Goal: Task Accomplishment & Management: Use online tool/utility

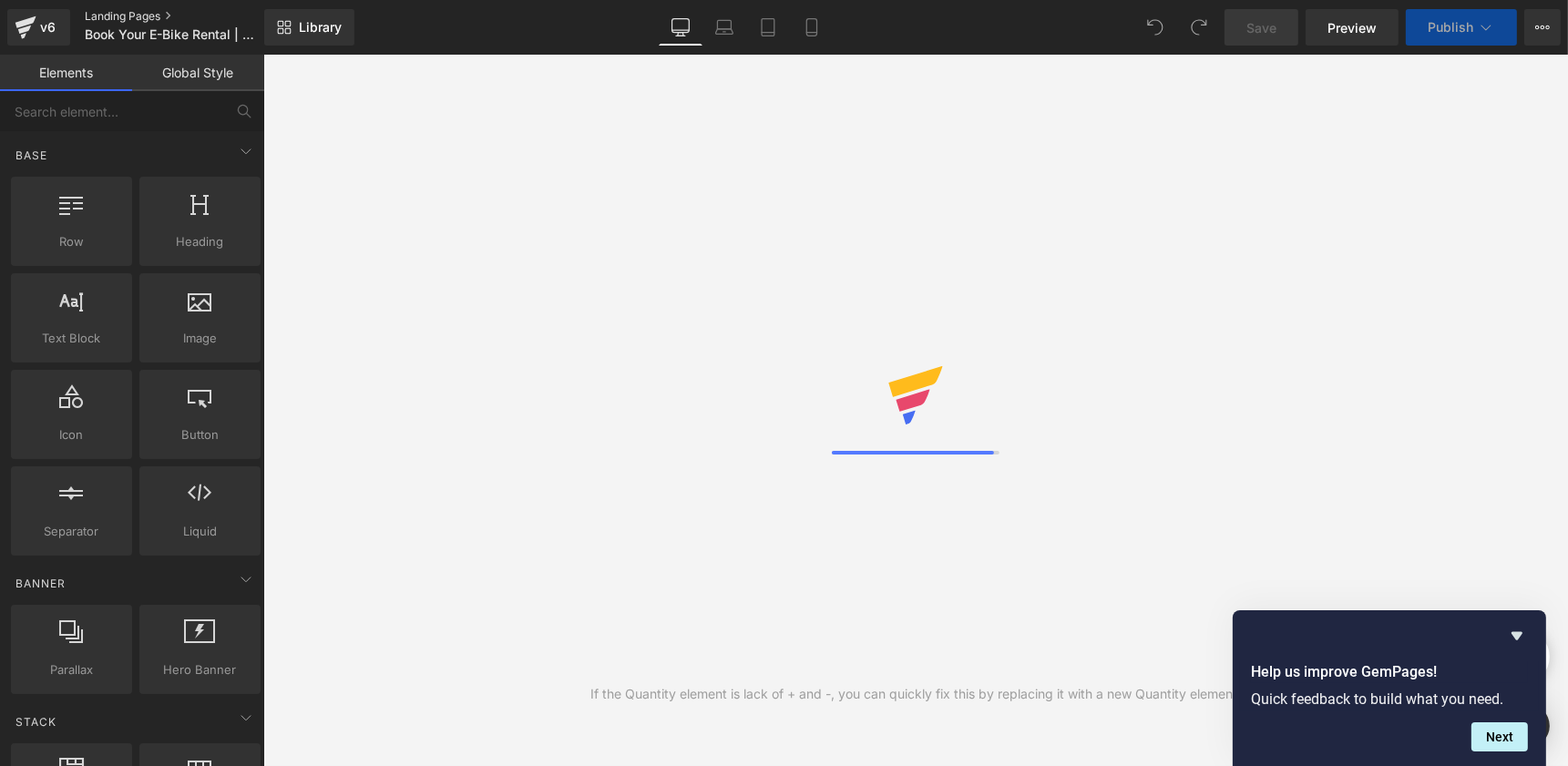
scroll to position [84, 1297]
click at [149, 16] on link "Landing Pages" at bounding box center [189, 16] width 209 height 14
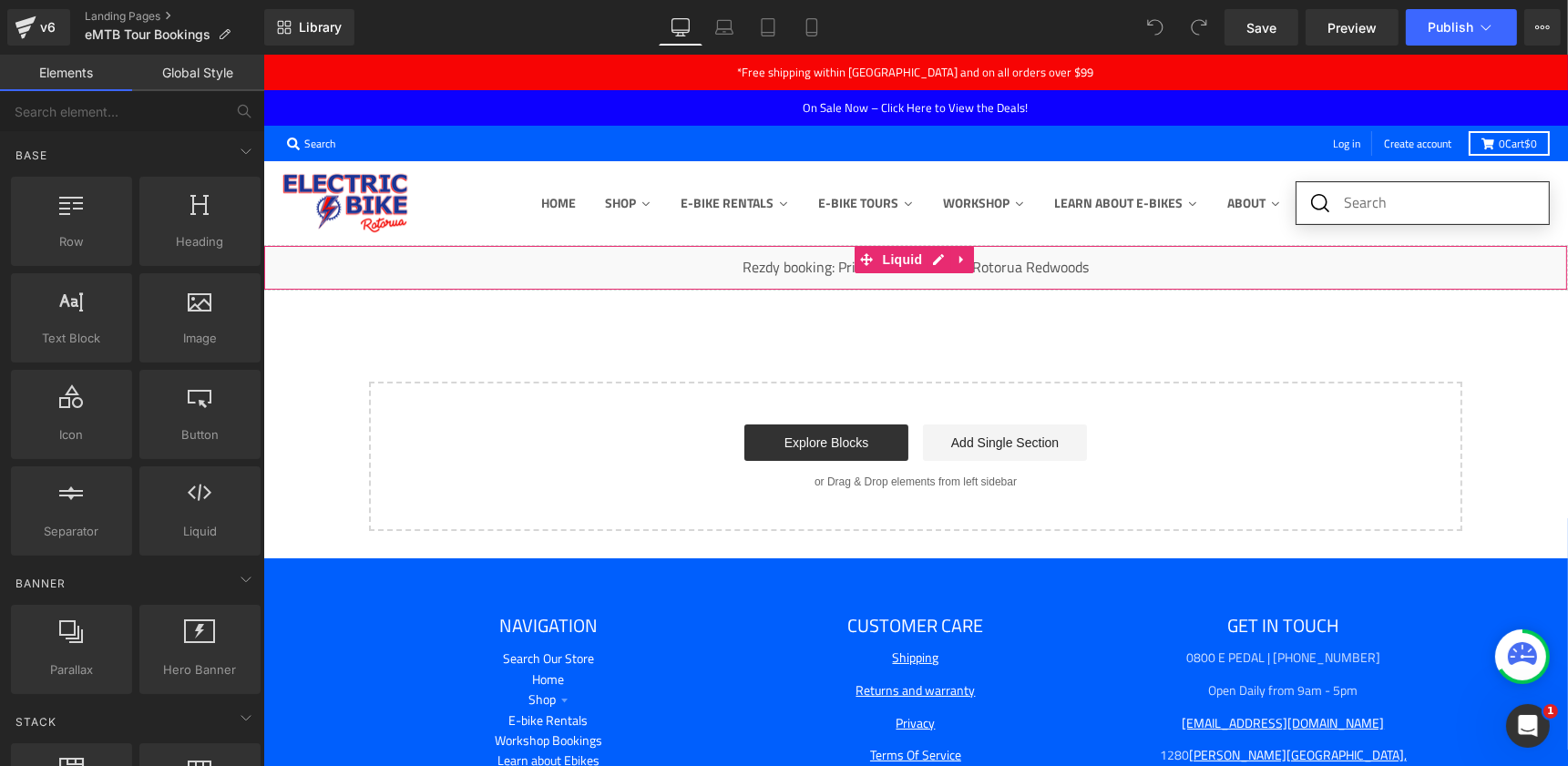
click at [1074, 257] on div "Liquid" at bounding box center [914, 268] width 1304 height 46
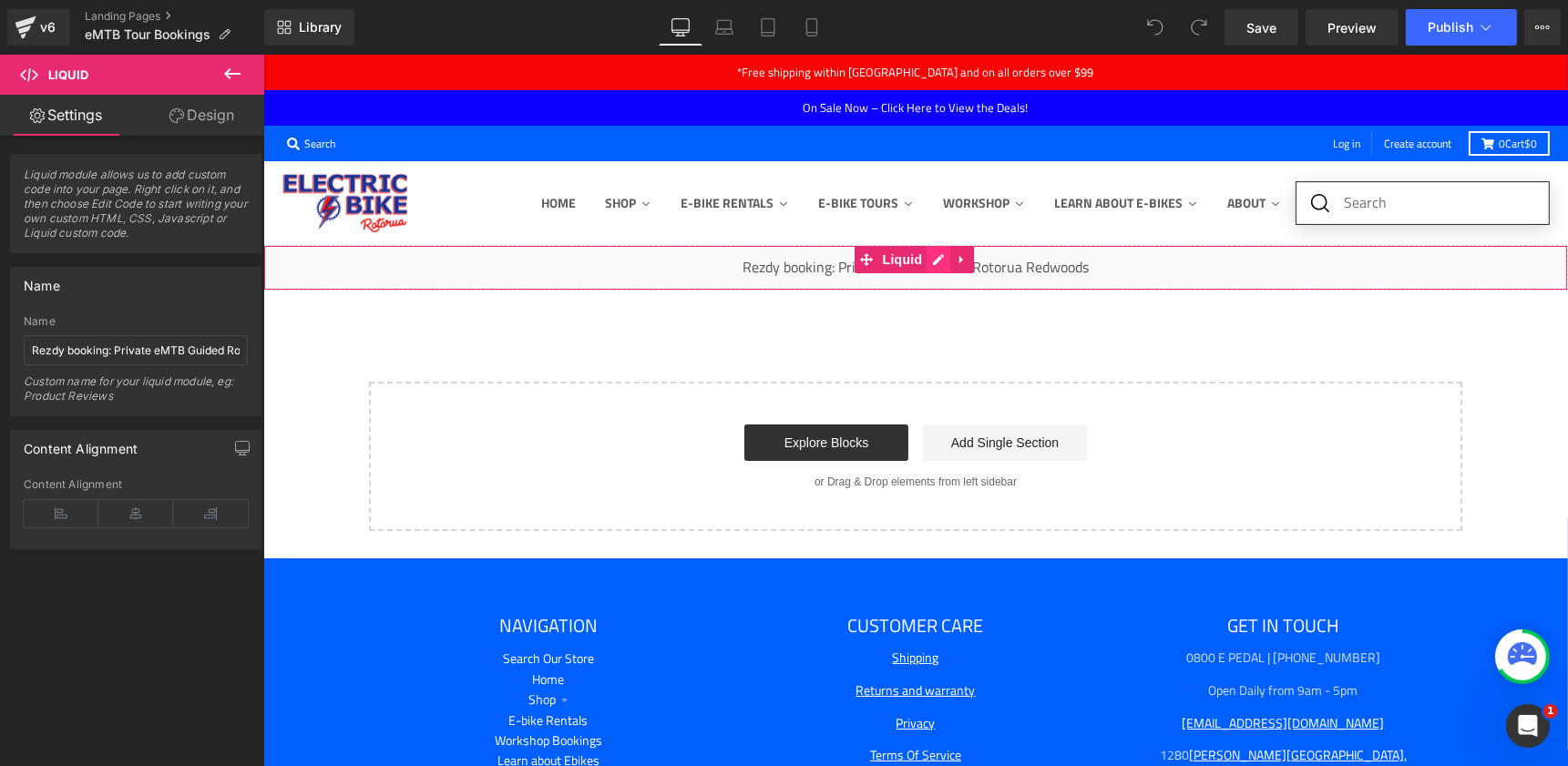
click at [938, 262] on div "Liquid" at bounding box center [914, 268] width 1304 height 46
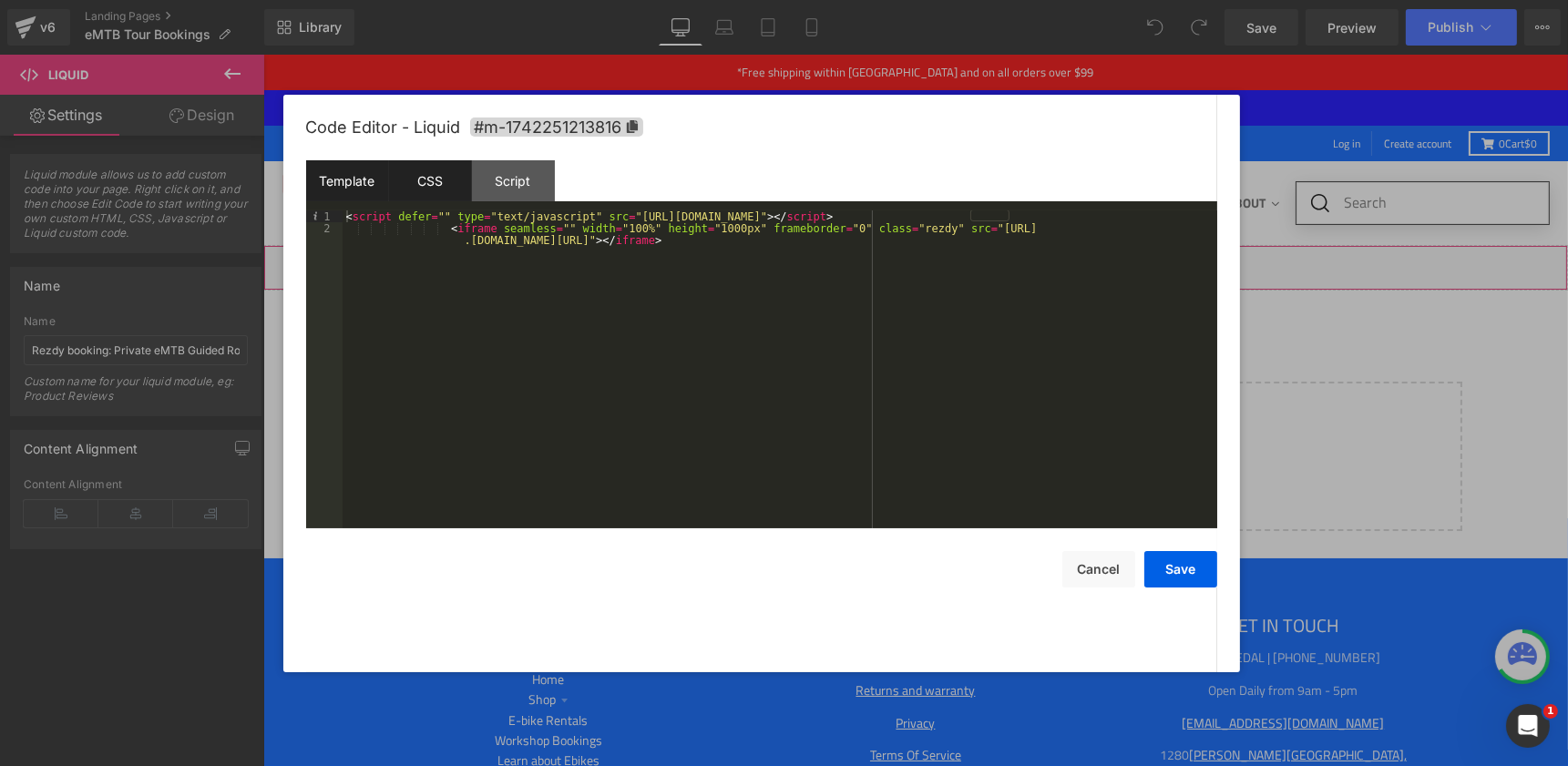
click at [445, 189] on div "CSS" at bounding box center [430, 181] width 83 height 41
click at [343, 182] on div "Template" at bounding box center [347, 181] width 83 height 41
click at [493, 277] on div "< script defer = "" type = "text/javascript" src = "https://electricbikerotorua…" at bounding box center [779, 387] width 874 height 354
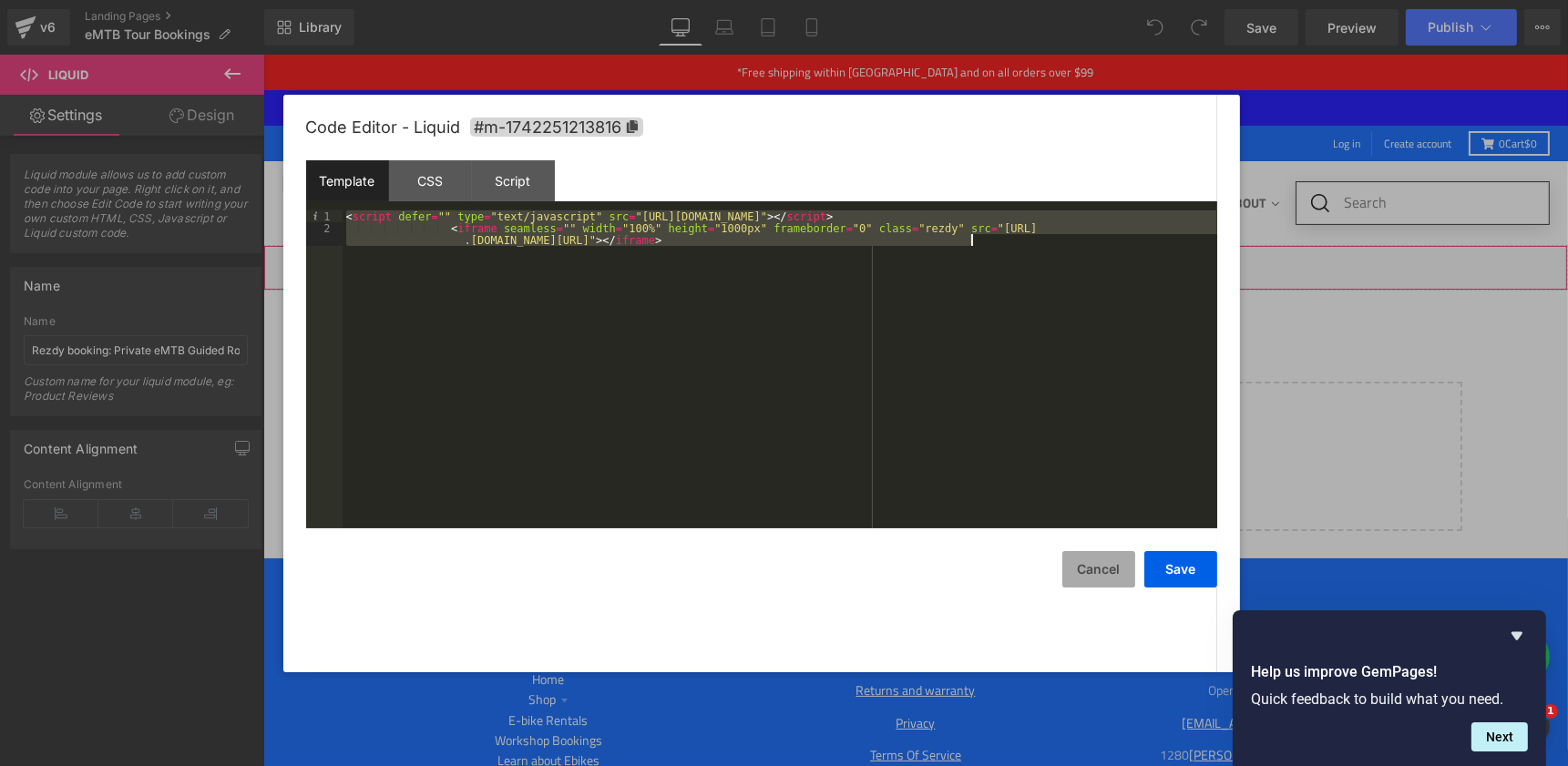
click at [1080, 558] on button "Cancel" at bounding box center [1098, 569] width 73 height 36
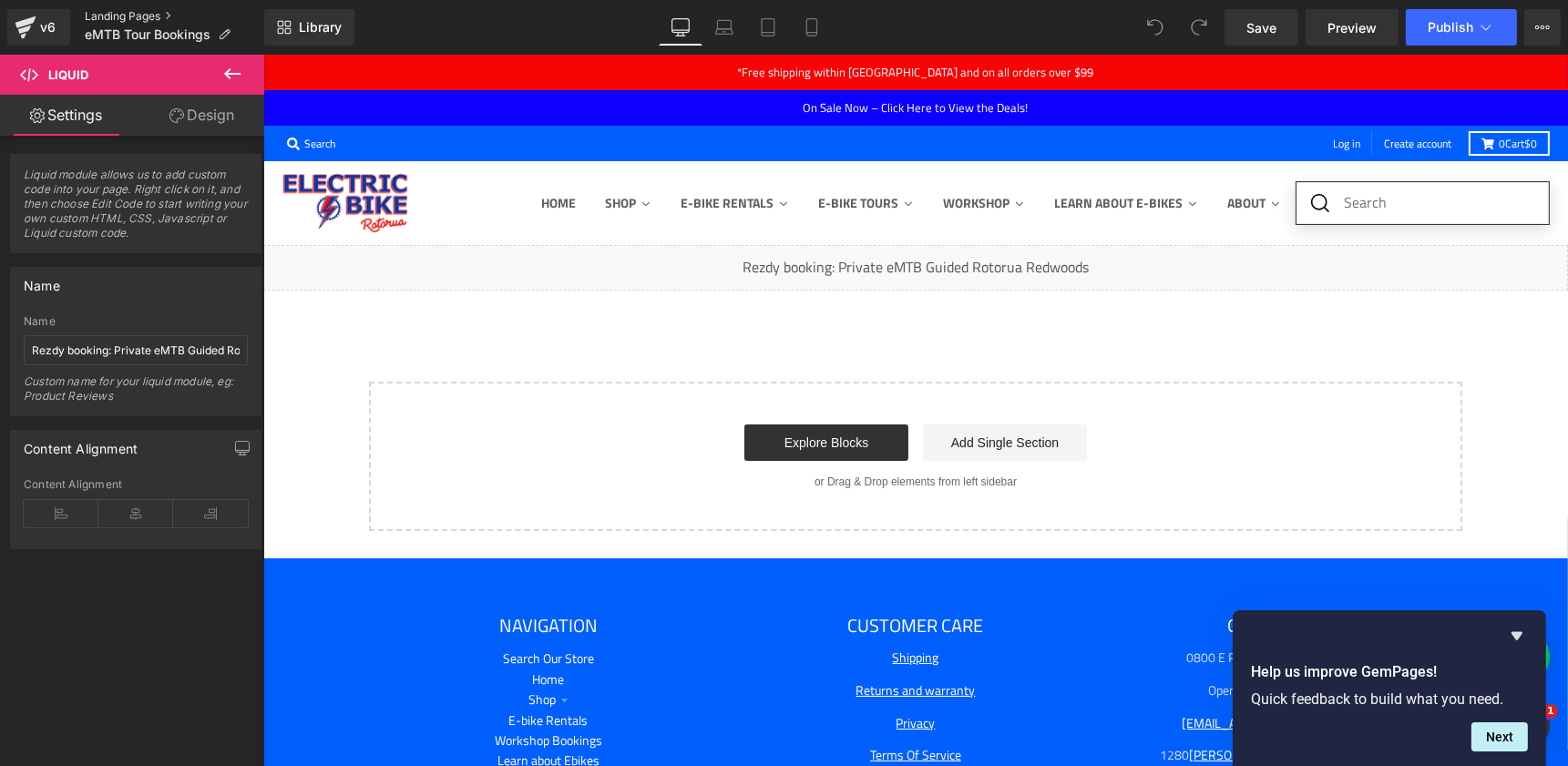
click at [98, 16] on link "Landing Pages" at bounding box center [174, 16] width 180 height 14
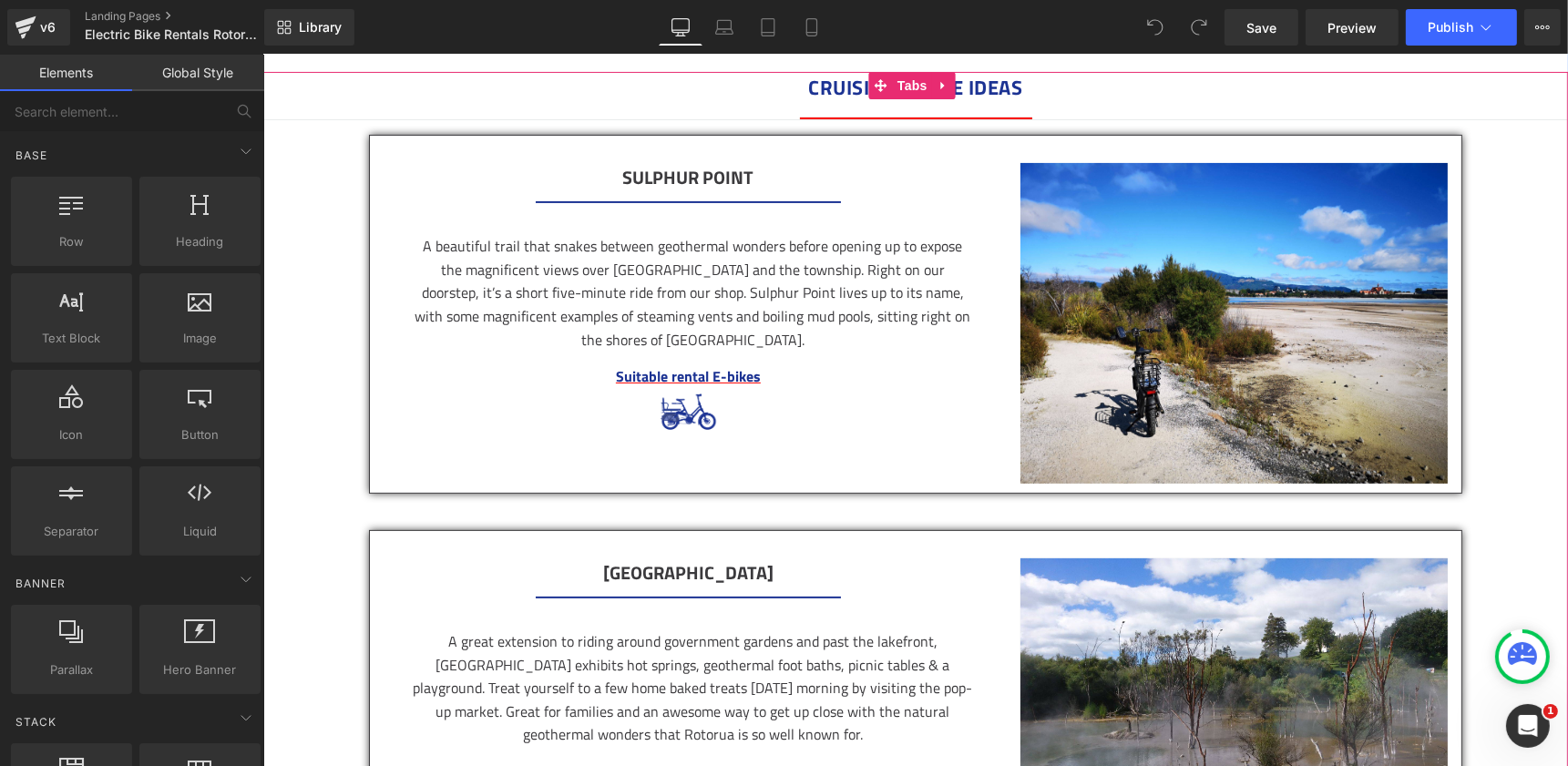
scroll to position [588, 0]
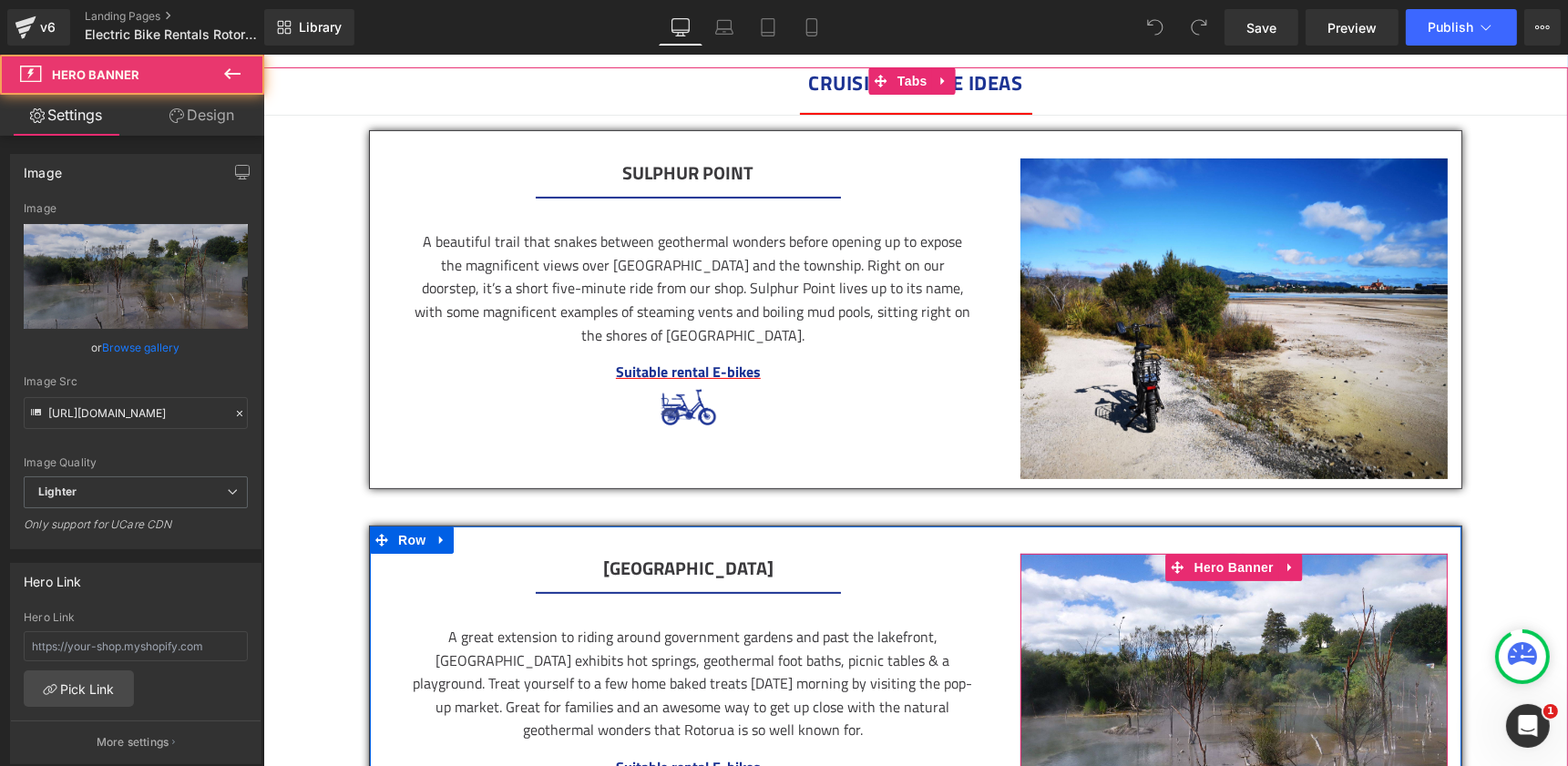
click at [1074, 616] on div at bounding box center [1232, 697] width 427 height 285
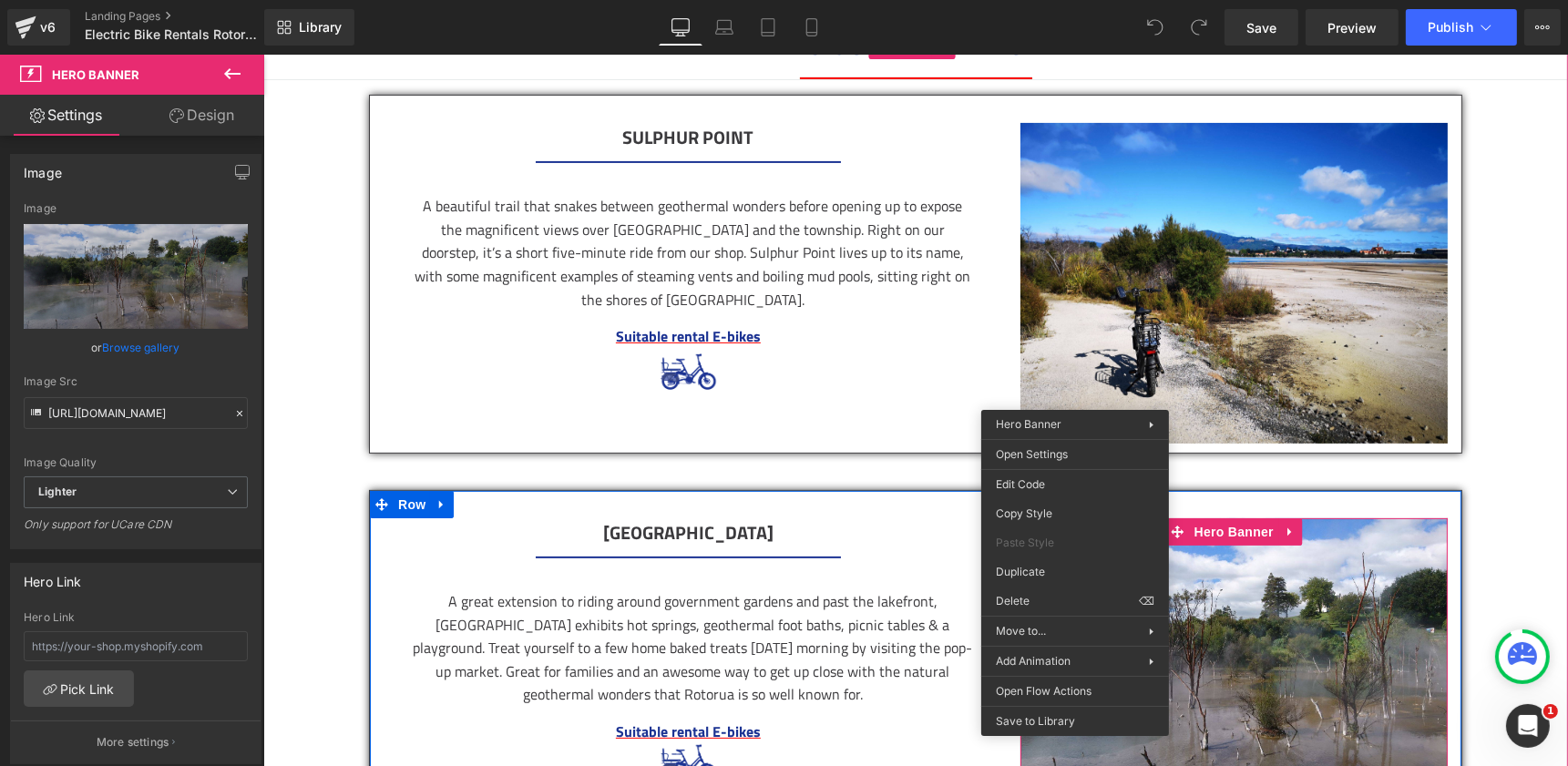
scroll to position [624, 0]
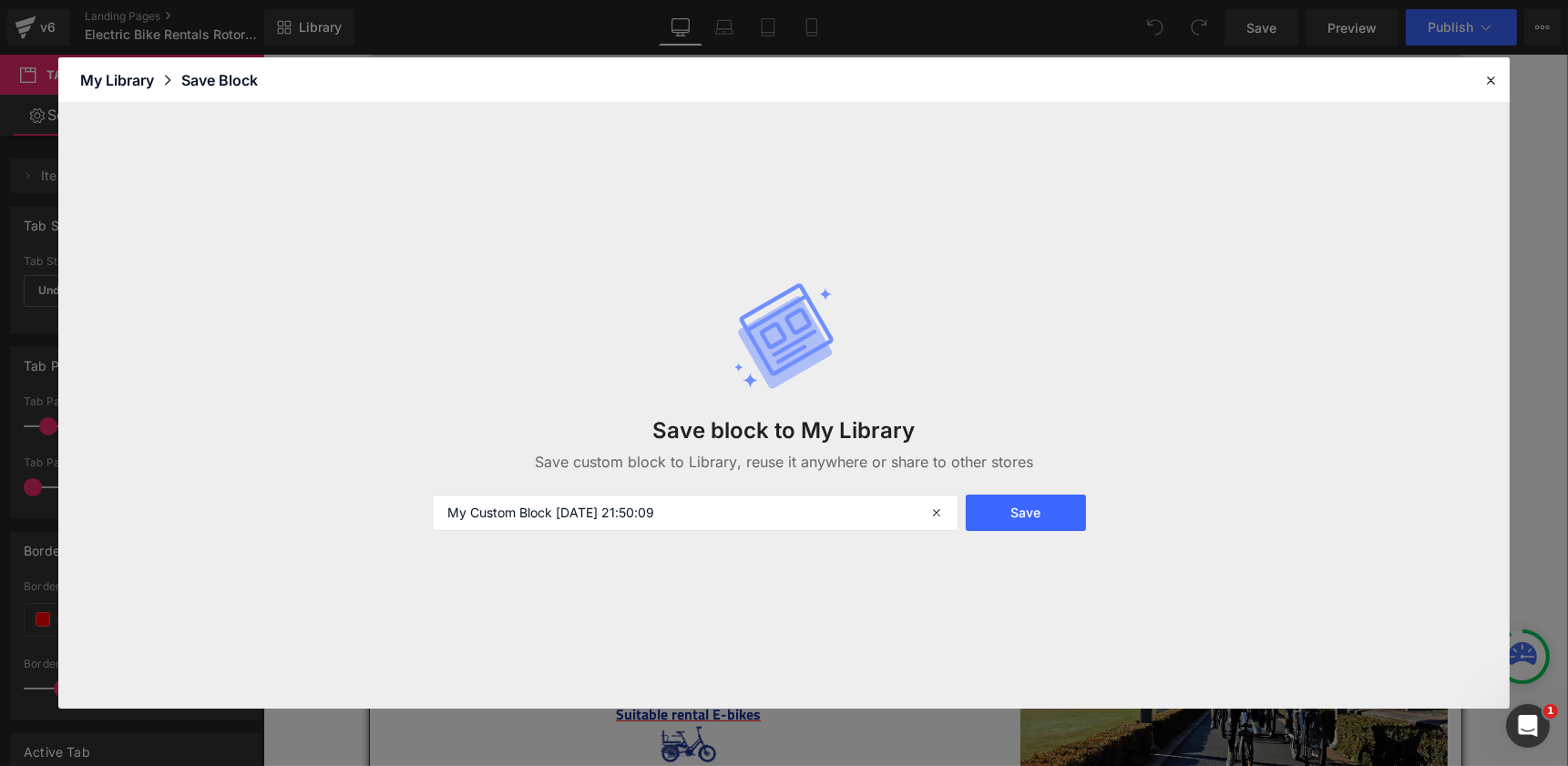
scroll to position [1025, 0]
click at [1489, 81] on icon at bounding box center [1490, 80] width 16 height 16
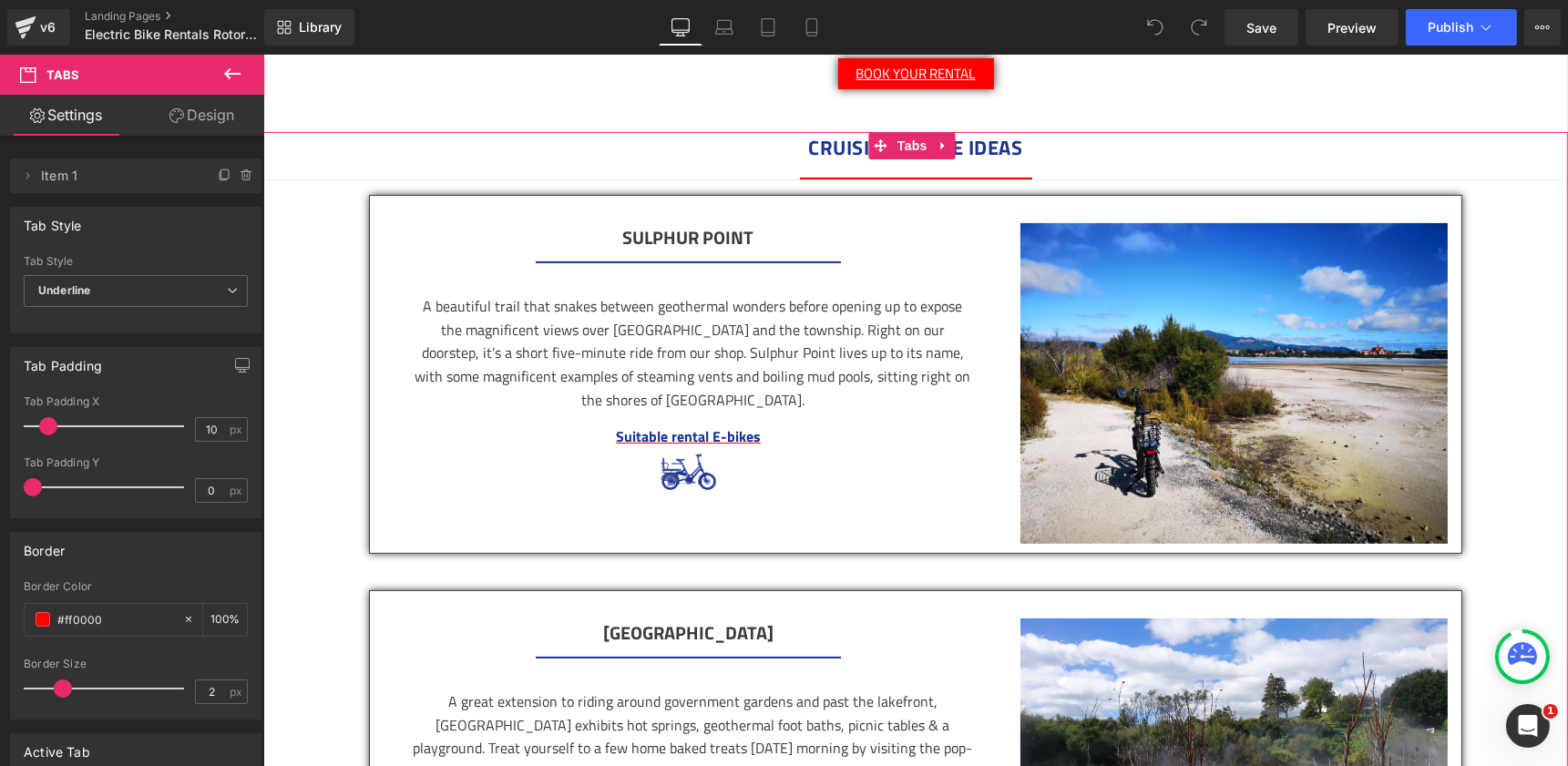
scroll to position [506, 0]
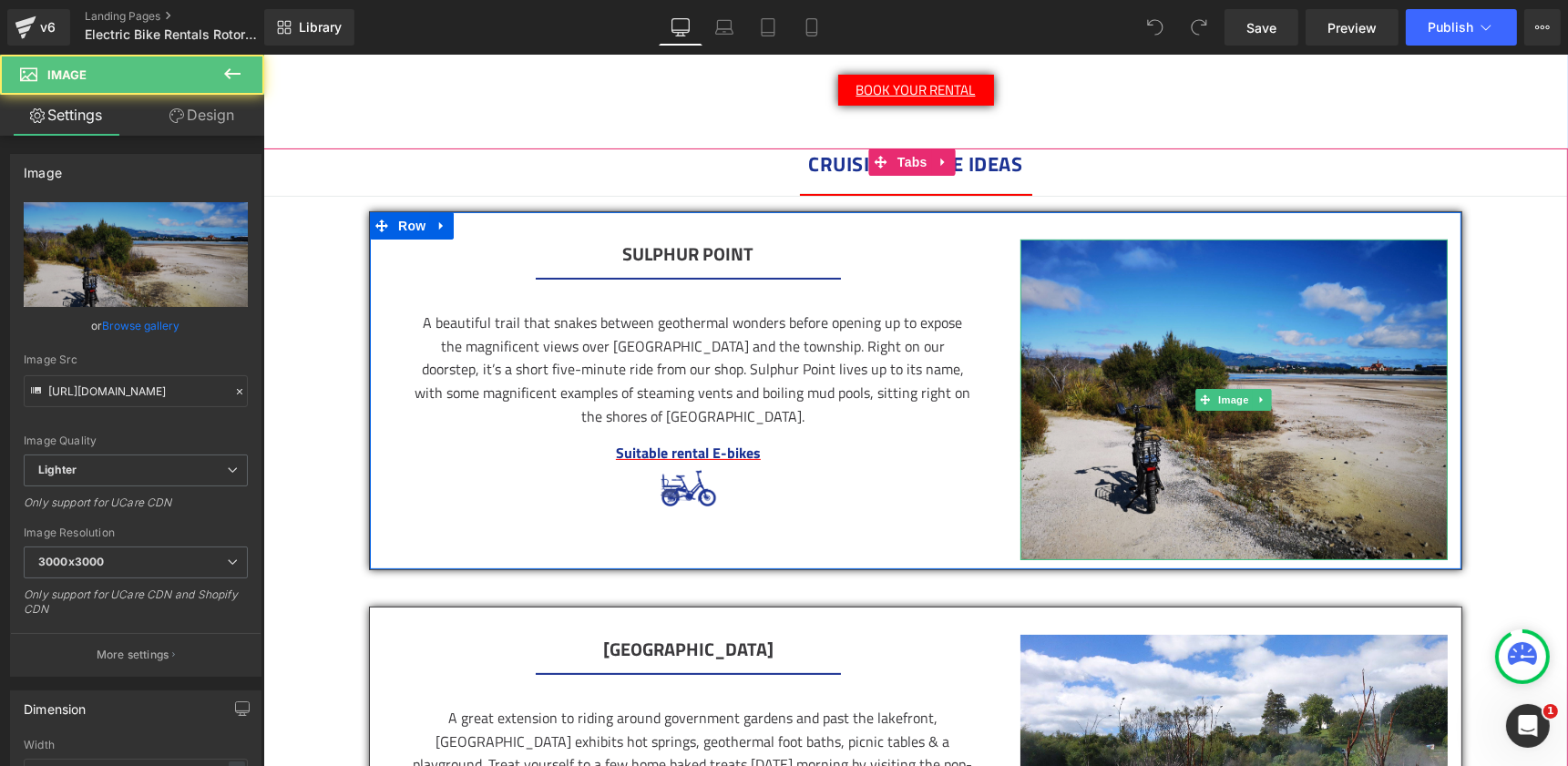
click at [1238, 378] on img at bounding box center [1232, 400] width 427 height 321
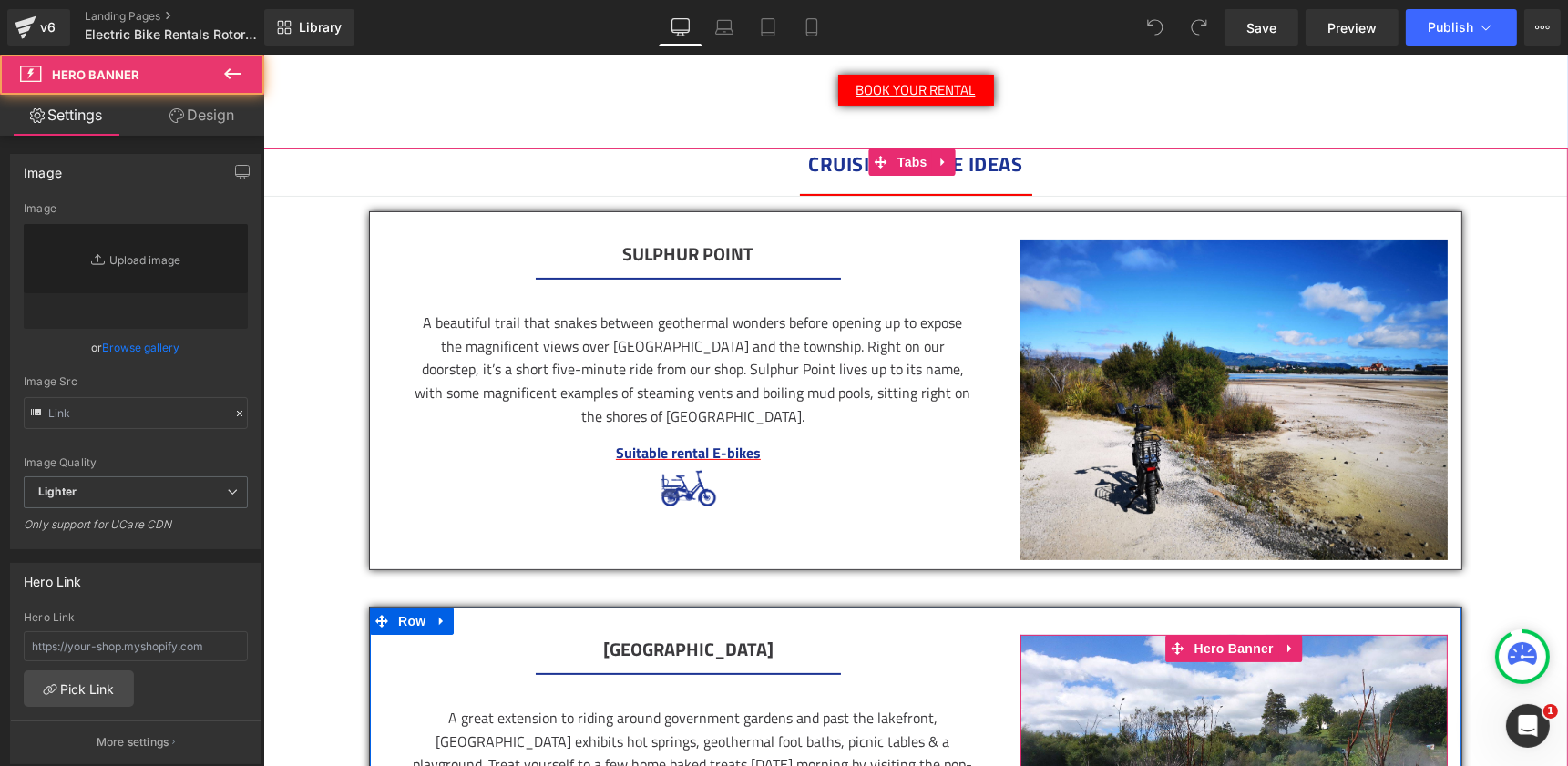
type input "https://ucarecdn.com/ec9e04ef-40f7-4fc0-aa6b-69d8b2e67e56/-/format/auto/-/previ…"
click at [1168, 682] on div at bounding box center [1232, 777] width 427 height 285
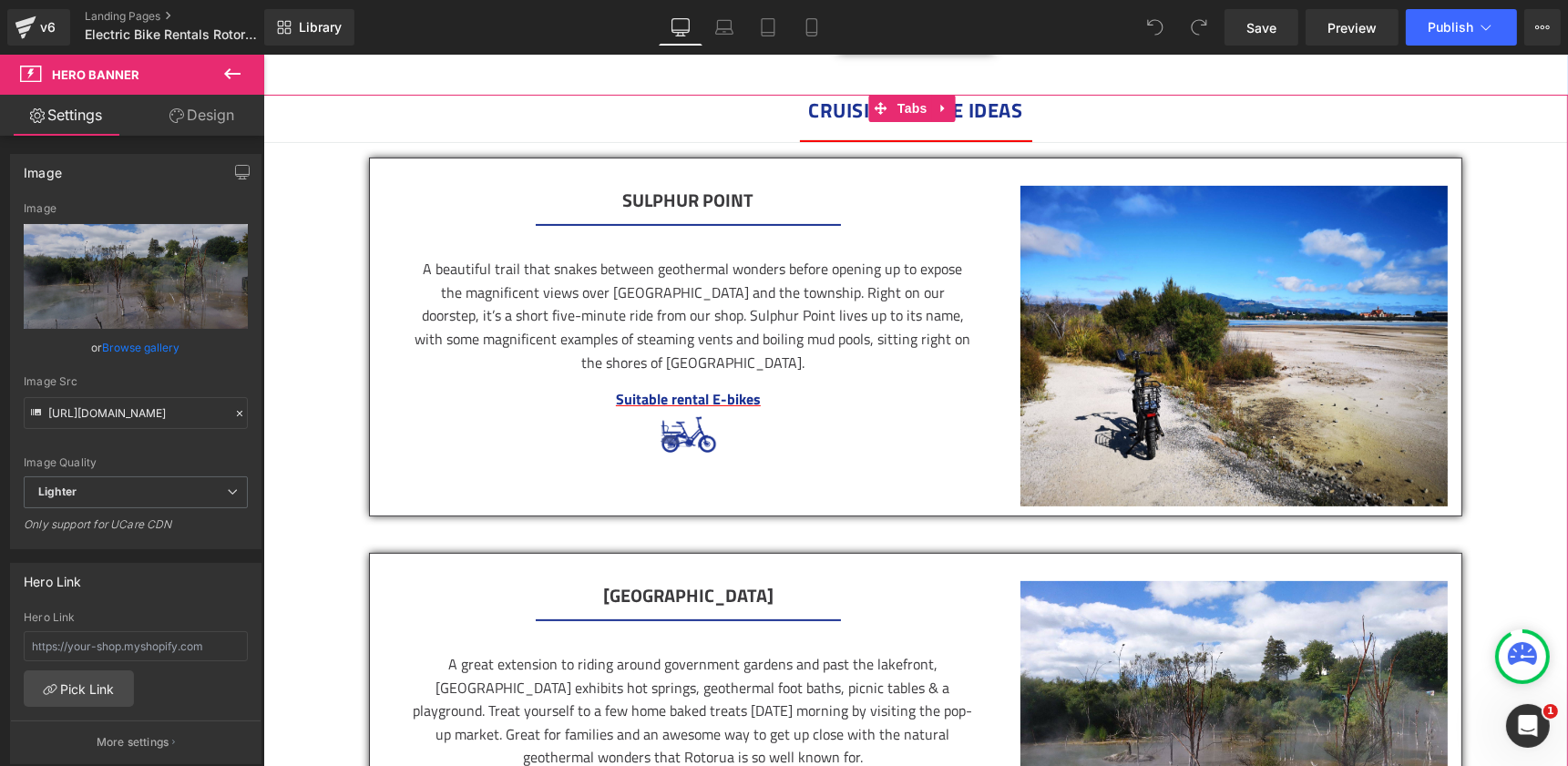
scroll to position [571, 0]
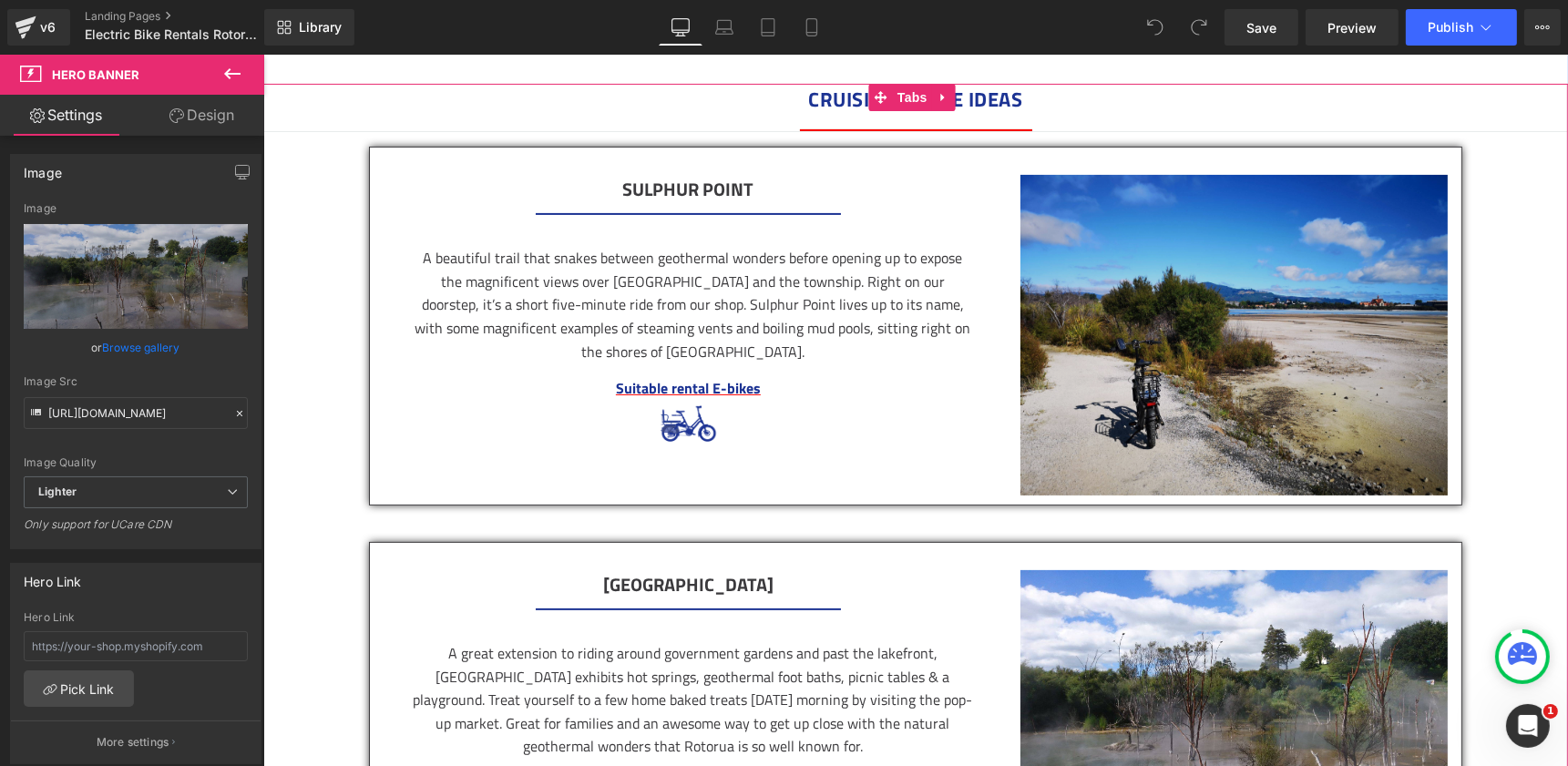
click at [1158, 345] on img at bounding box center [1232, 335] width 427 height 321
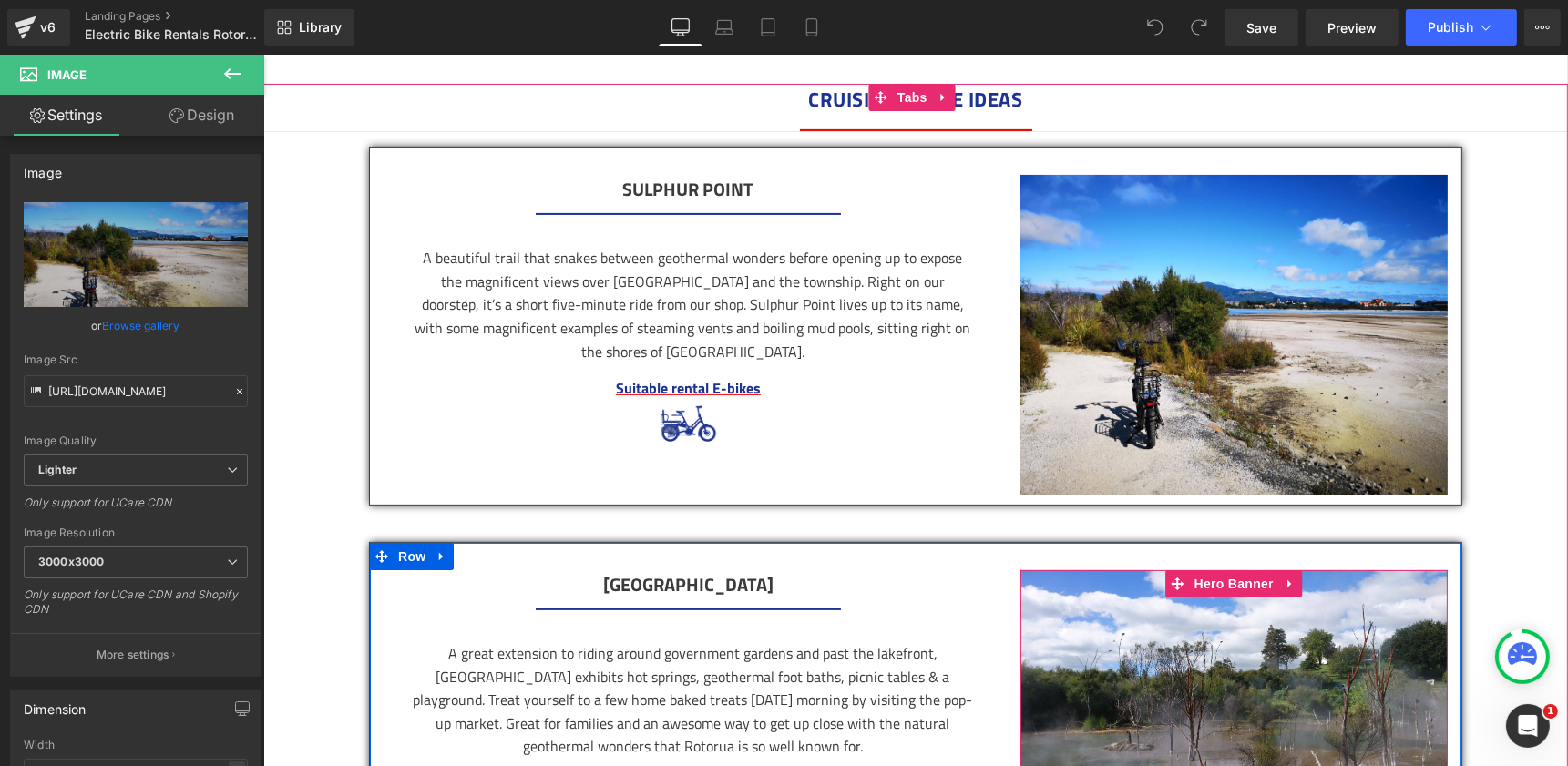
click at [1125, 618] on div at bounding box center [1232, 713] width 427 height 285
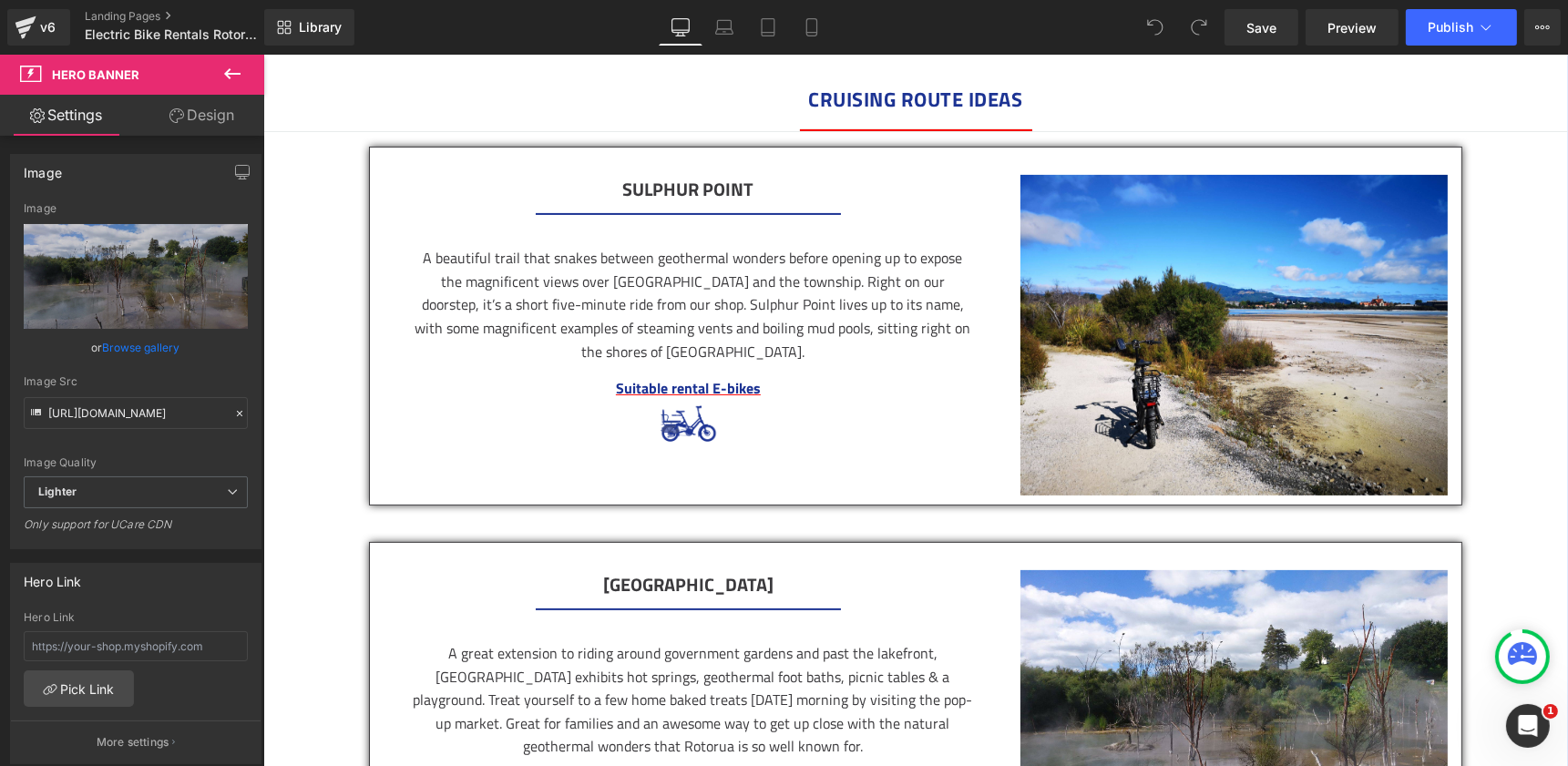
click at [234, 84] on icon at bounding box center [232, 73] width 22 height 22
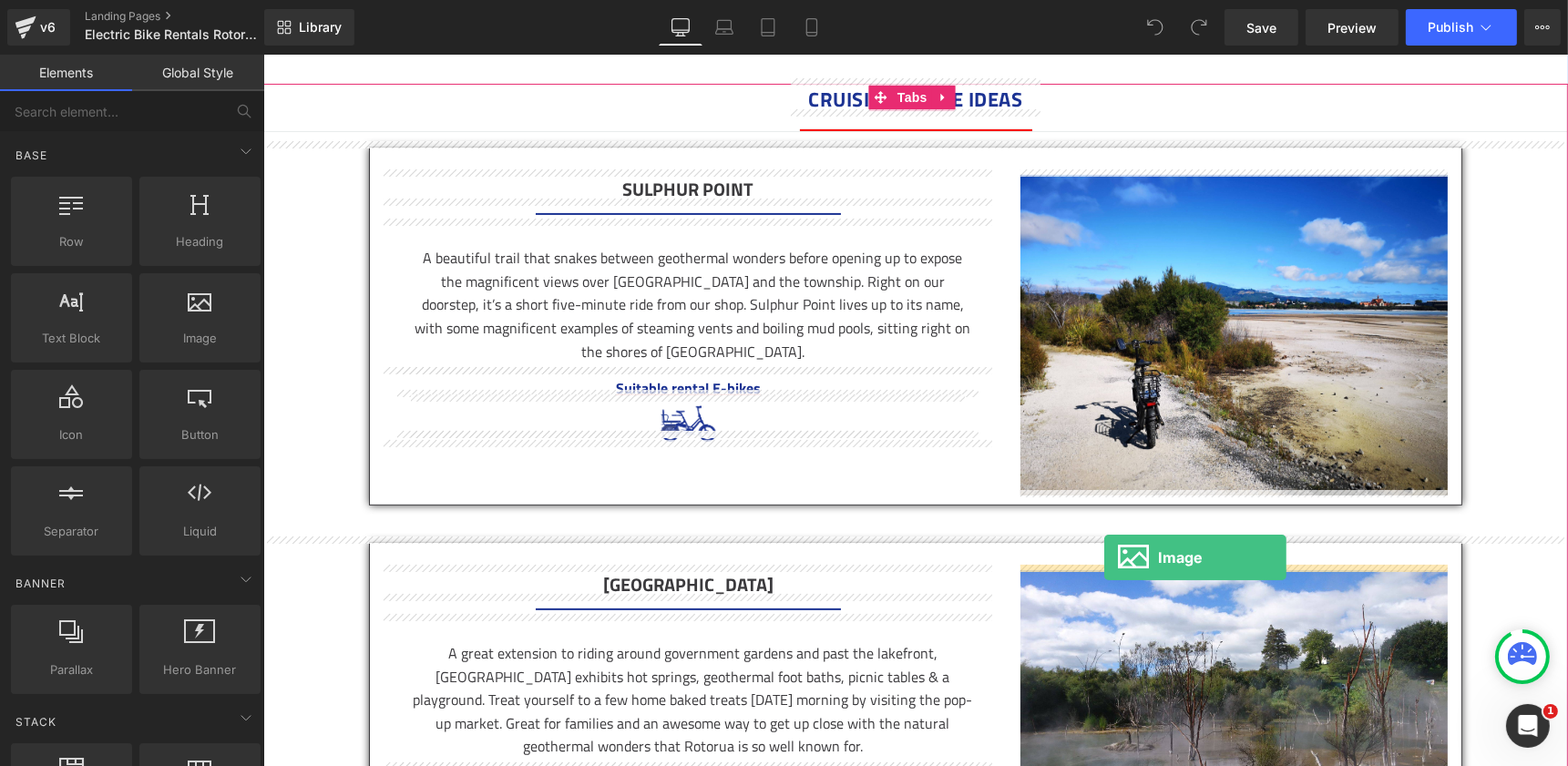
drag, startPoint x: 472, startPoint y: 368, endPoint x: 1104, endPoint y: 558, distance: 659.9
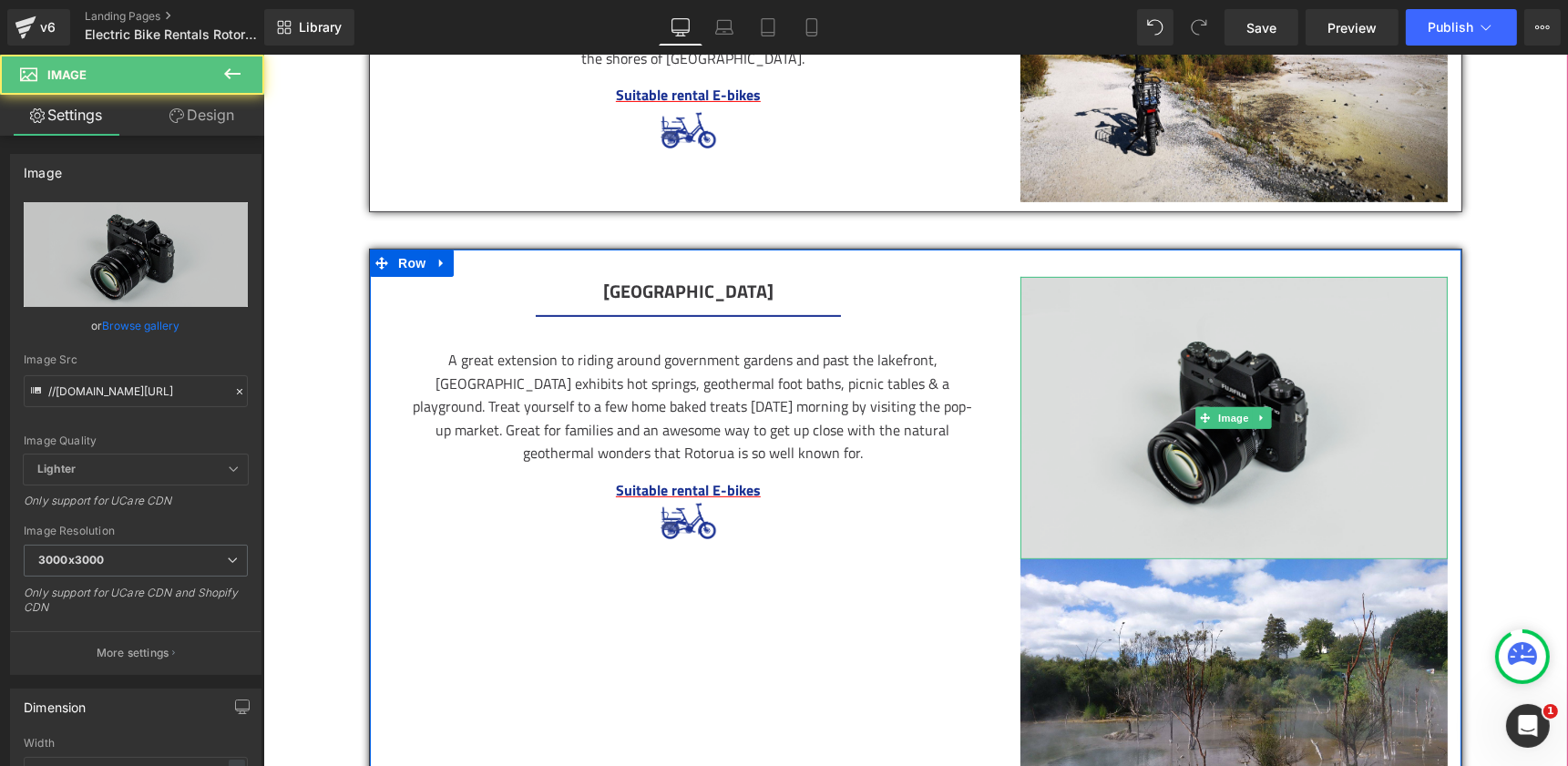
scroll to position [864, 0]
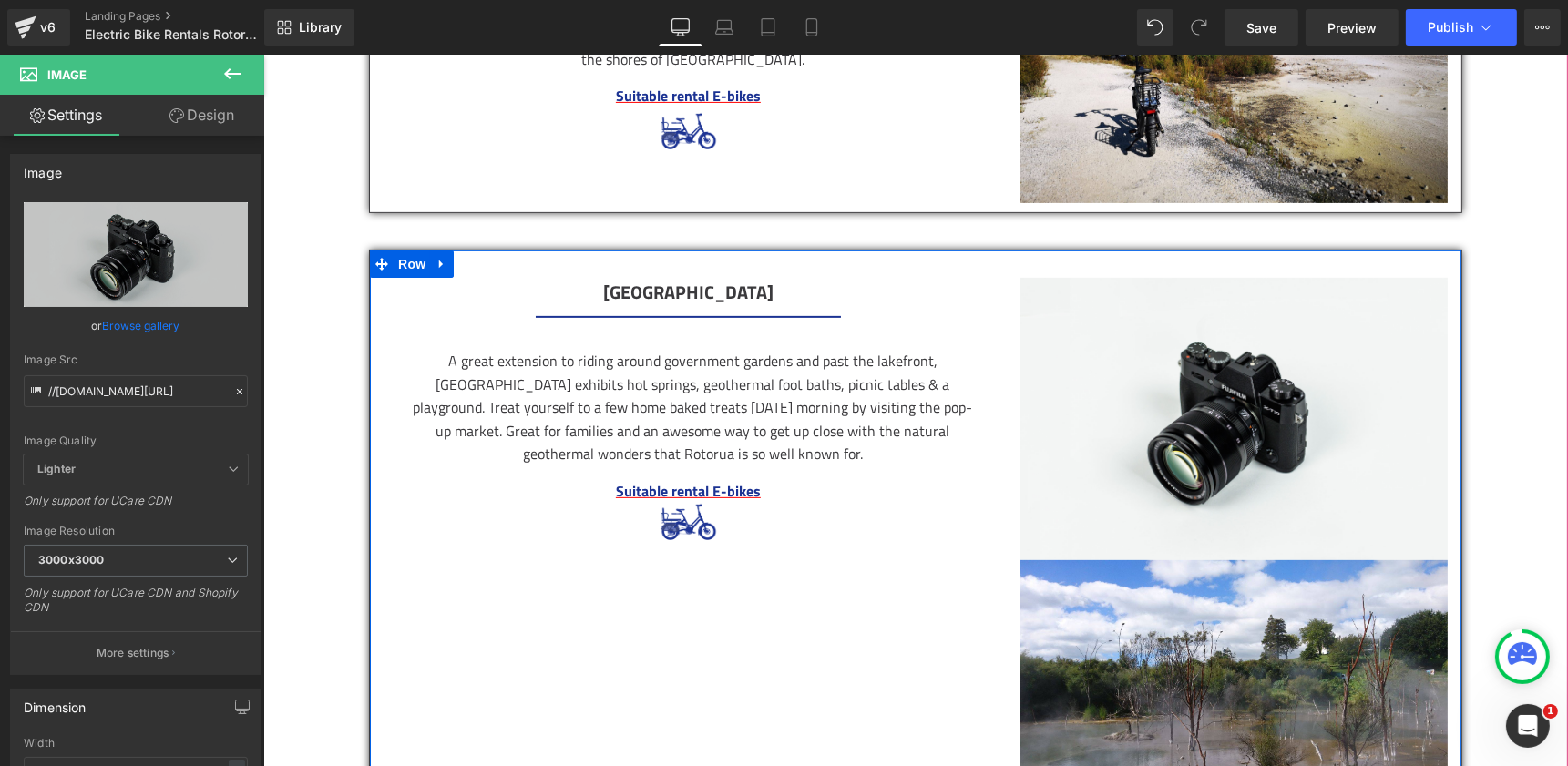
click at [1231, 657] on div at bounding box center [1232, 703] width 427 height 285
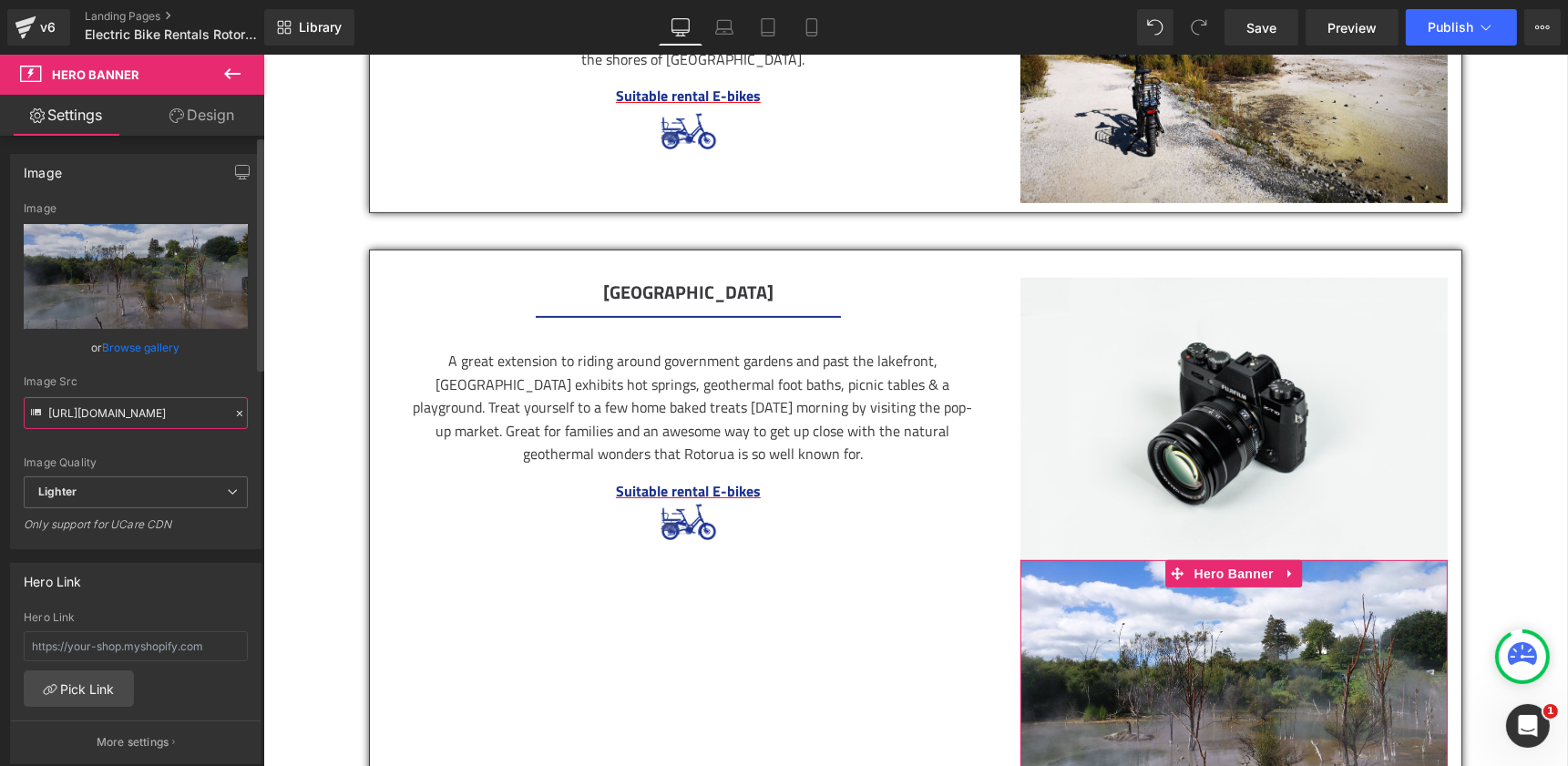
click at [199, 397] on input "https://ucarecdn.com/ec9e04ef-40f7-4fc0-aa6b-69d8b2e67e56/-/format/auto/-/previ…" at bounding box center [136, 413] width 225 height 32
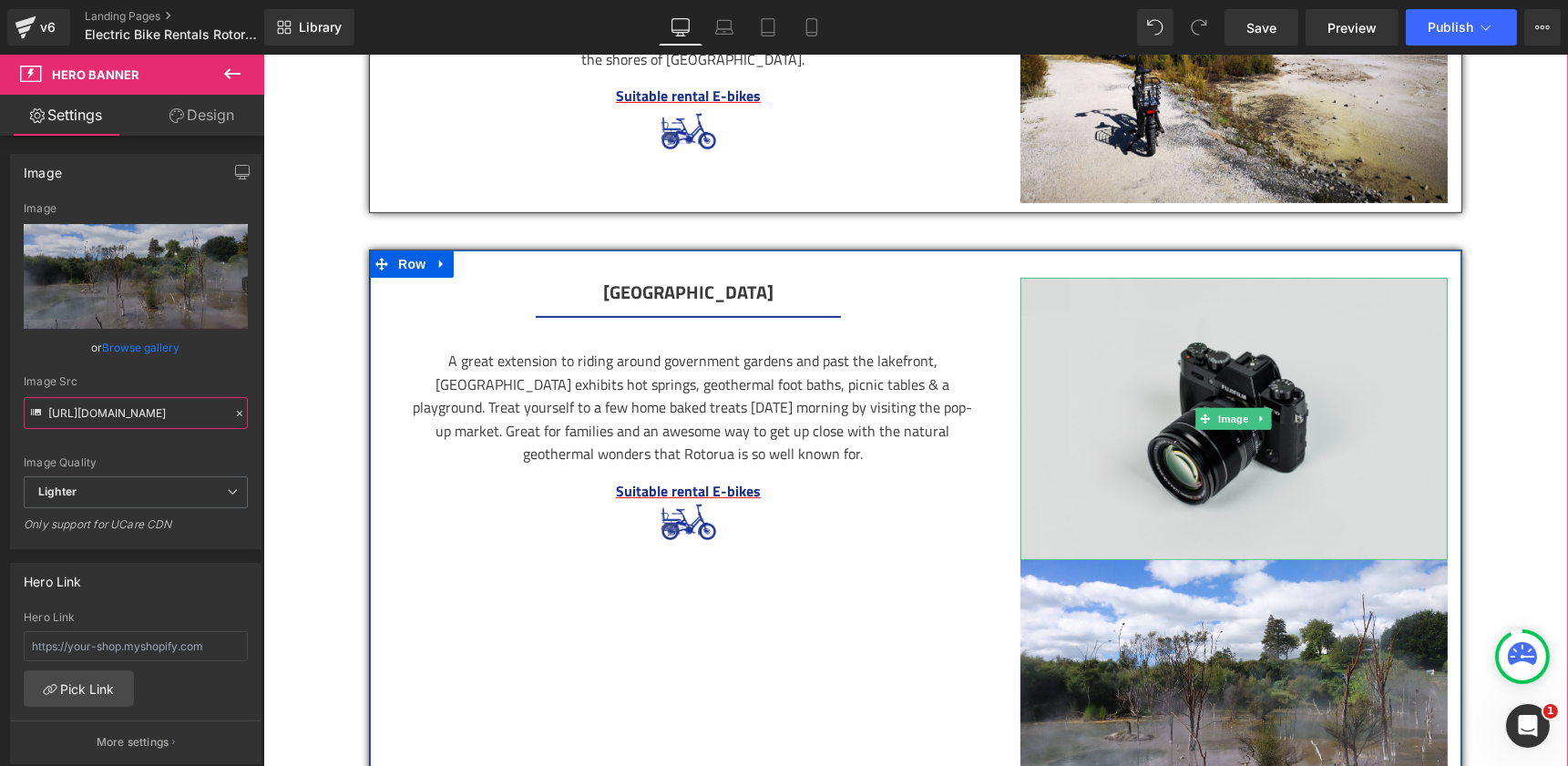
click at [1100, 426] on img at bounding box center [1232, 420] width 427 height 284
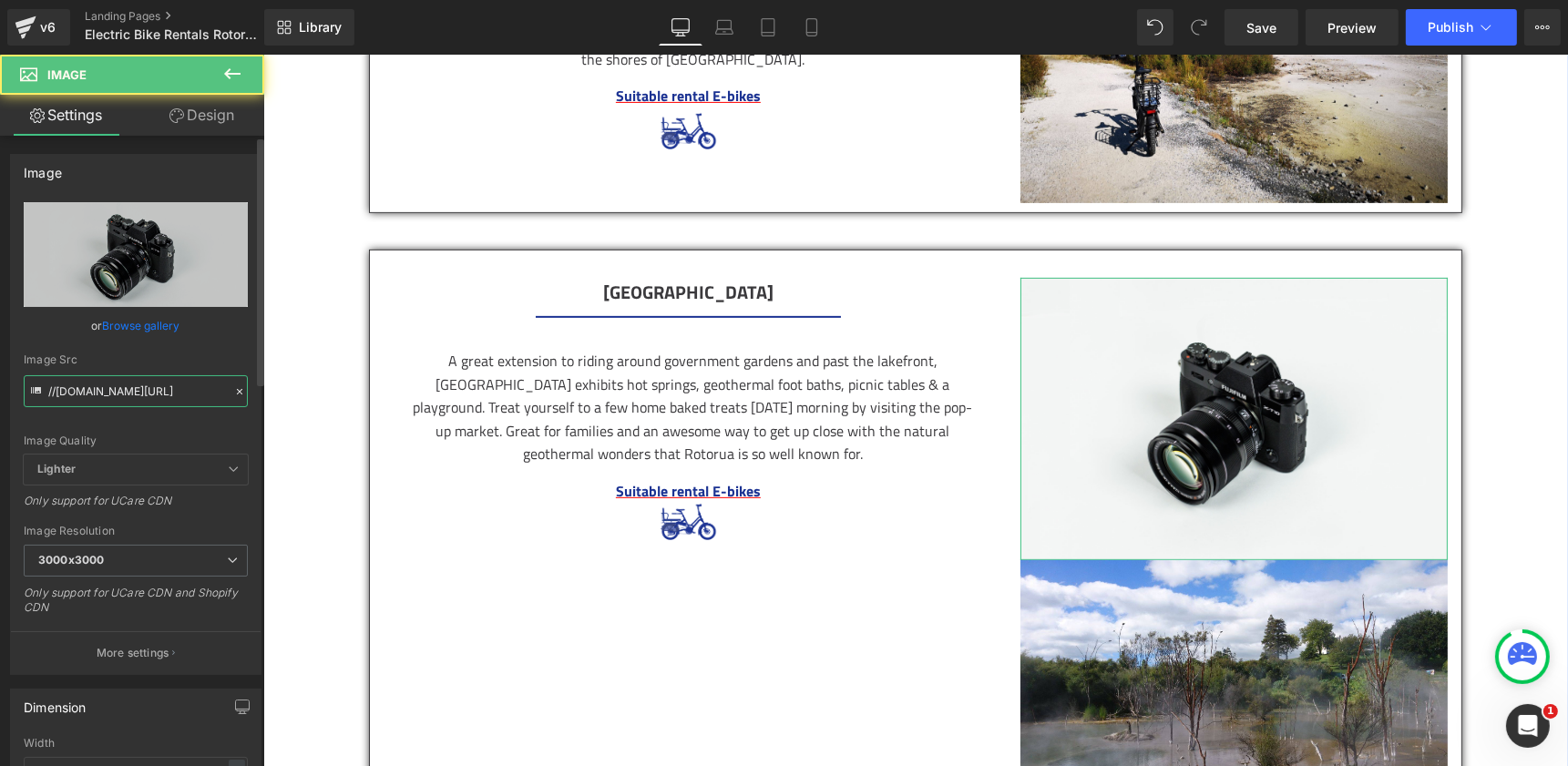
click at [172, 389] on input "//d1um8515vdn9kb.cloudfront.net/images/parallax.jpg" at bounding box center [136, 391] width 225 height 32
paste input "https://ucarecdn.com/ec9e04ef-40f7-4fc0-aa6b-69d8b2e67e56/-/format/auto/-/previ…"
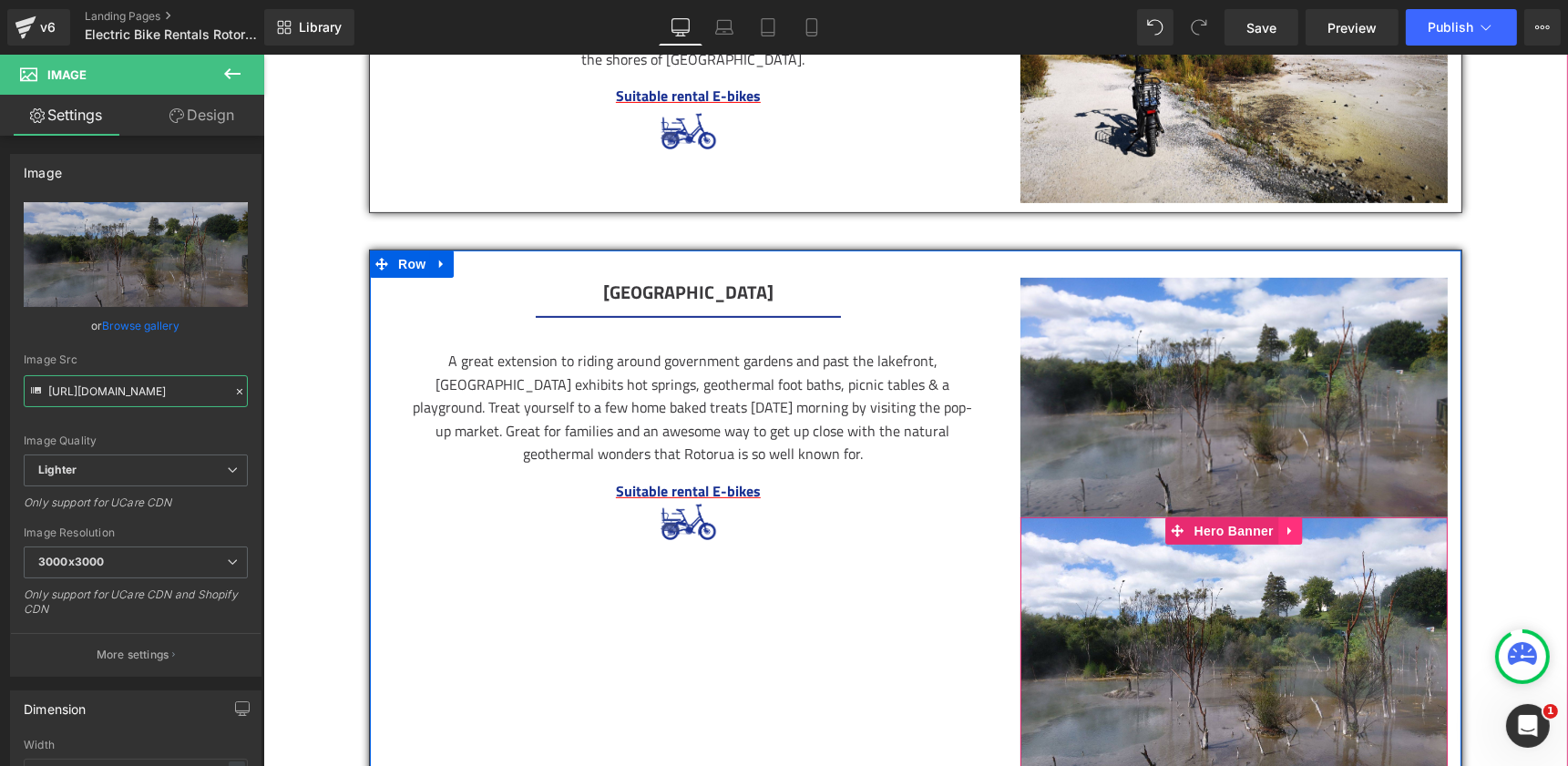
type input "https://ucarecdn.com/ec9e04ef-40f7-4fc0-aa6b-69d8b2e67e56/-/format/auto/-/previ…"
click at [1283, 525] on icon at bounding box center [1288, 532] width 12 height 13
click at [1295, 533] on icon at bounding box center [1301, 532] width 12 height 13
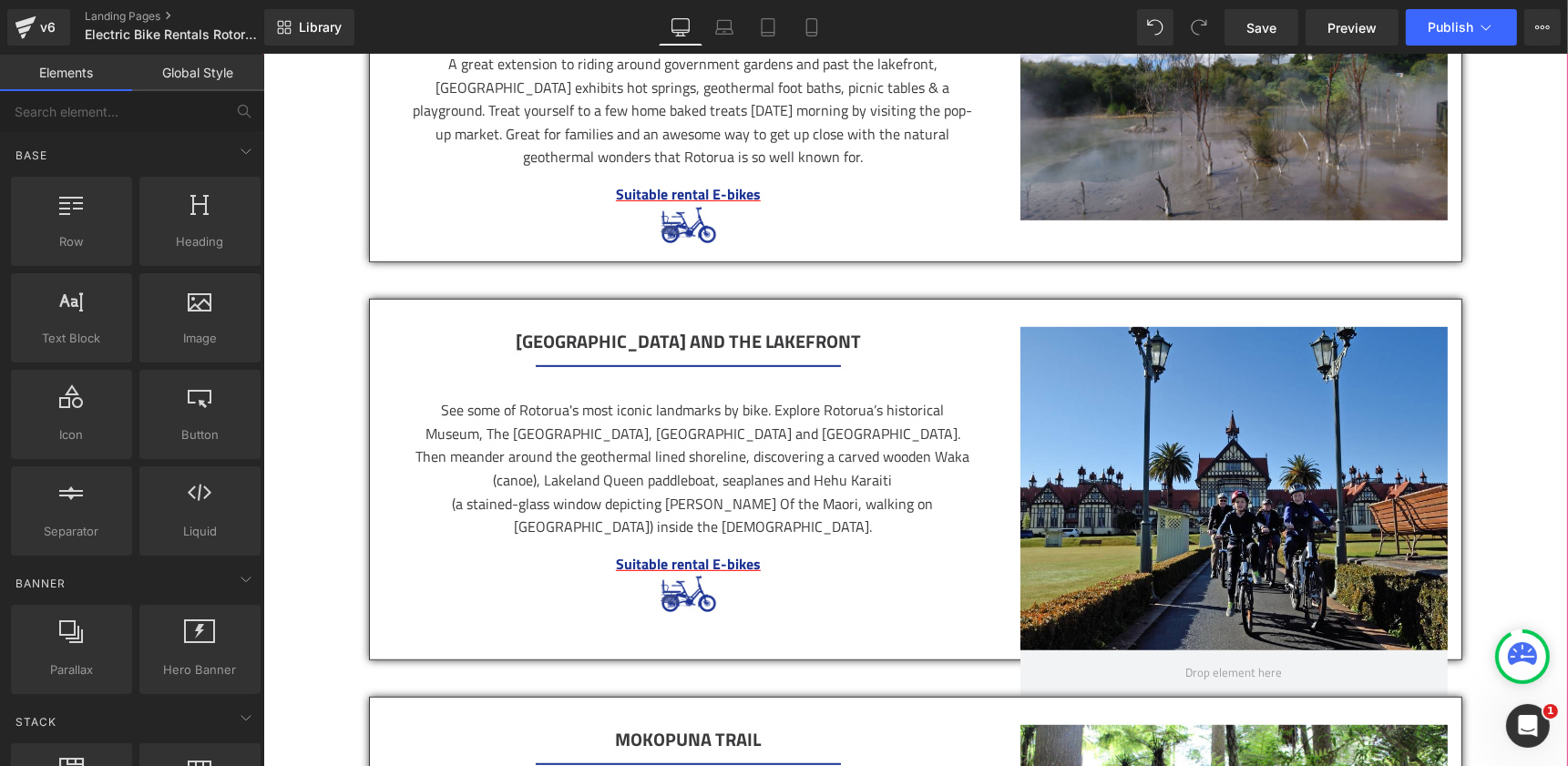
scroll to position [1158, 0]
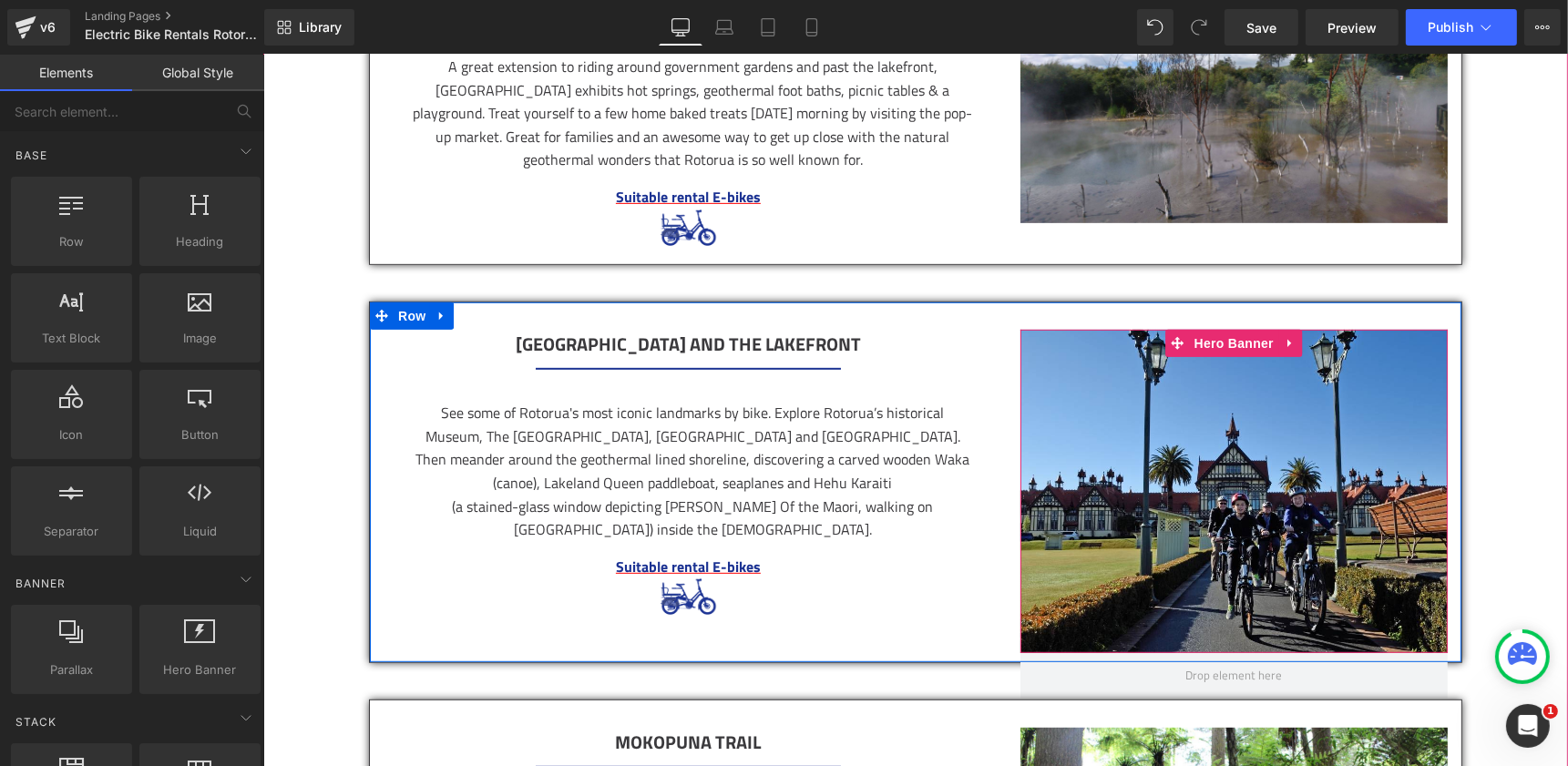
click at [1267, 582] on div at bounding box center [1232, 492] width 427 height 324
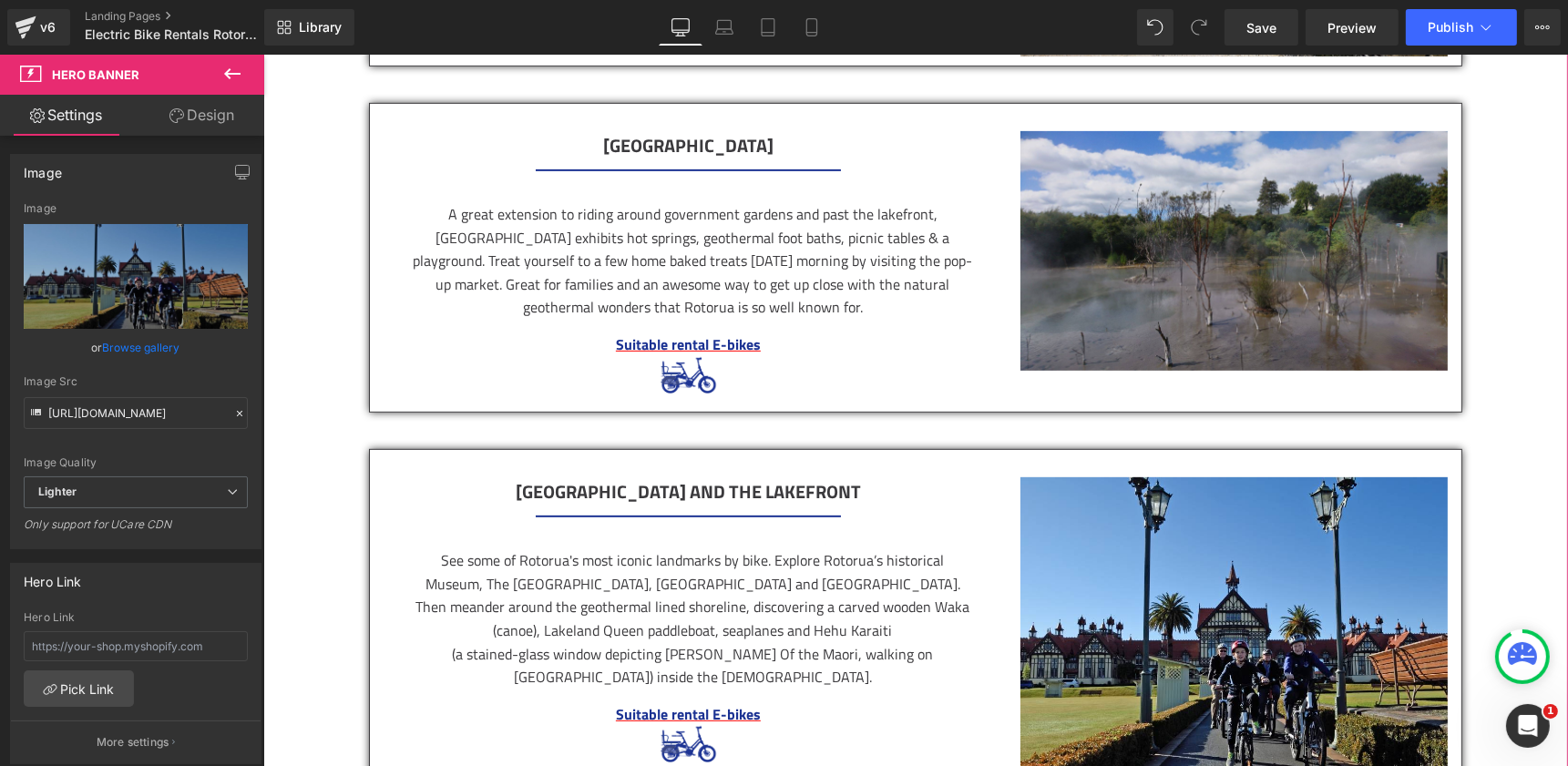
scroll to position [1013, 0]
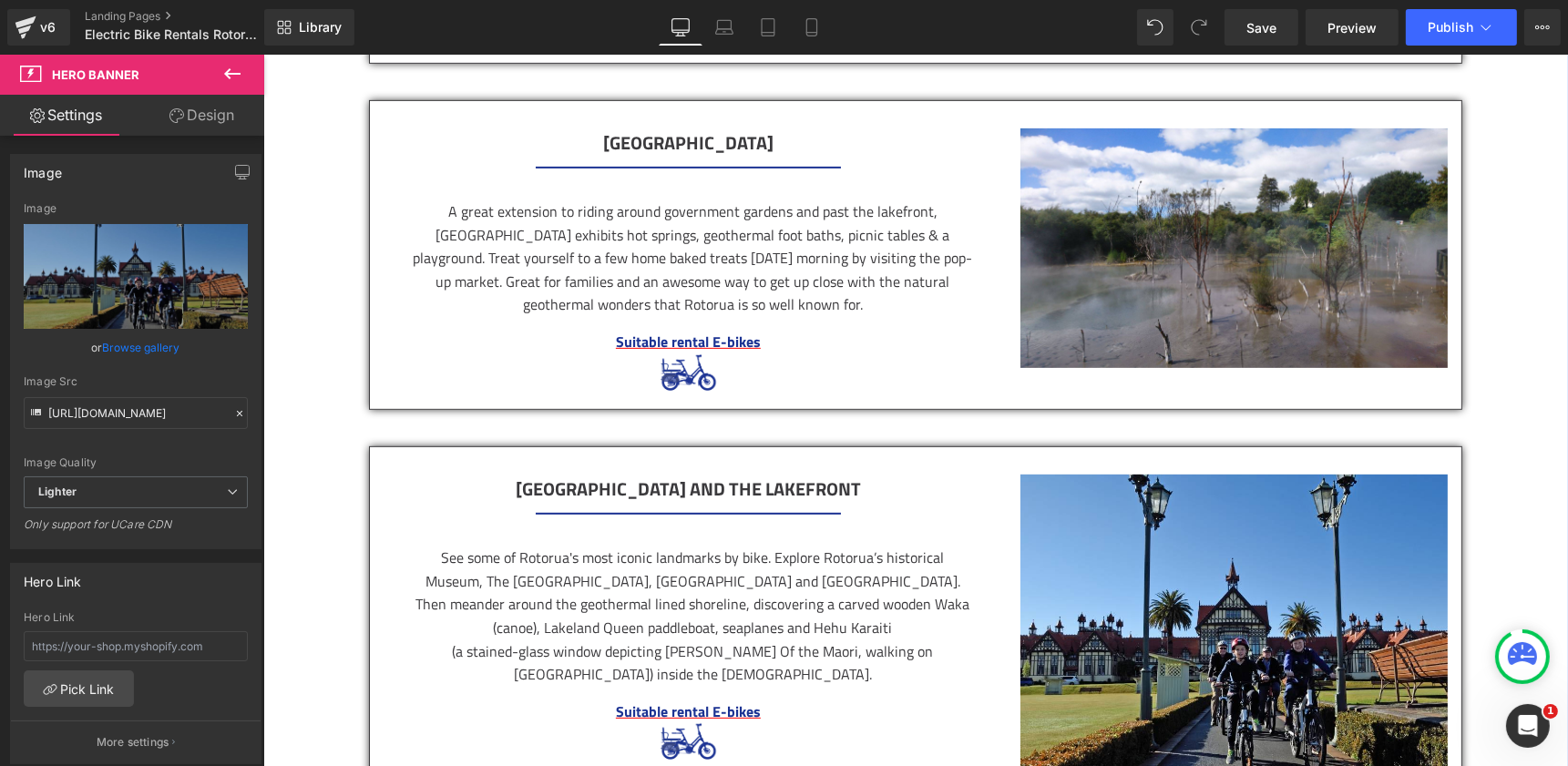
click at [241, 84] on icon at bounding box center [232, 73] width 22 height 22
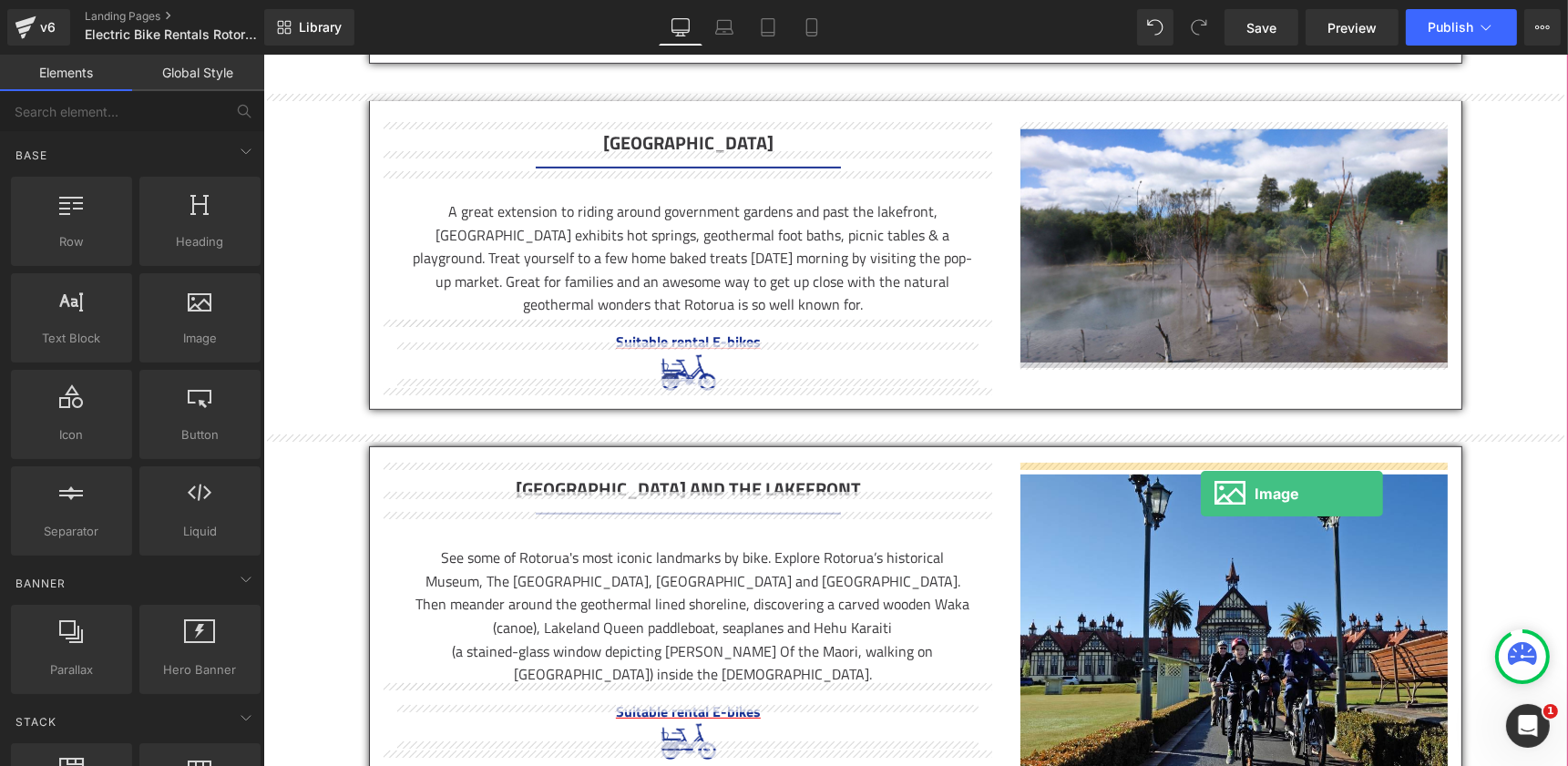
drag, startPoint x: 485, startPoint y: 359, endPoint x: 1200, endPoint y: 493, distance: 727.4
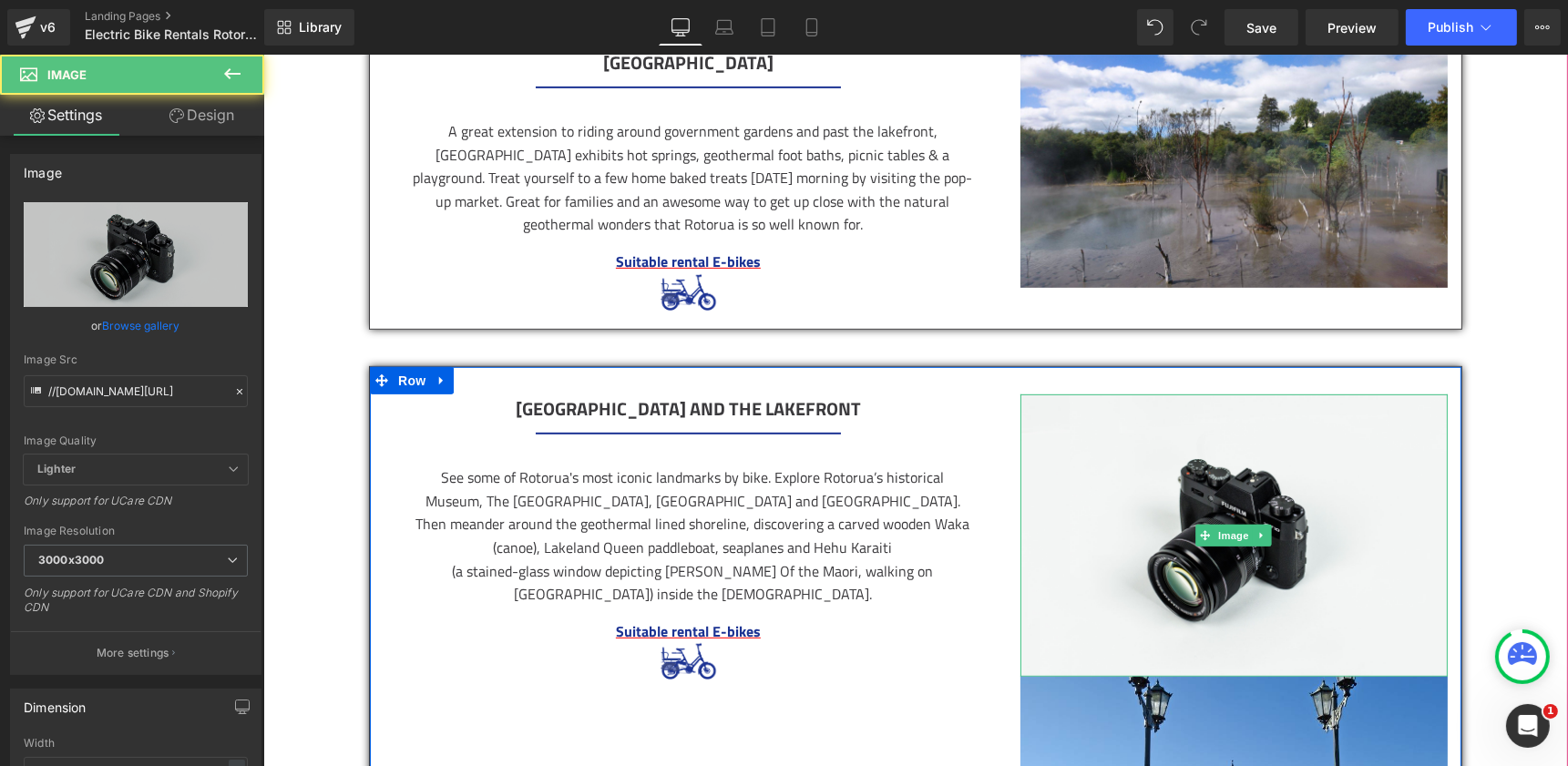
scroll to position [1094, 0]
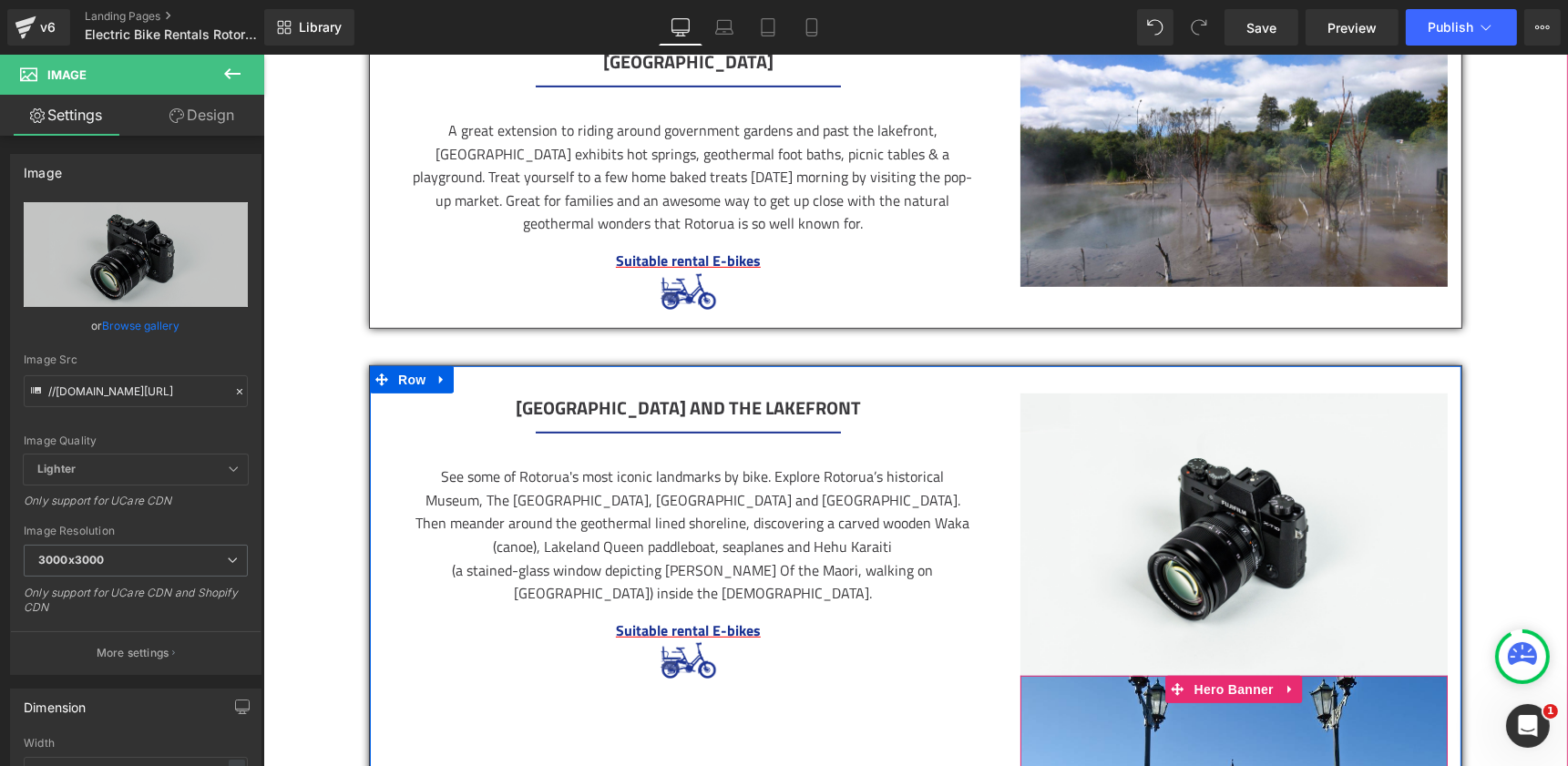
click at [1214, 683] on span "Hero Banner" at bounding box center [1233, 689] width 88 height 28
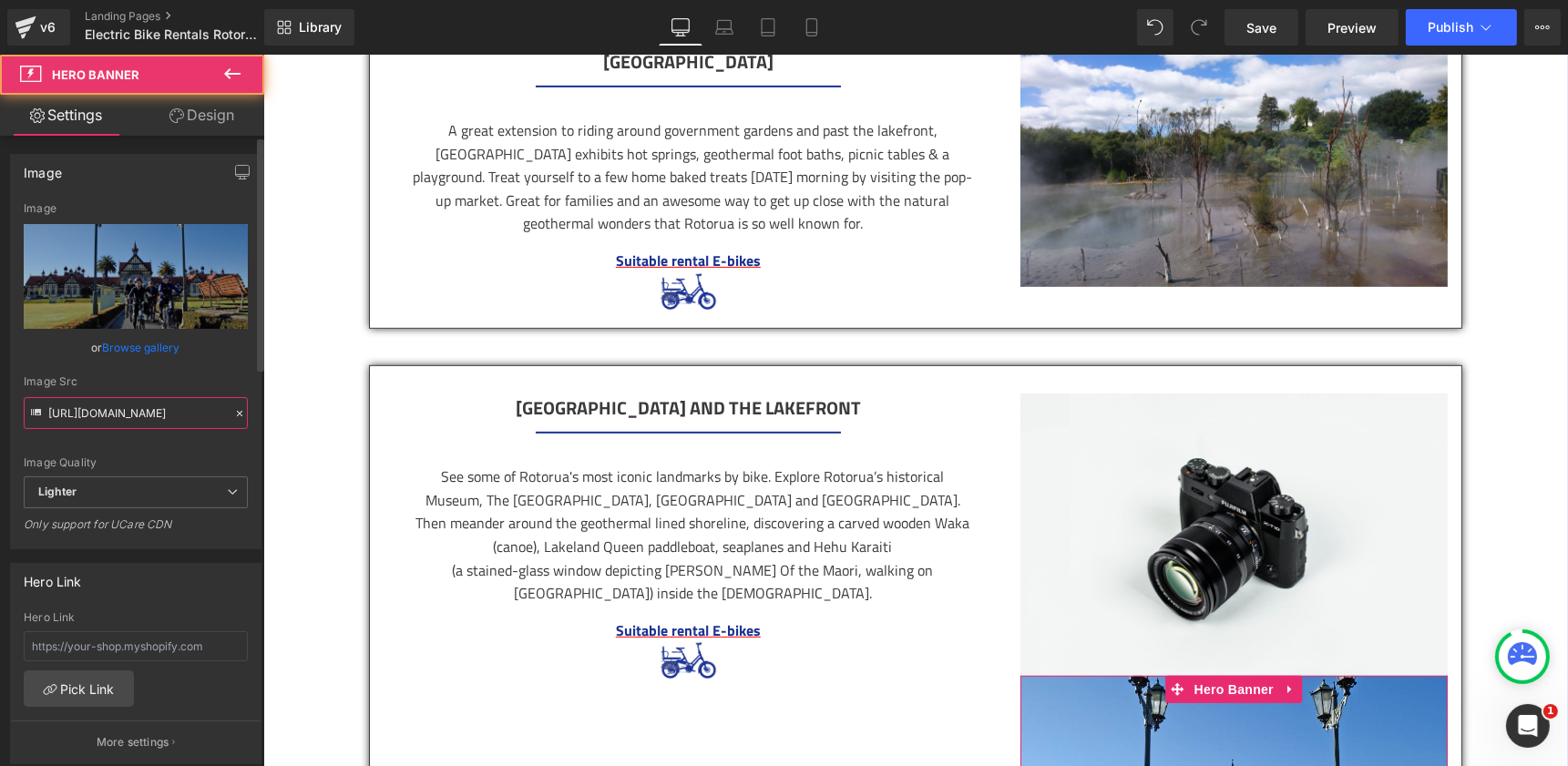
click at [161, 415] on input "https://ucarecdn.com/1bbac688-08c6-40cc-9015-434e031c79b8/-/format/auto/-/previ…" at bounding box center [136, 413] width 225 height 32
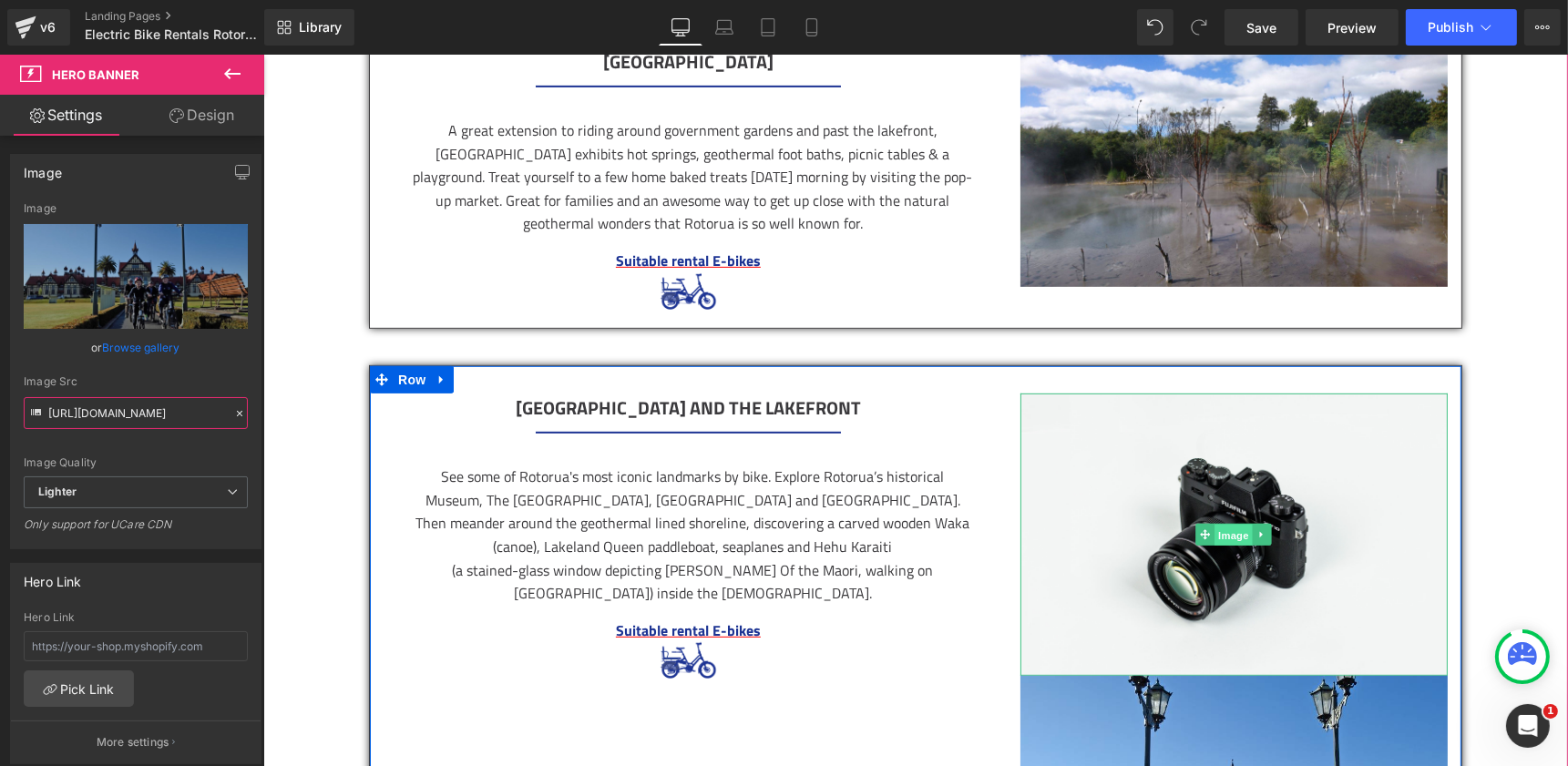
click at [1224, 531] on span "Image" at bounding box center [1233, 536] width 38 height 22
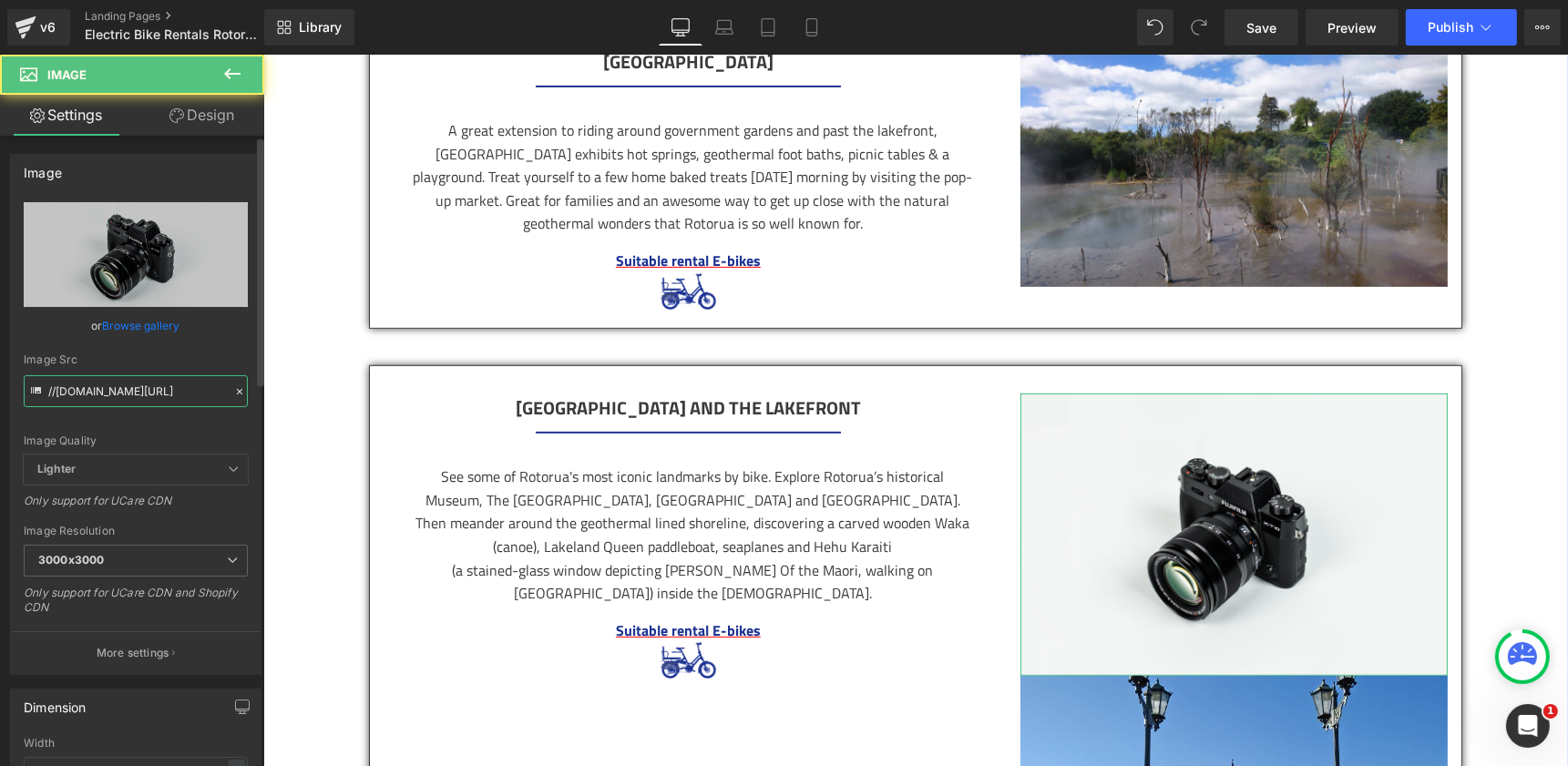
click at [65, 389] on input "//d1um8515vdn9kb.cloudfront.net/images/parallax.jpg" at bounding box center [136, 391] width 225 height 32
paste input "https://ucarecdn.com/1bbac688-08c6-40cc-9015-434e031c79b8/-/format/auto/-/previ…"
type input "https://ucarecdn.com/1bbac688-08c6-40cc-9015-434e031c79b8/-/format/auto/-/previ…"
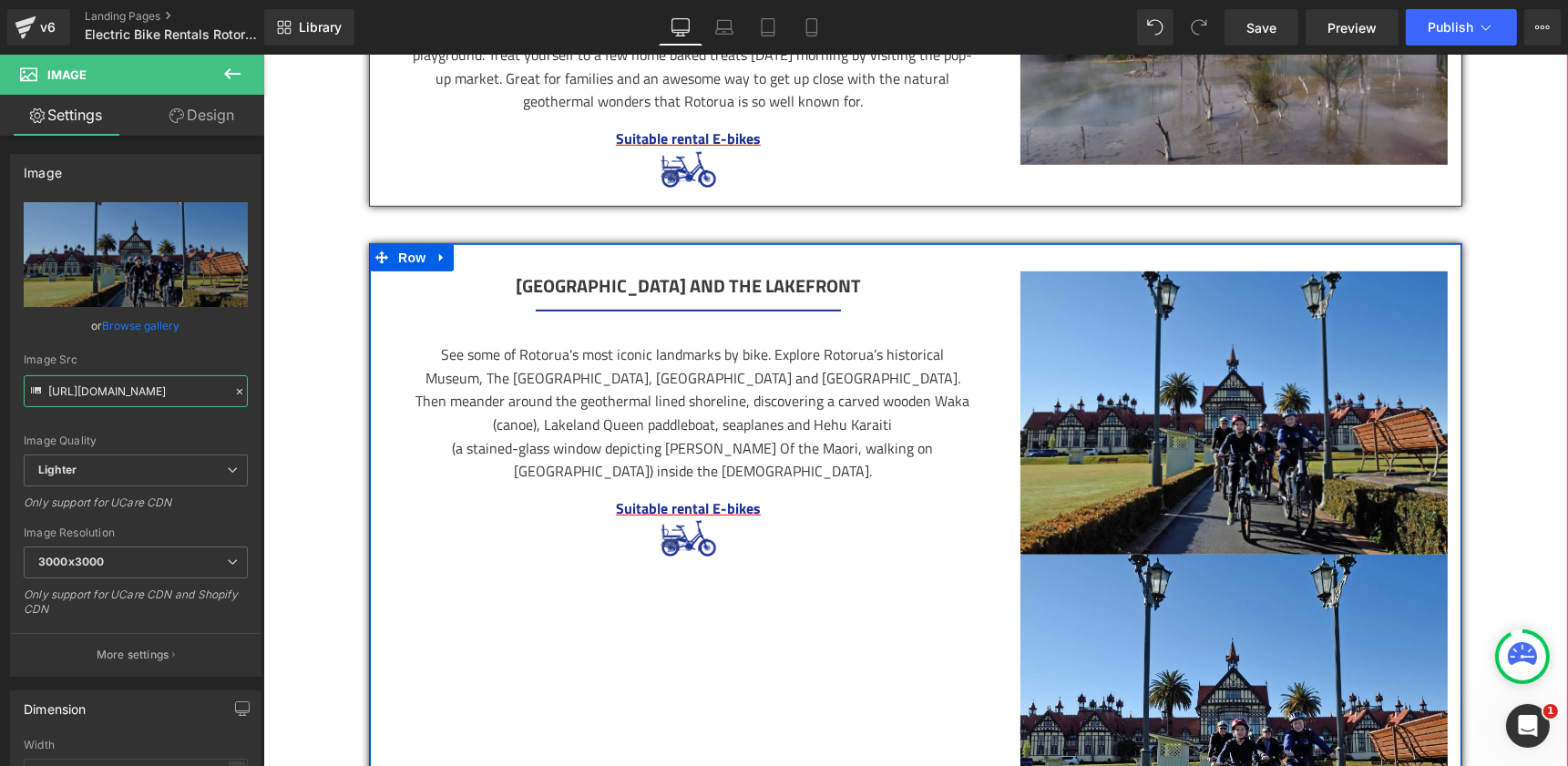
scroll to position [1247, 0]
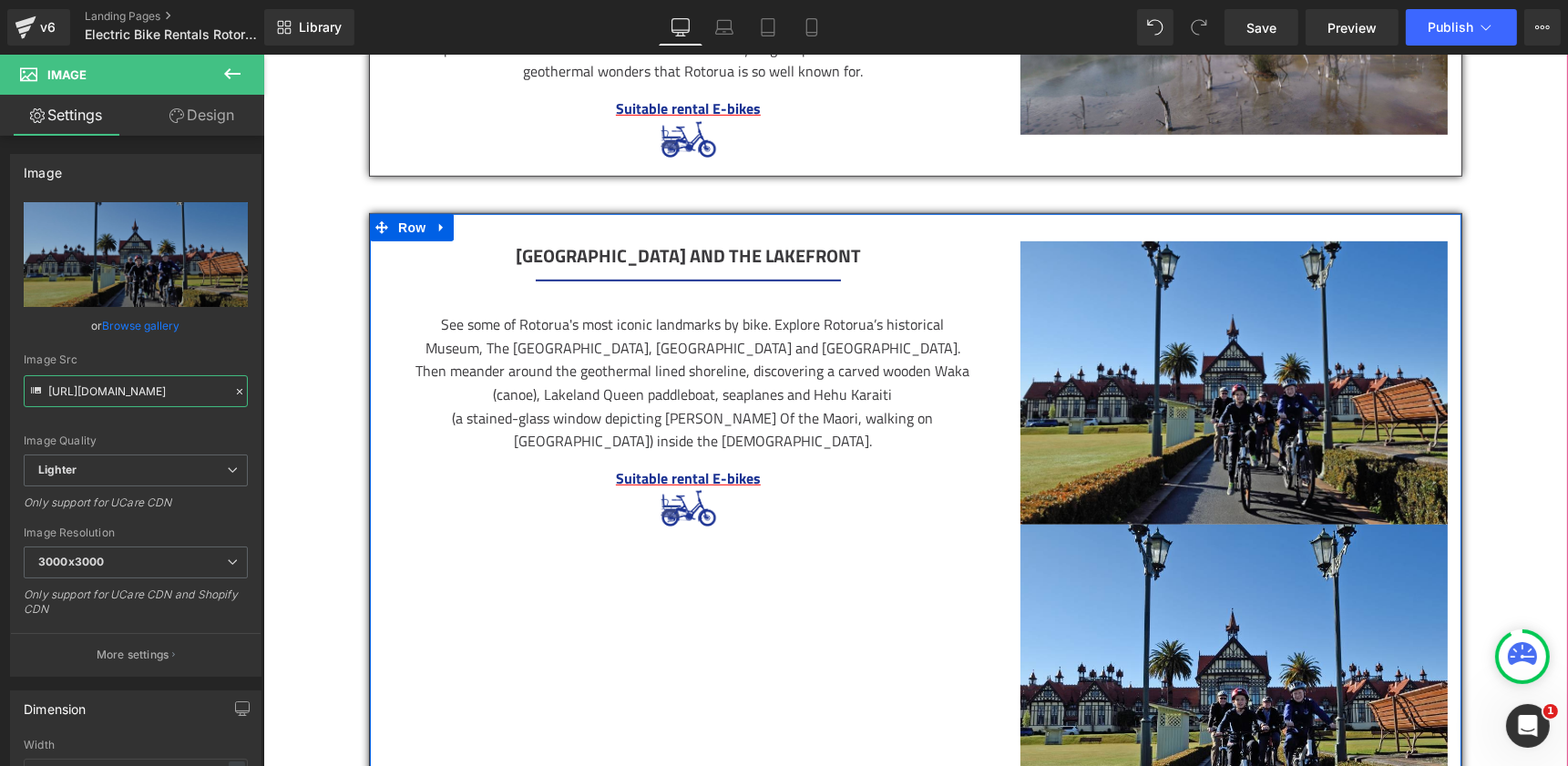
click at [1217, 598] on div "Hero Banner 355px" at bounding box center [1232, 687] width 427 height 324
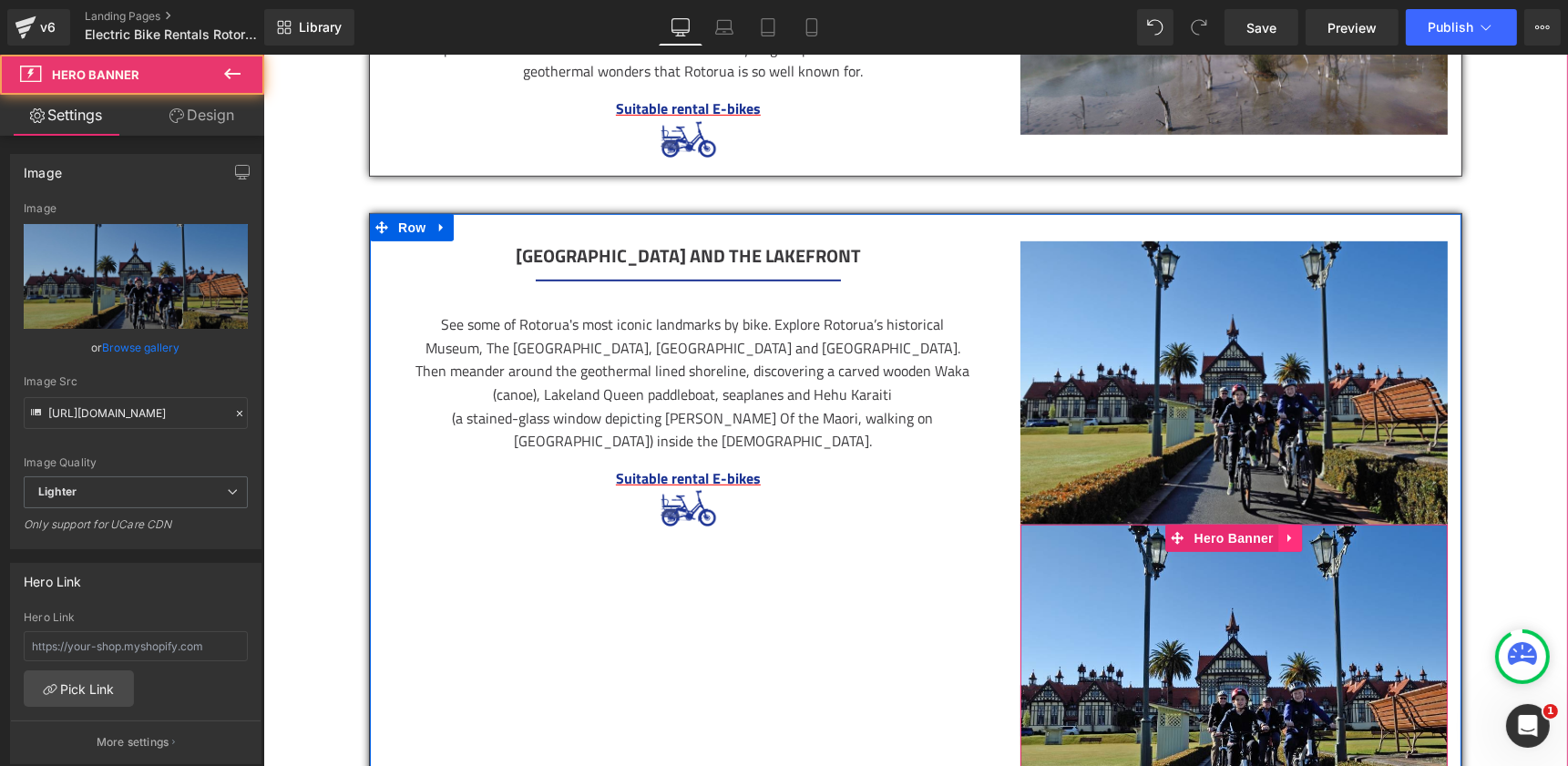
click at [1286, 533] on icon at bounding box center [1288, 538] width 12 height 13
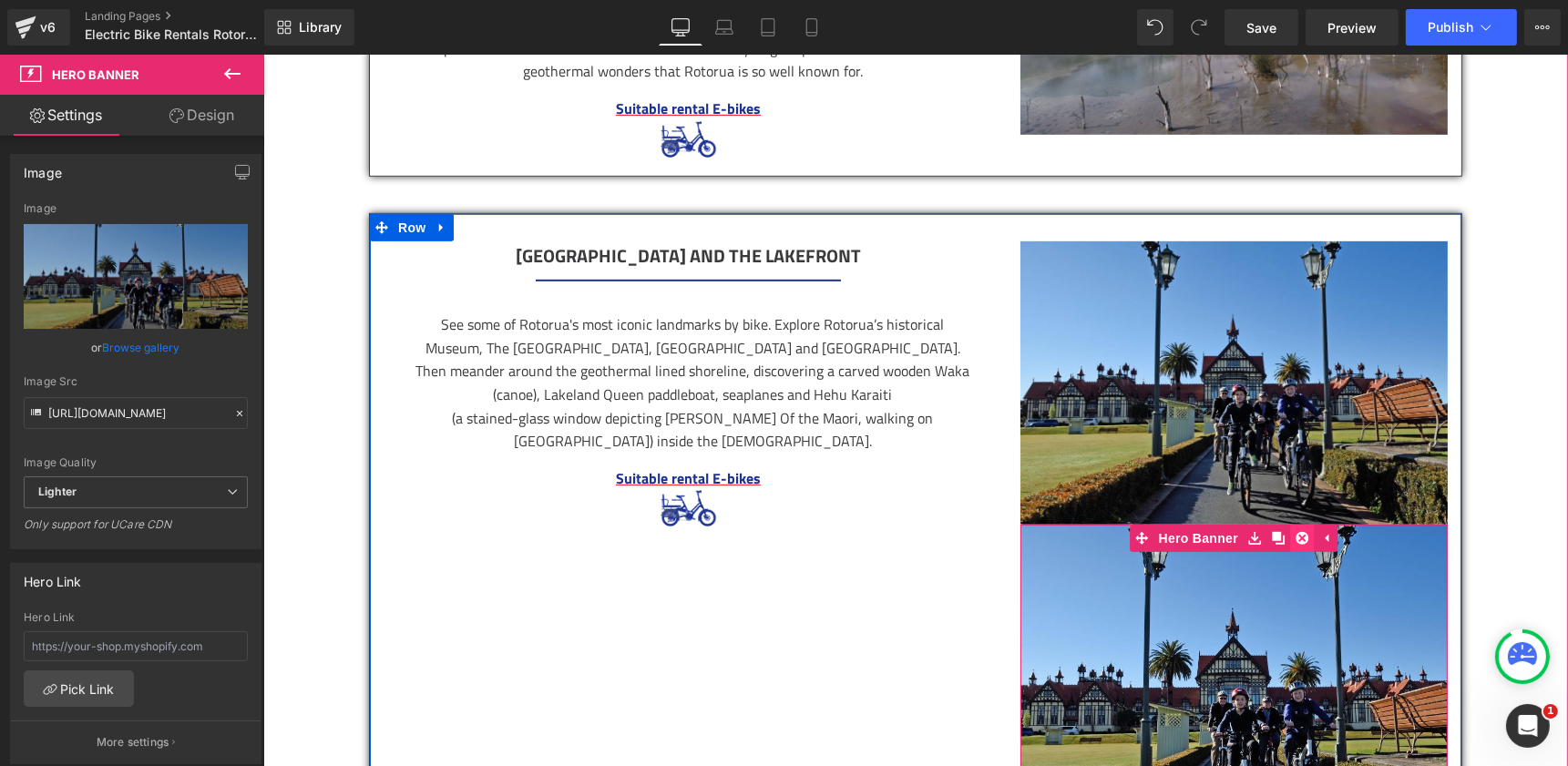
click at [1296, 533] on icon at bounding box center [1301, 538] width 12 height 12
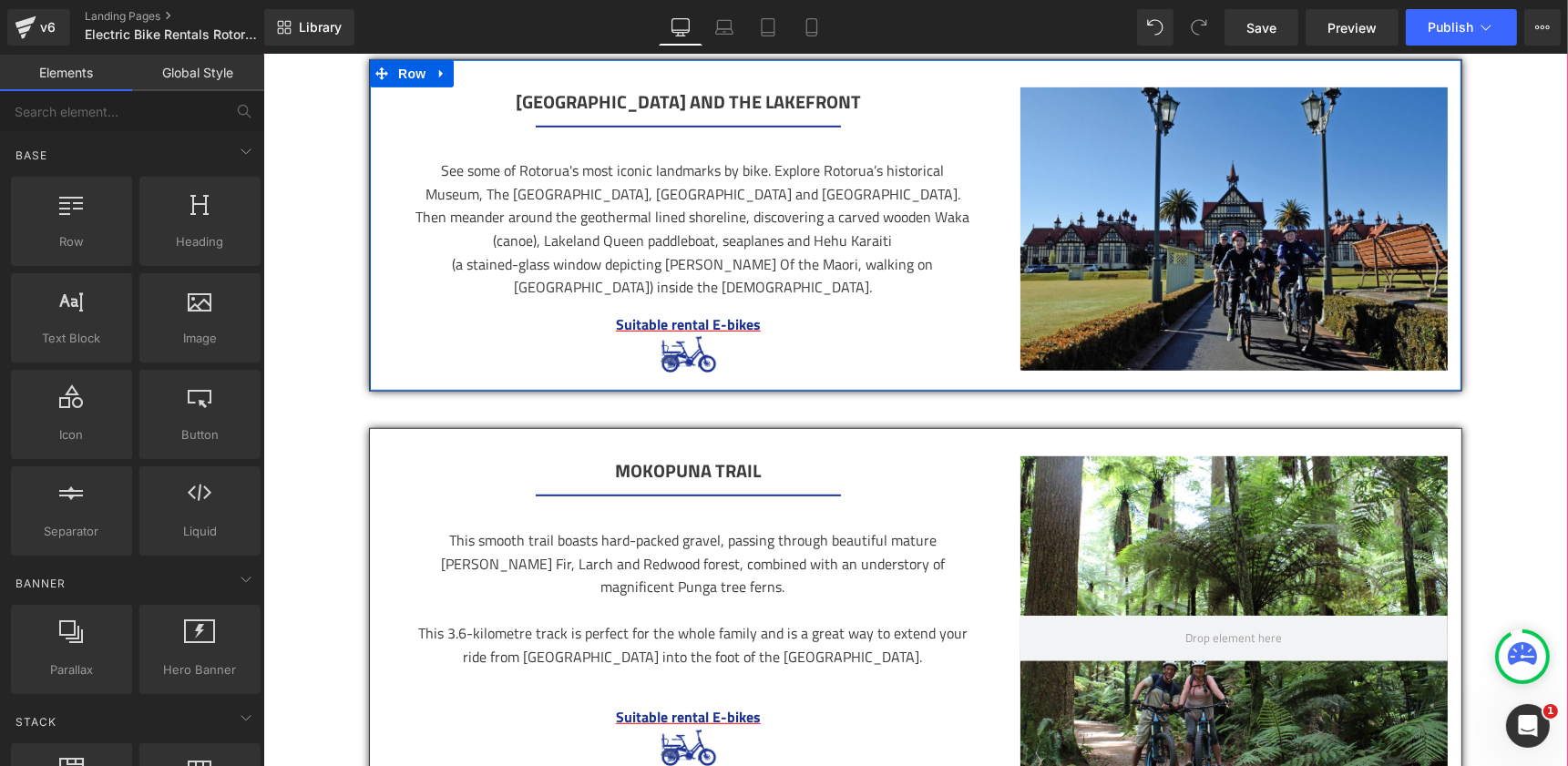
scroll to position [1470, 0]
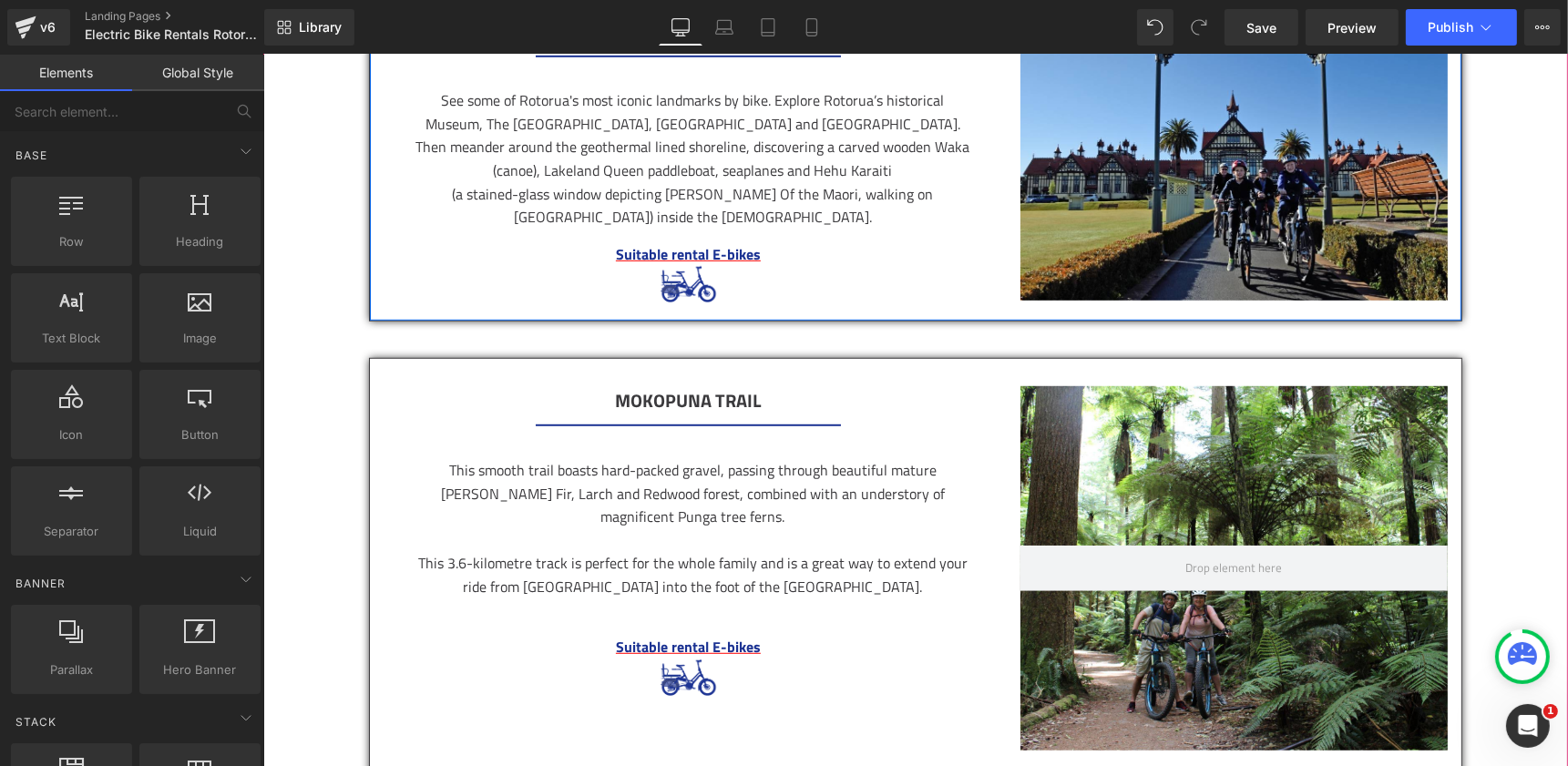
click at [1262, 484] on div at bounding box center [1232, 568] width 427 height 364
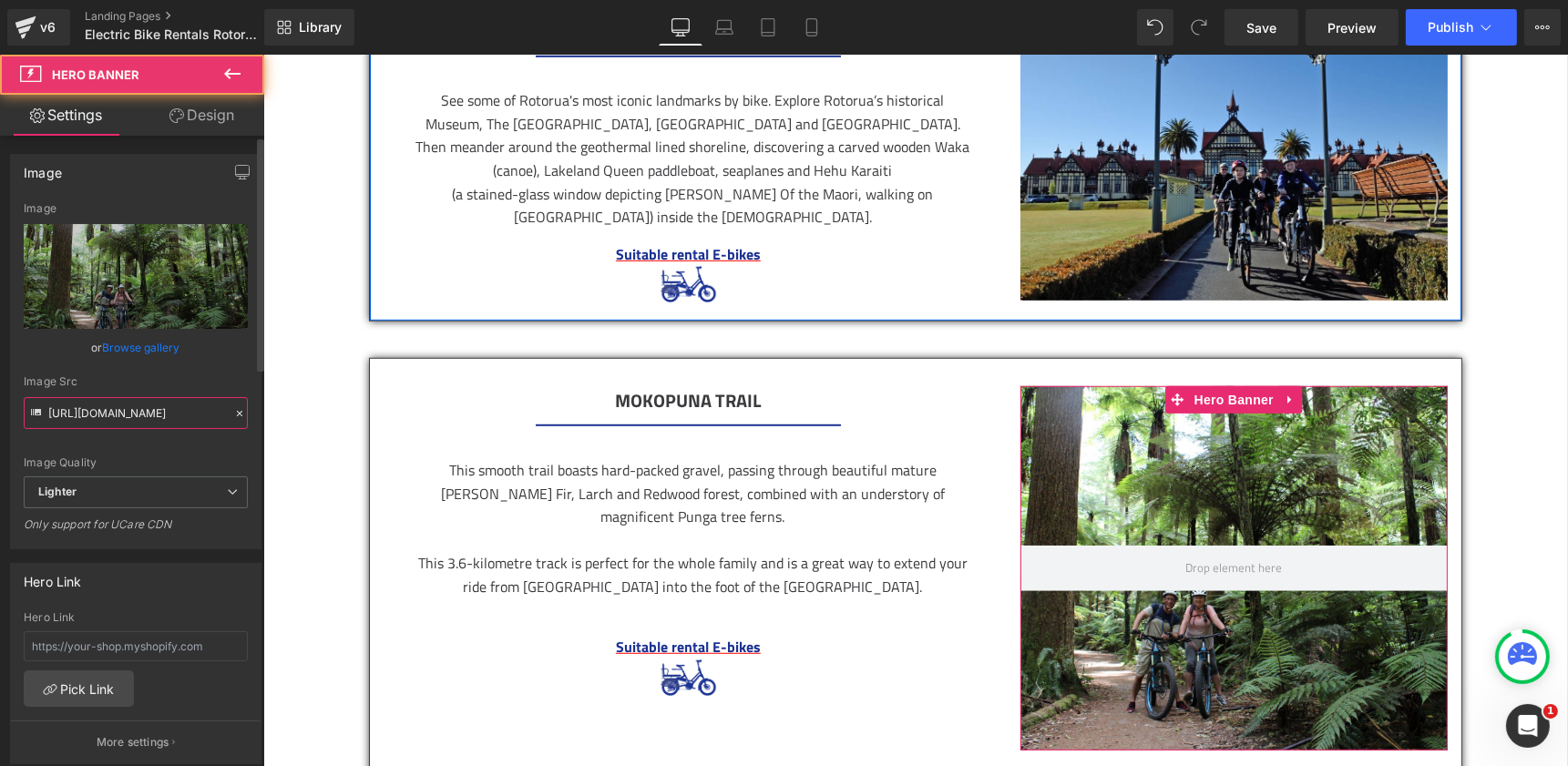
click at [181, 412] on input "https://ucarecdn.com/6b9af1d4-a2db-460d-869f-983ed8bb210e/-/format/auto/-/previ…" at bounding box center [136, 413] width 225 height 32
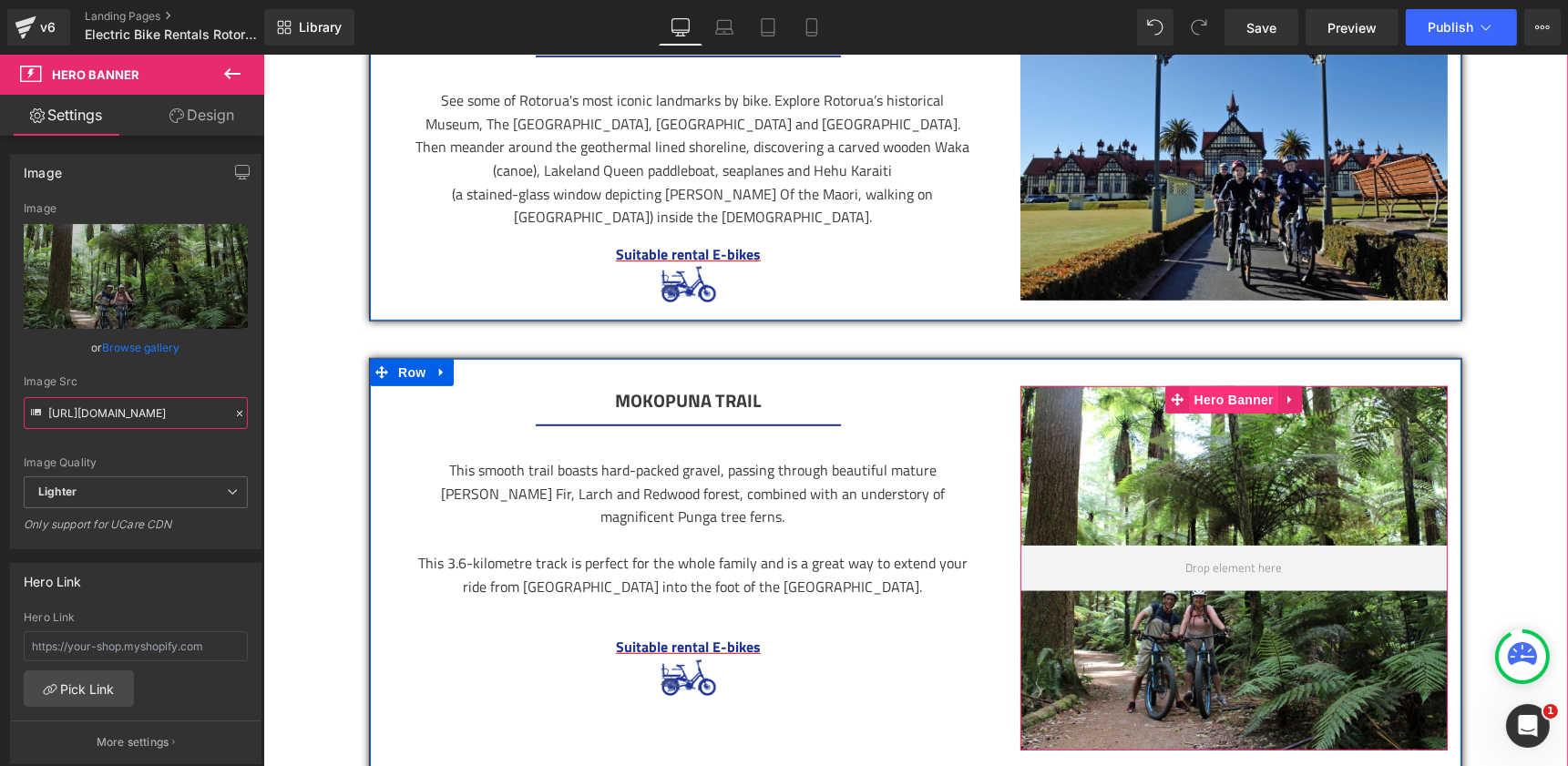
click at [1232, 390] on span "Hero Banner" at bounding box center [1233, 400] width 88 height 28
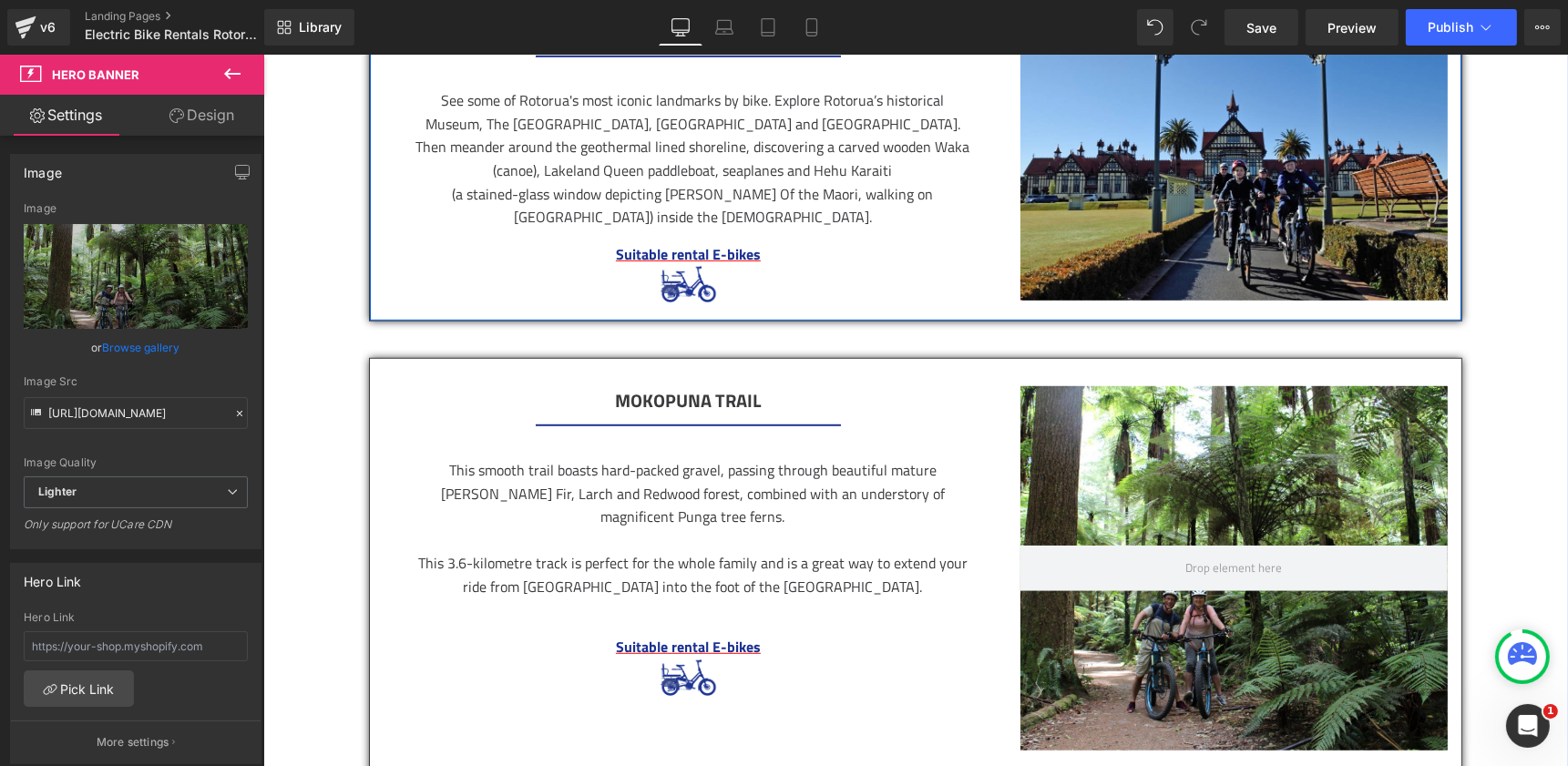
click at [242, 75] on icon at bounding box center [232, 73] width 22 height 22
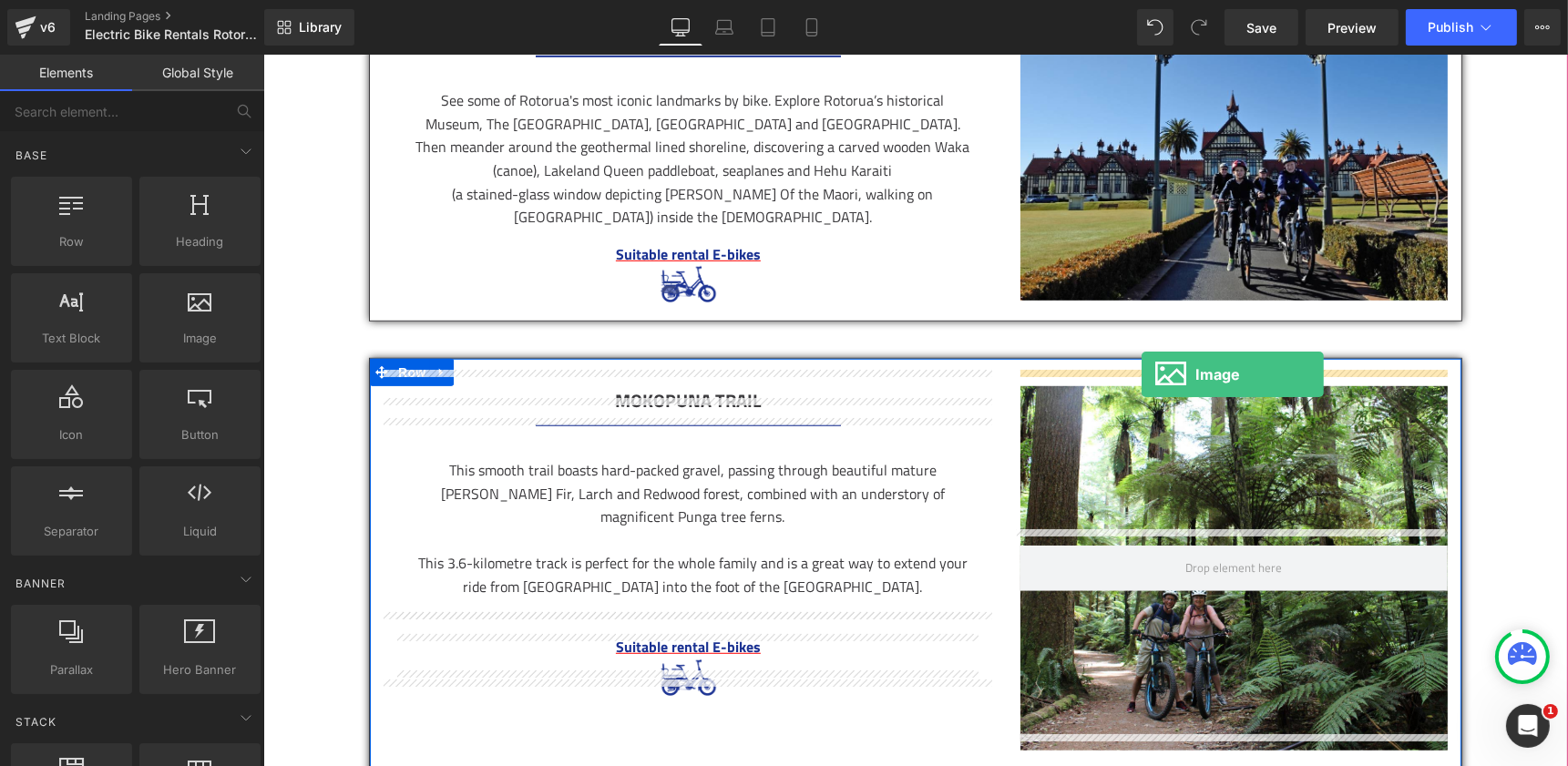
drag, startPoint x: 482, startPoint y: 353, endPoint x: 1141, endPoint y: 375, distance: 659.4
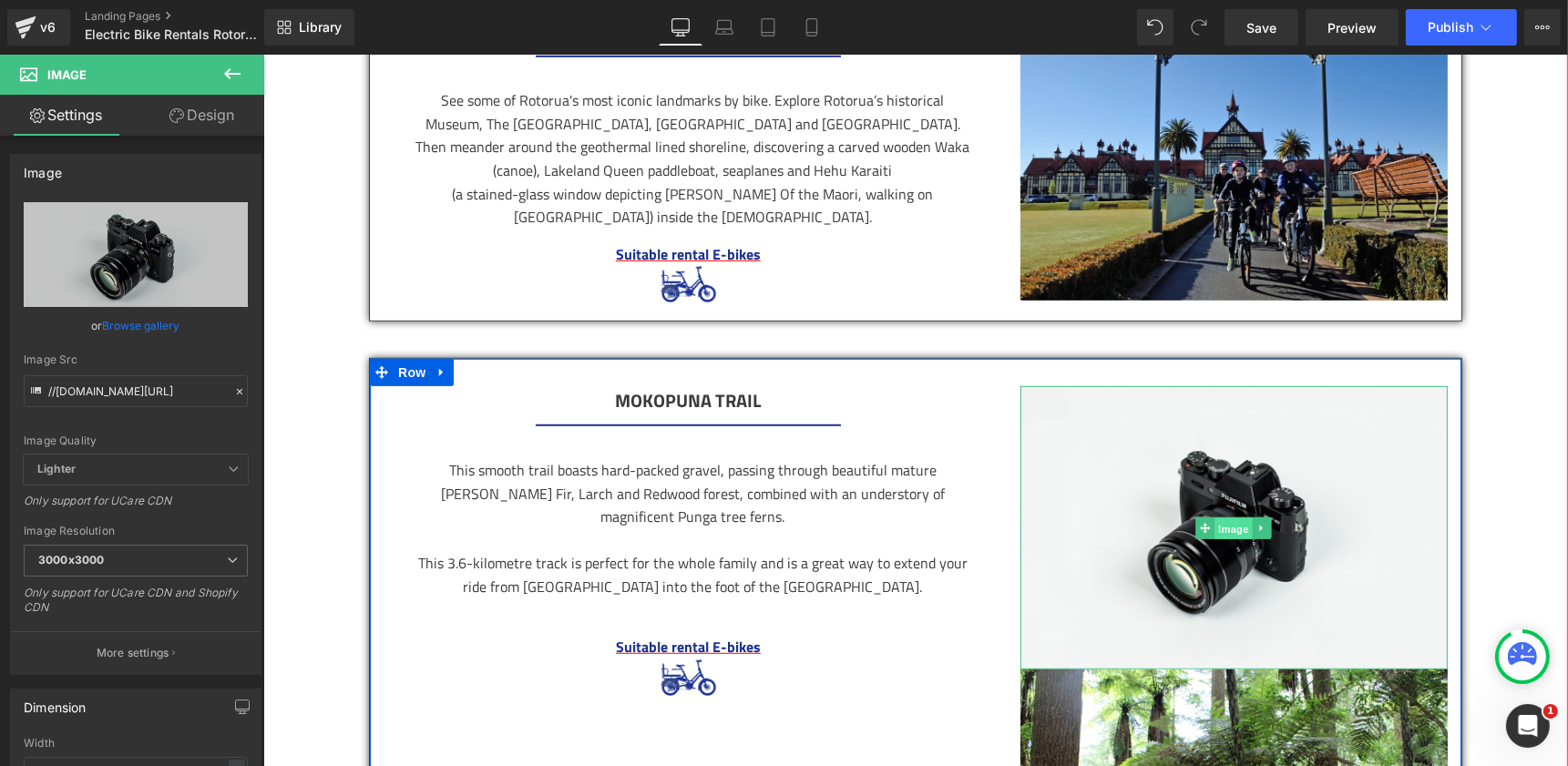
click at [1235, 520] on span "Image" at bounding box center [1233, 529] width 38 height 22
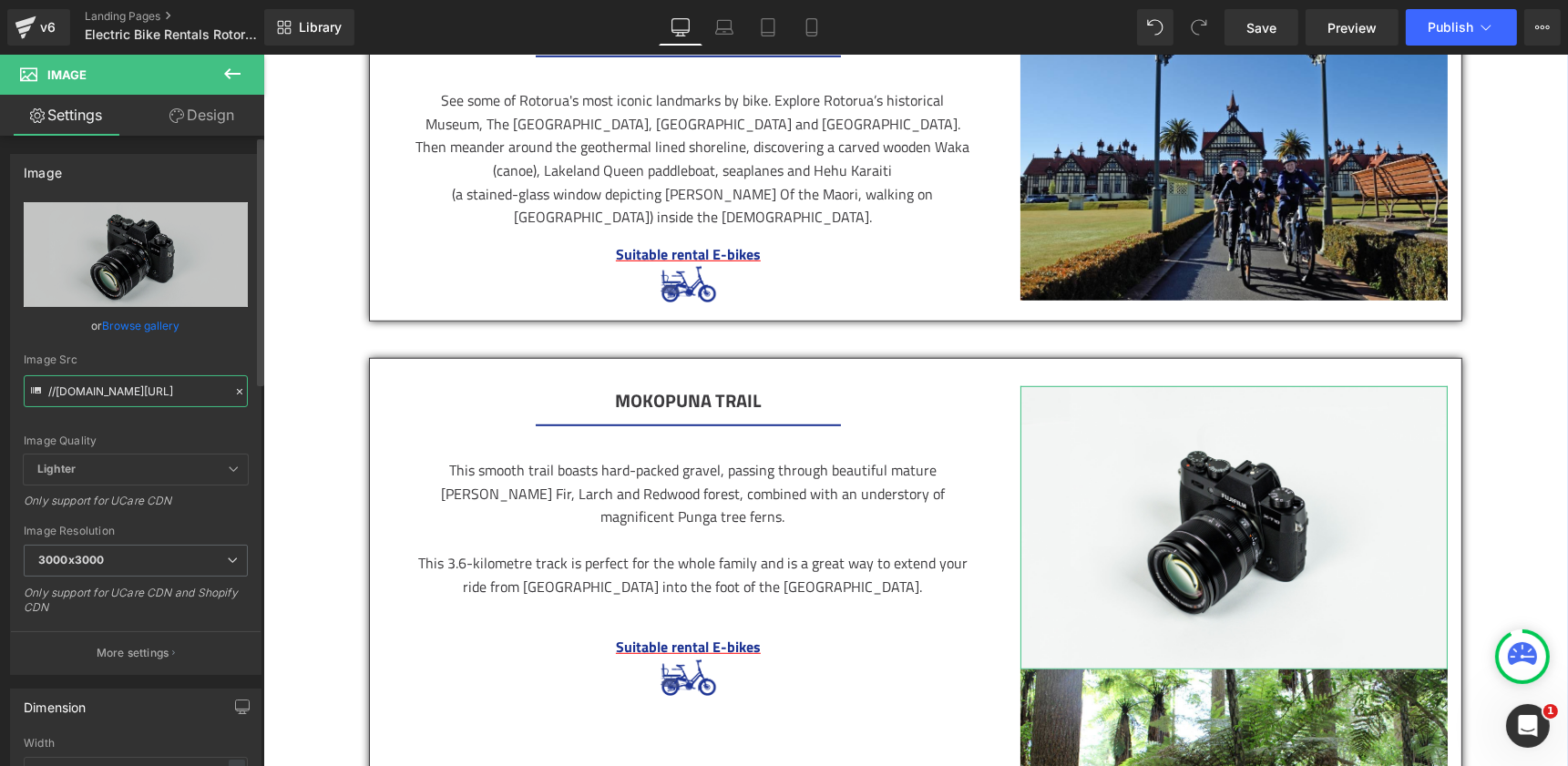
click at [139, 382] on input "//d1um8515vdn9kb.cloudfront.net/images/parallax.jpg" at bounding box center [136, 391] width 225 height 32
paste input "https://ucarecdn.com/6b9af1d4-a2db-460d-869f-983ed8bb210e/-/format/auto/-/previ…"
type input "https://ucarecdn.com/6b9af1d4-a2db-460d-869f-983ed8bb210e/-/format/auto/-/previ…"
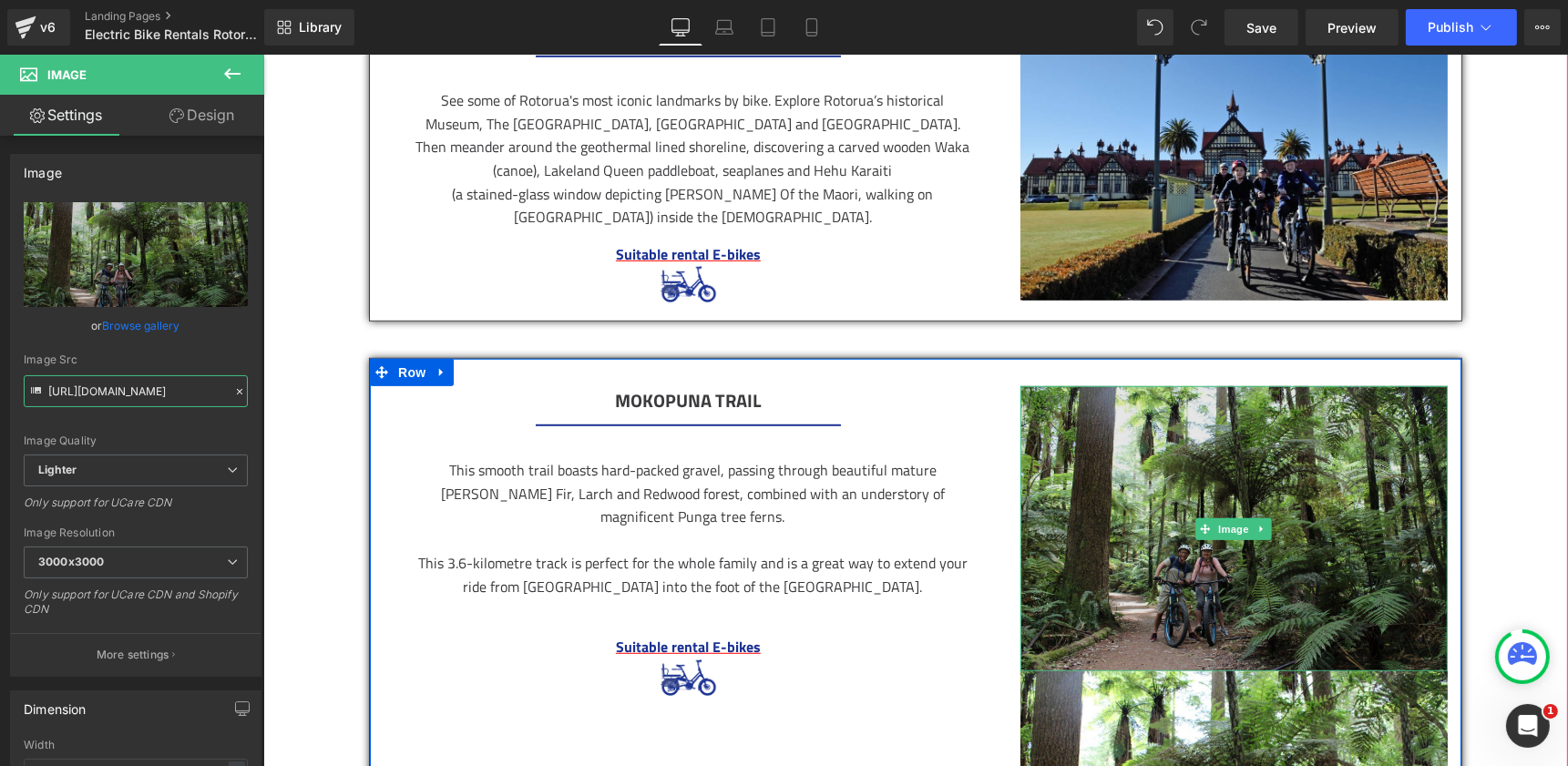
scroll to position [1544, 0]
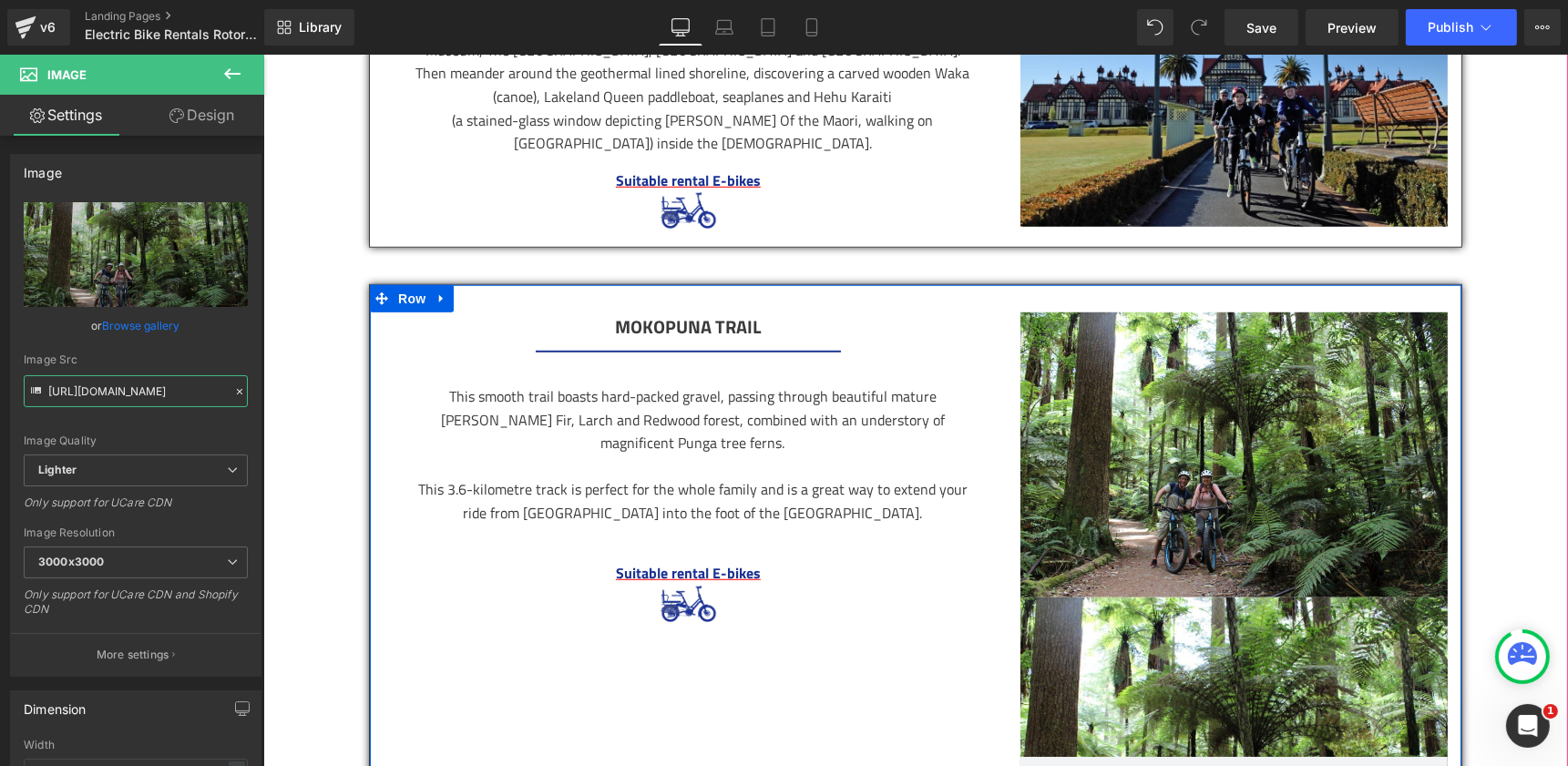
click at [1237, 674] on div at bounding box center [1232, 779] width 427 height 364
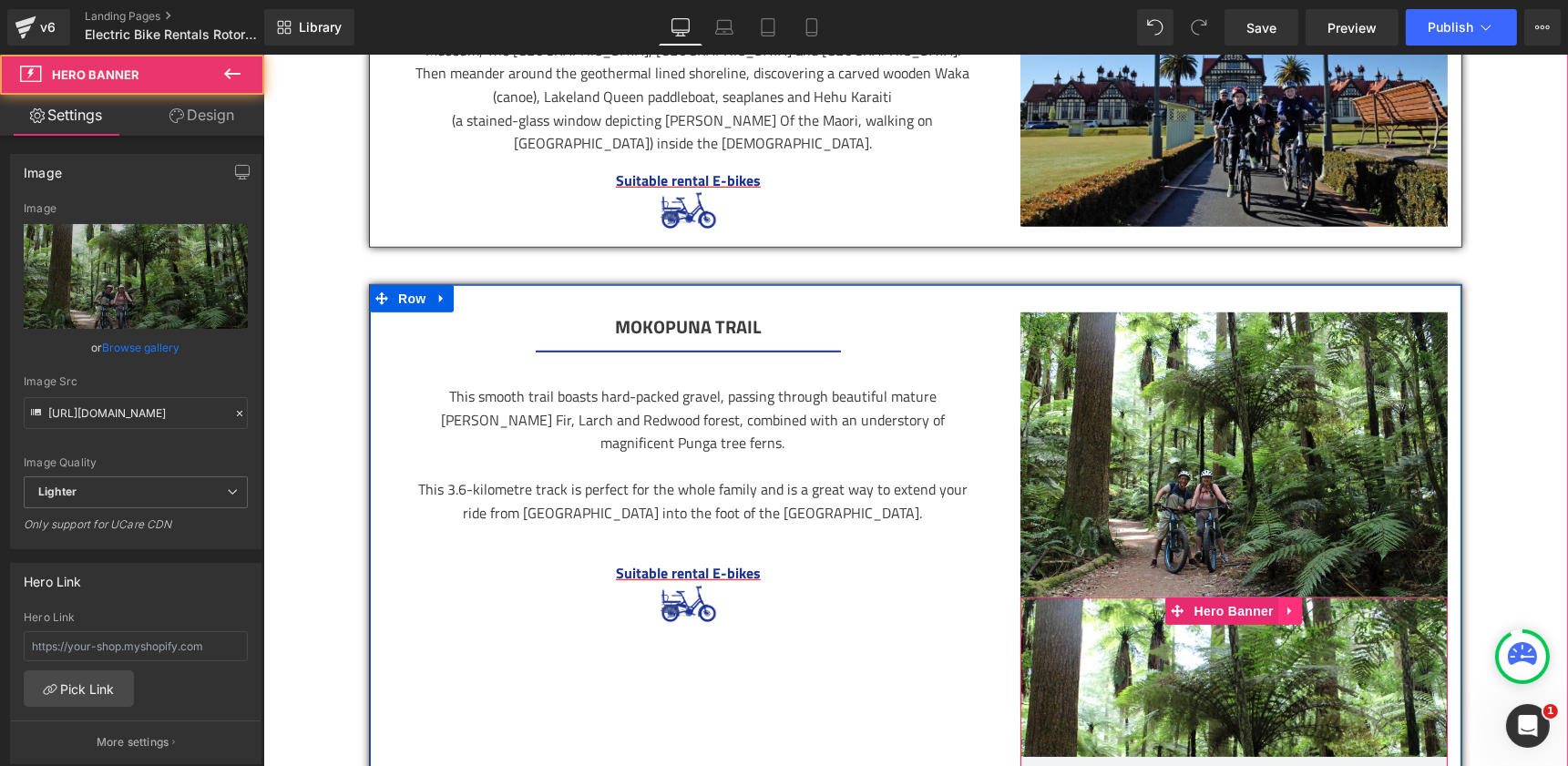
click at [1286, 605] on icon at bounding box center [1288, 612] width 12 height 13
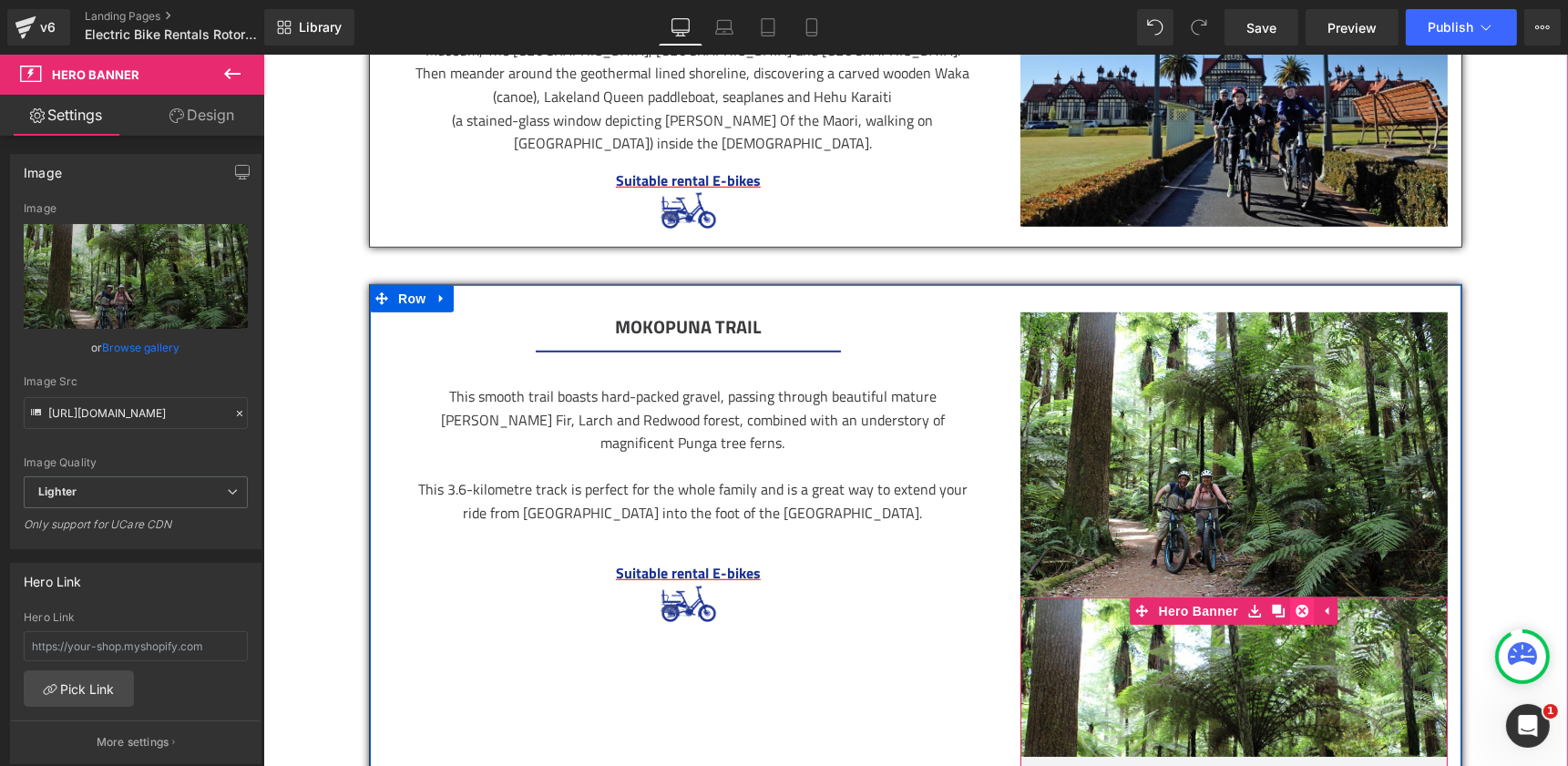
click at [1295, 605] on icon at bounding box center [1301, 611] width 12 height 12
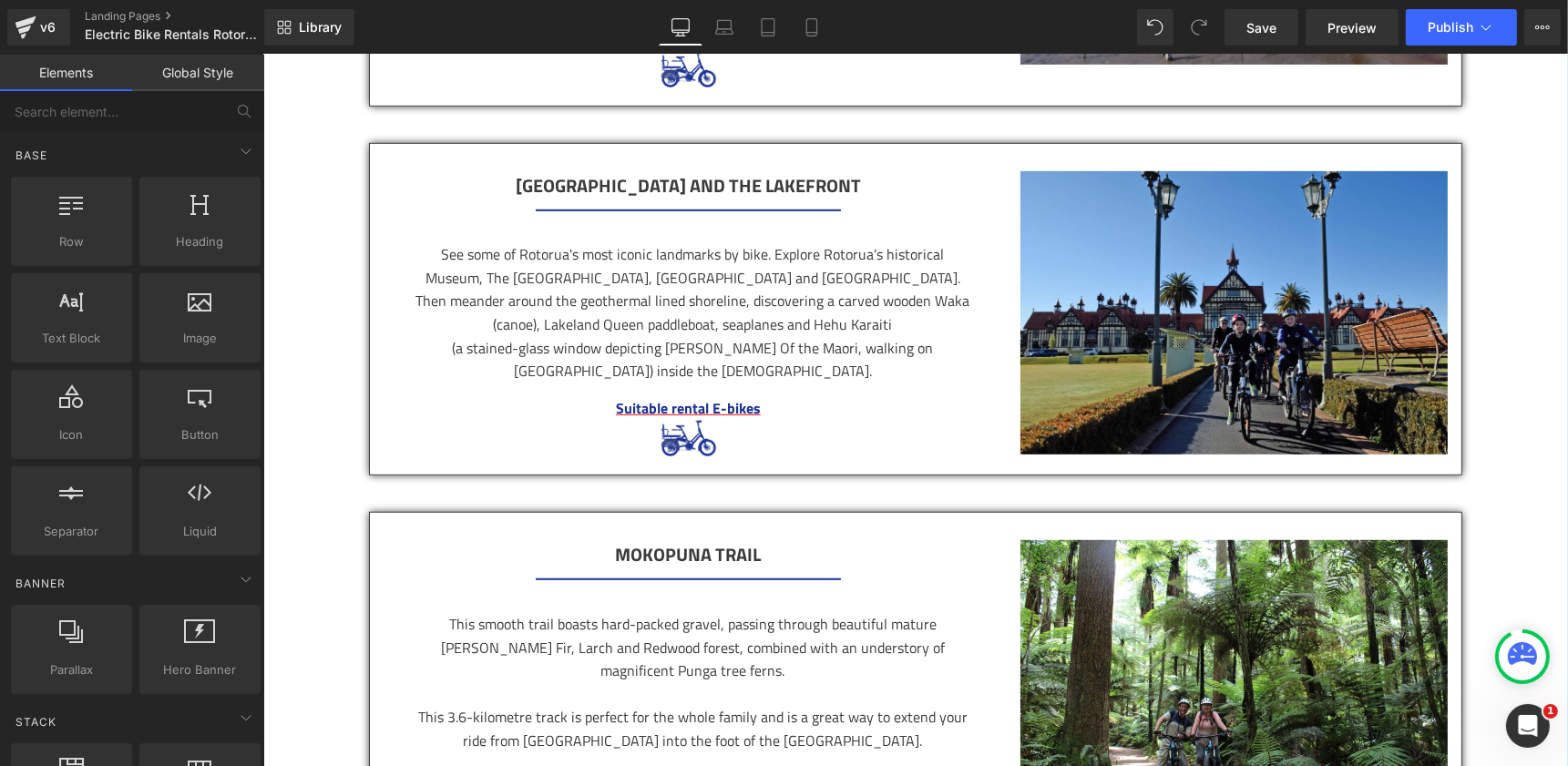
scroll to position [854, 0]
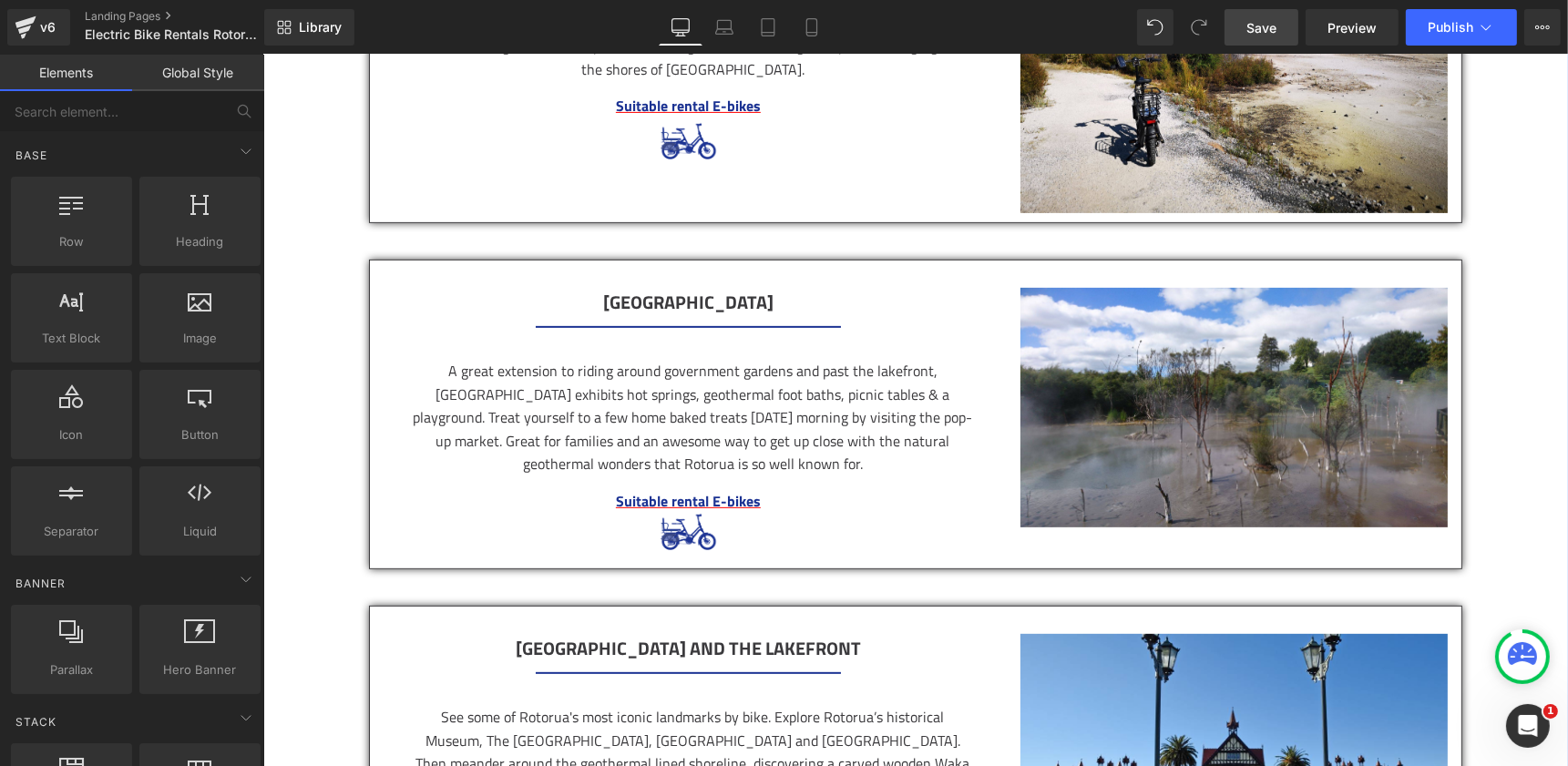
click at [1272, 26] on span "Save" at bounding box center [1262, 28] width 30 height 19
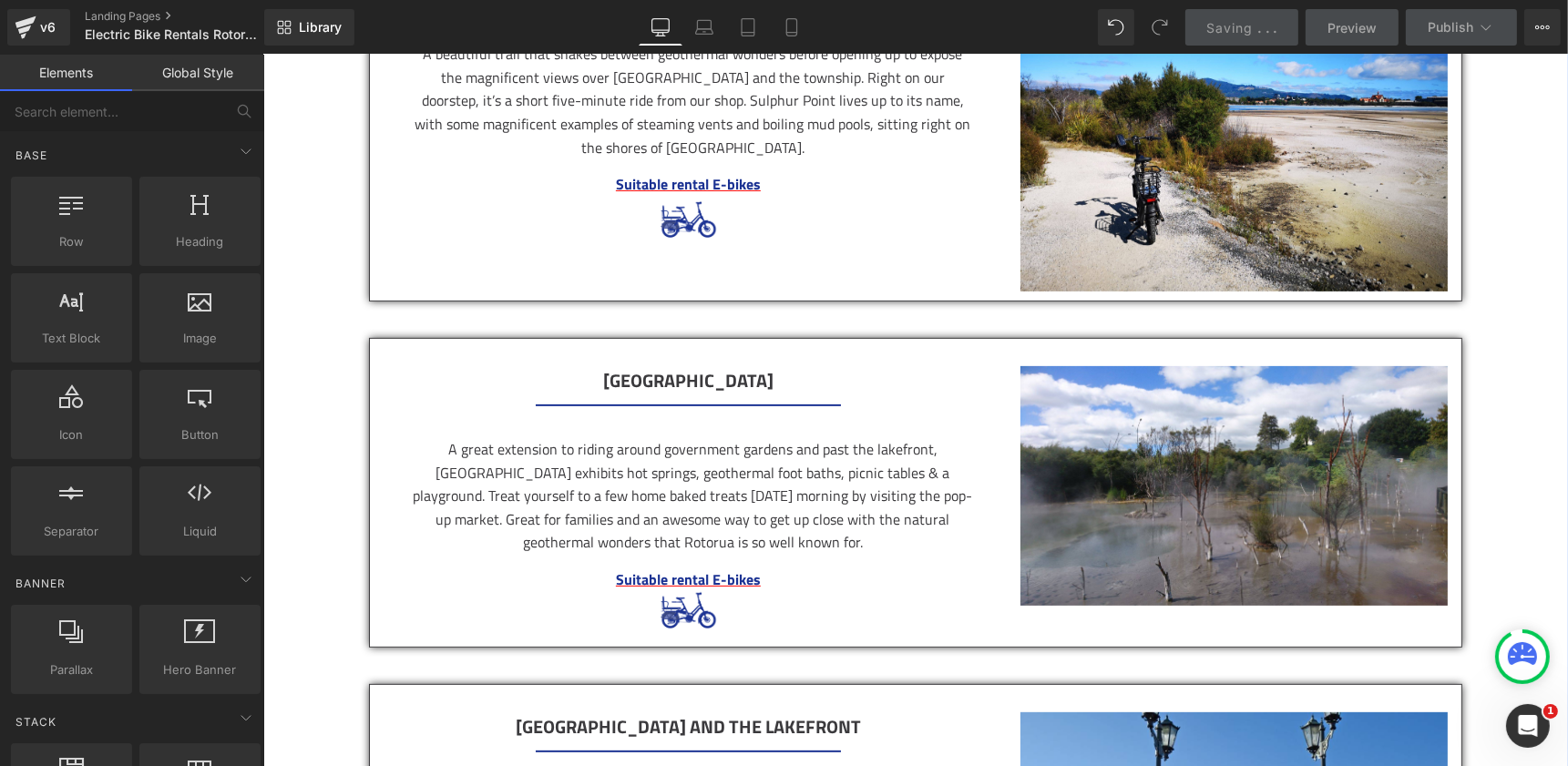
scroll to position [778, 0]
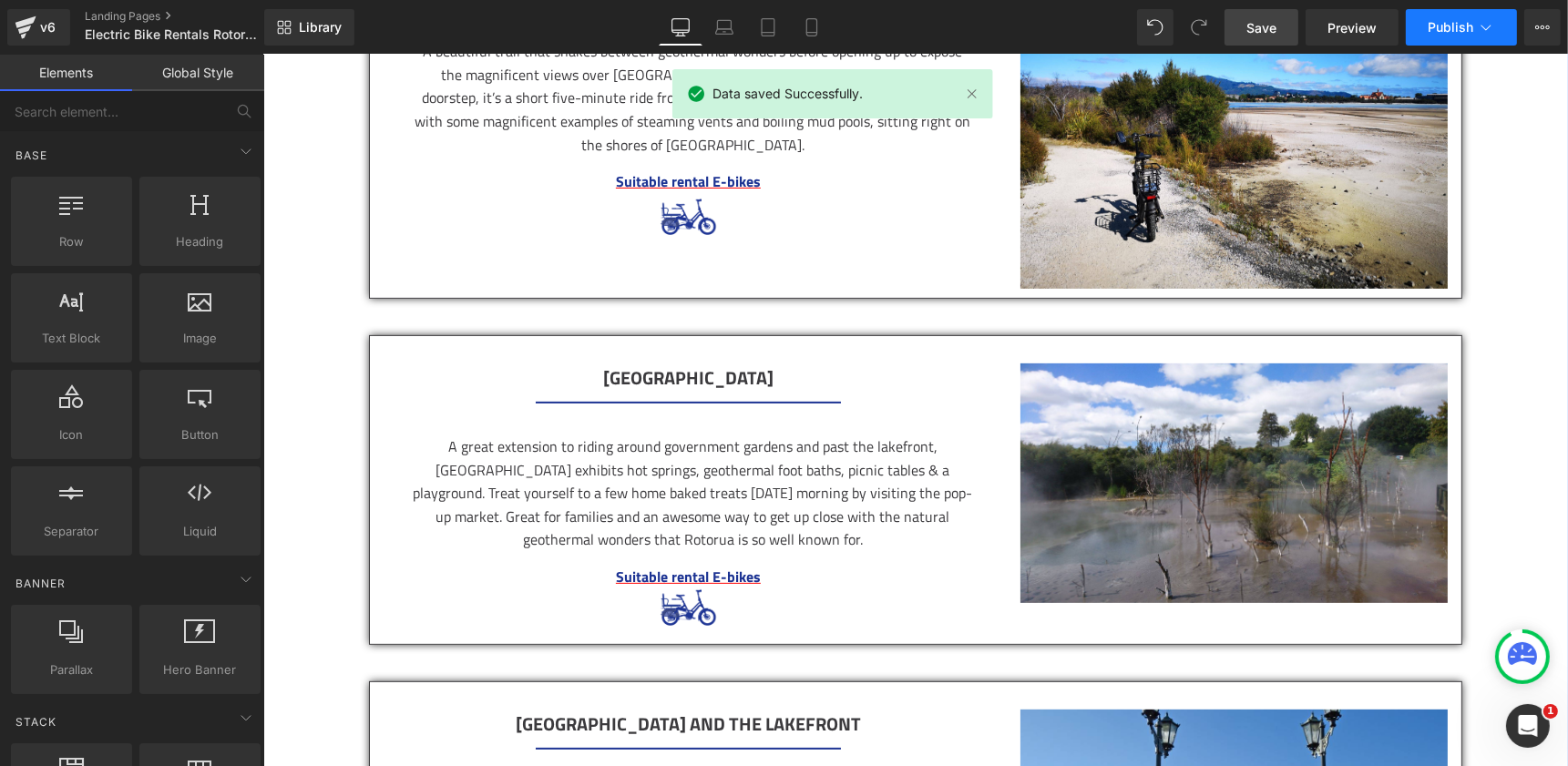
click at [1446, 29] on span "Publish" at bounding box center [1450, 27] width 46 height 14
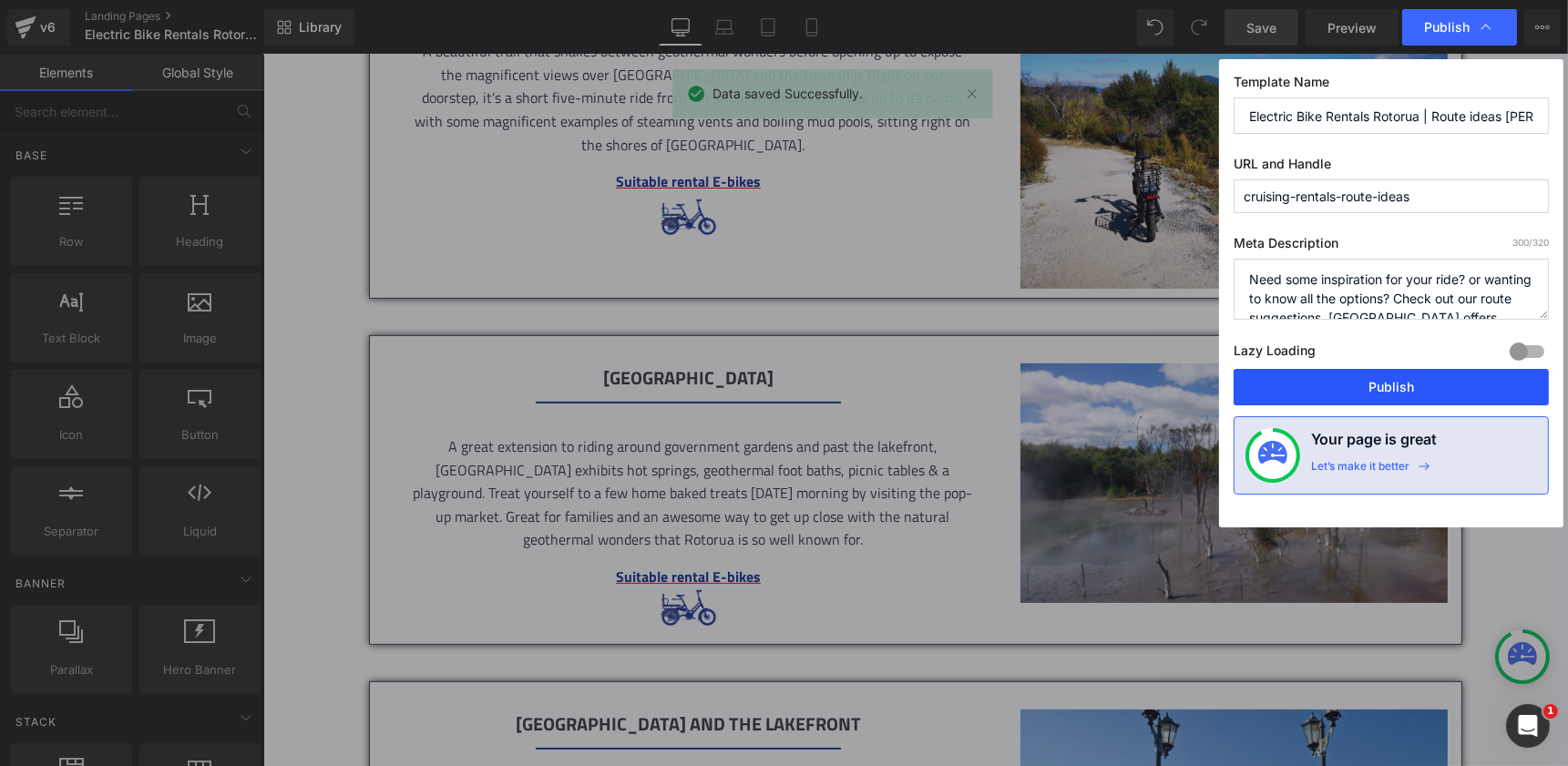
click at [1303, 379] on button "Publish" at bounding box center [1390, 387] width 315 height 36
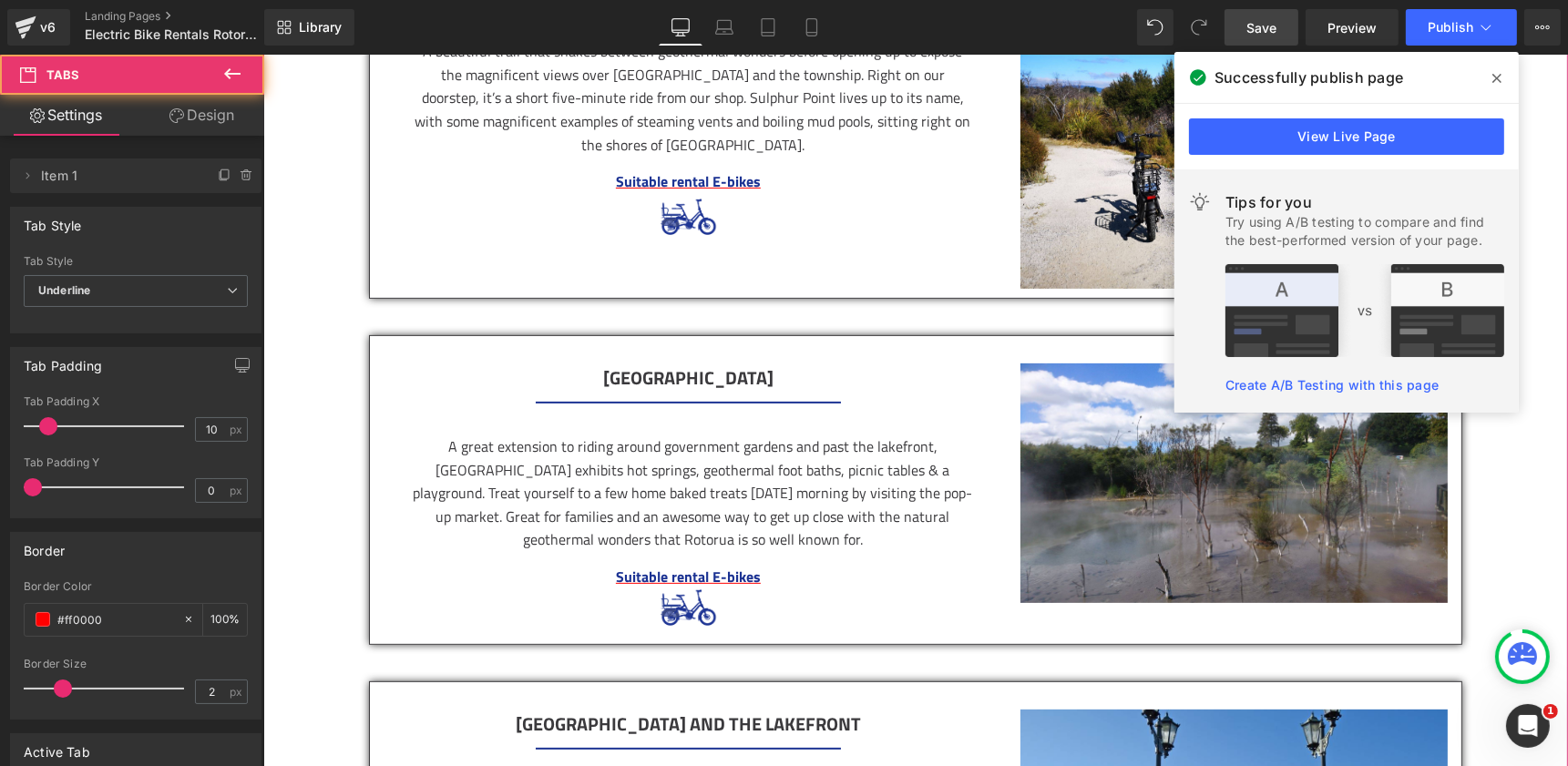
drag, startPoint x: 1499, startPoint y: 452, endPoint x: 1733, endPoint y: 265, distance: 299.5
click at [1499, 452] on div "Sulphur point Heading Separator A beautiful trail that snakes between geotherma…" at bounding box center [914, 729] width 1304 height 1611
click at [1492, 80] on icon at bounding box center [1497, 78] width 10 height 14
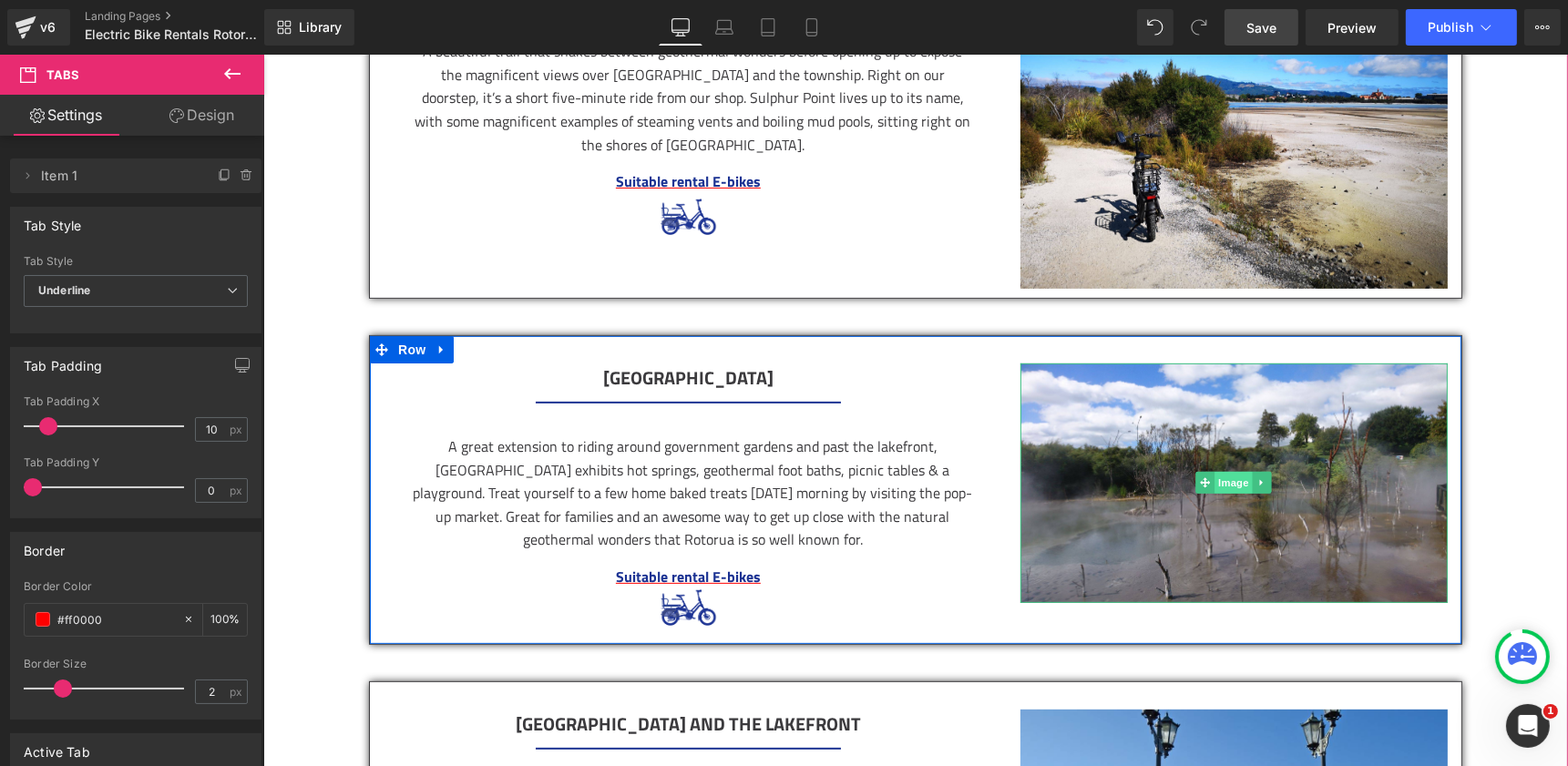
click at [1234, 481] on span "Image" at bounding box center [1233, 482] width 38 height 22
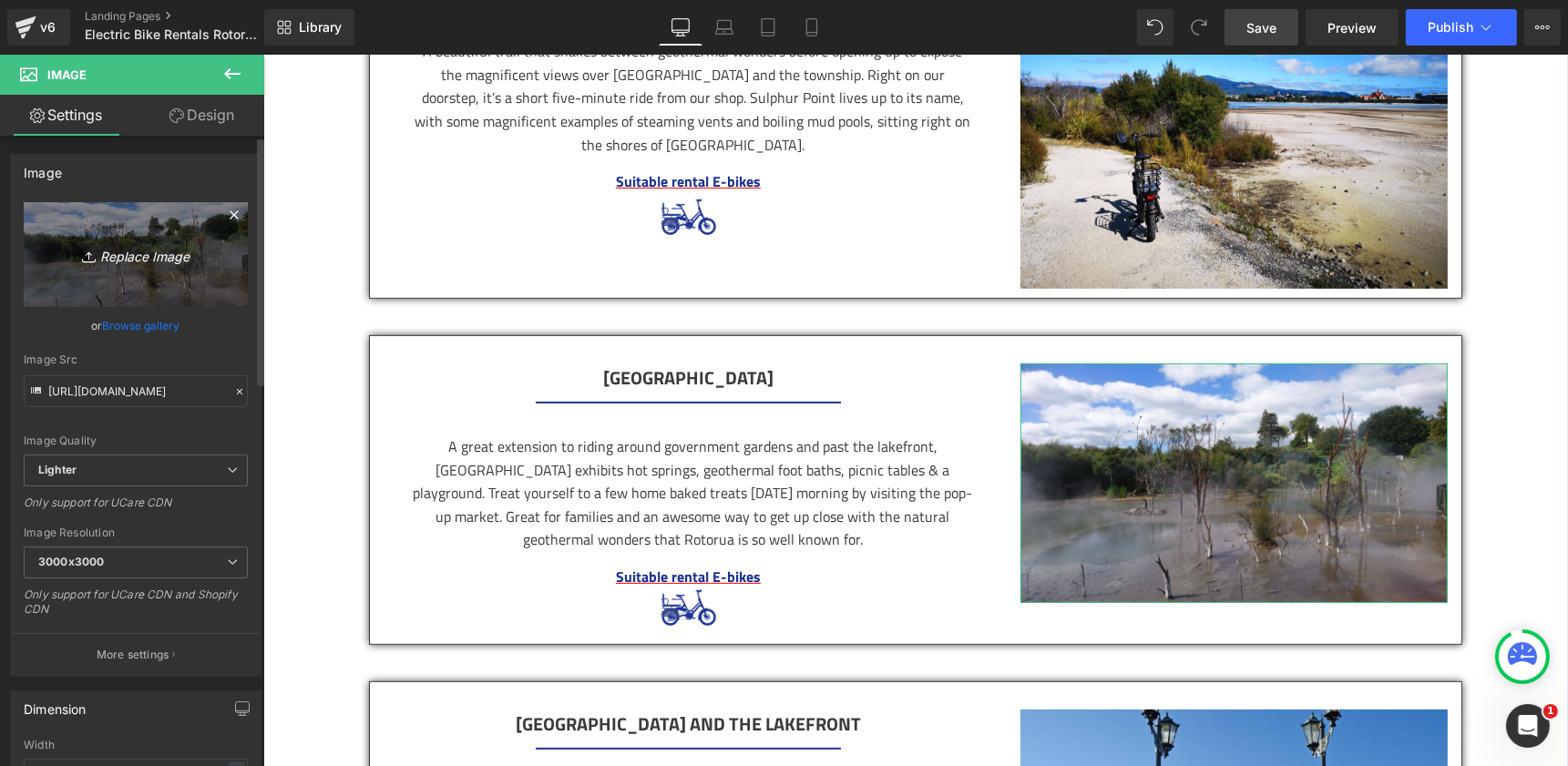
click at [148, 264] on icon "Replace Image" at bounding box center [135, 255] width 146 height 23
click at [40, 281] on link "Replace Image" at bounding box center [136, 255] width 225 height 105
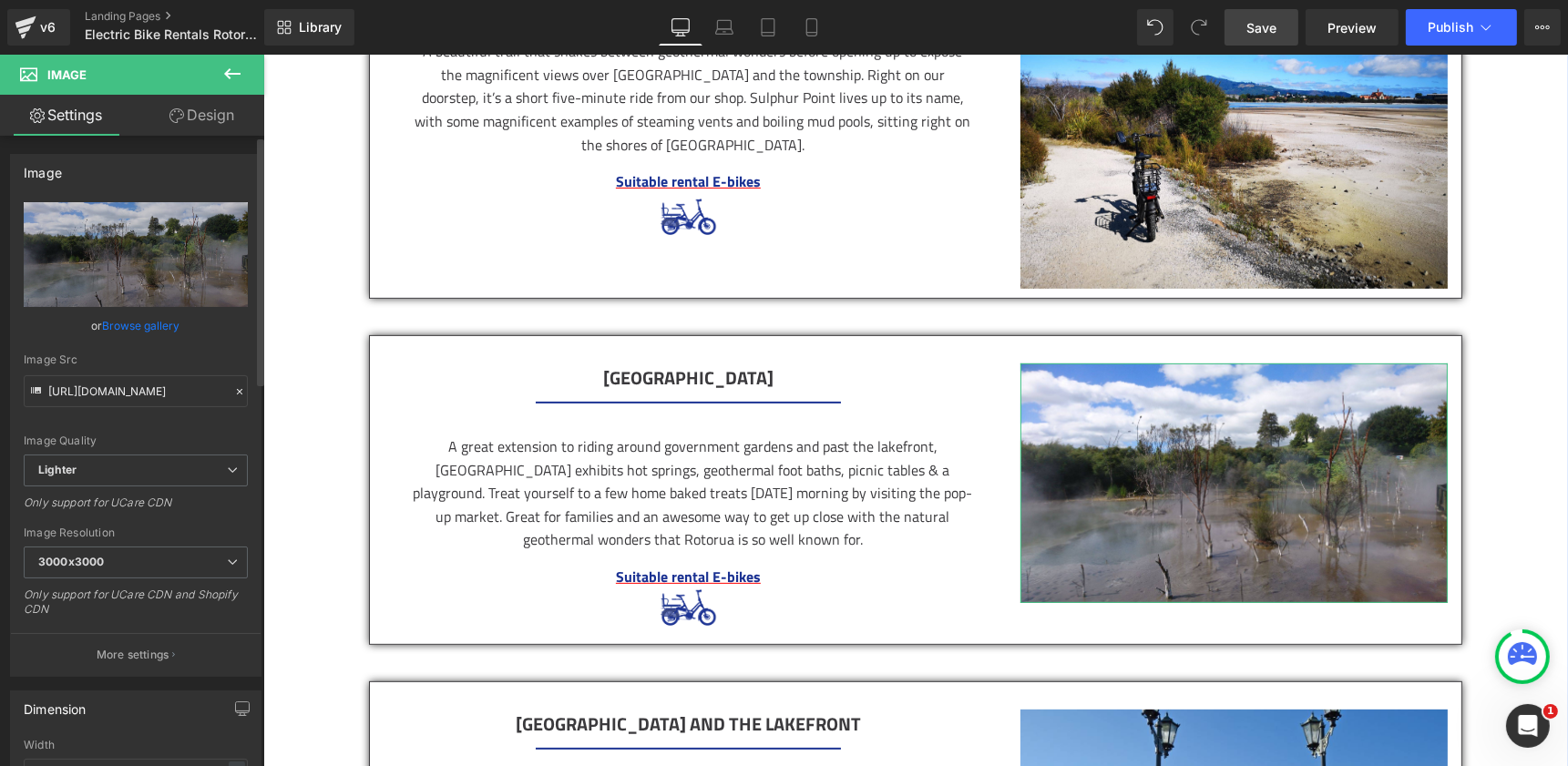
click at [149, 325] on link "Browse gallery" at bounding box center [141, 326] width 77 height 32
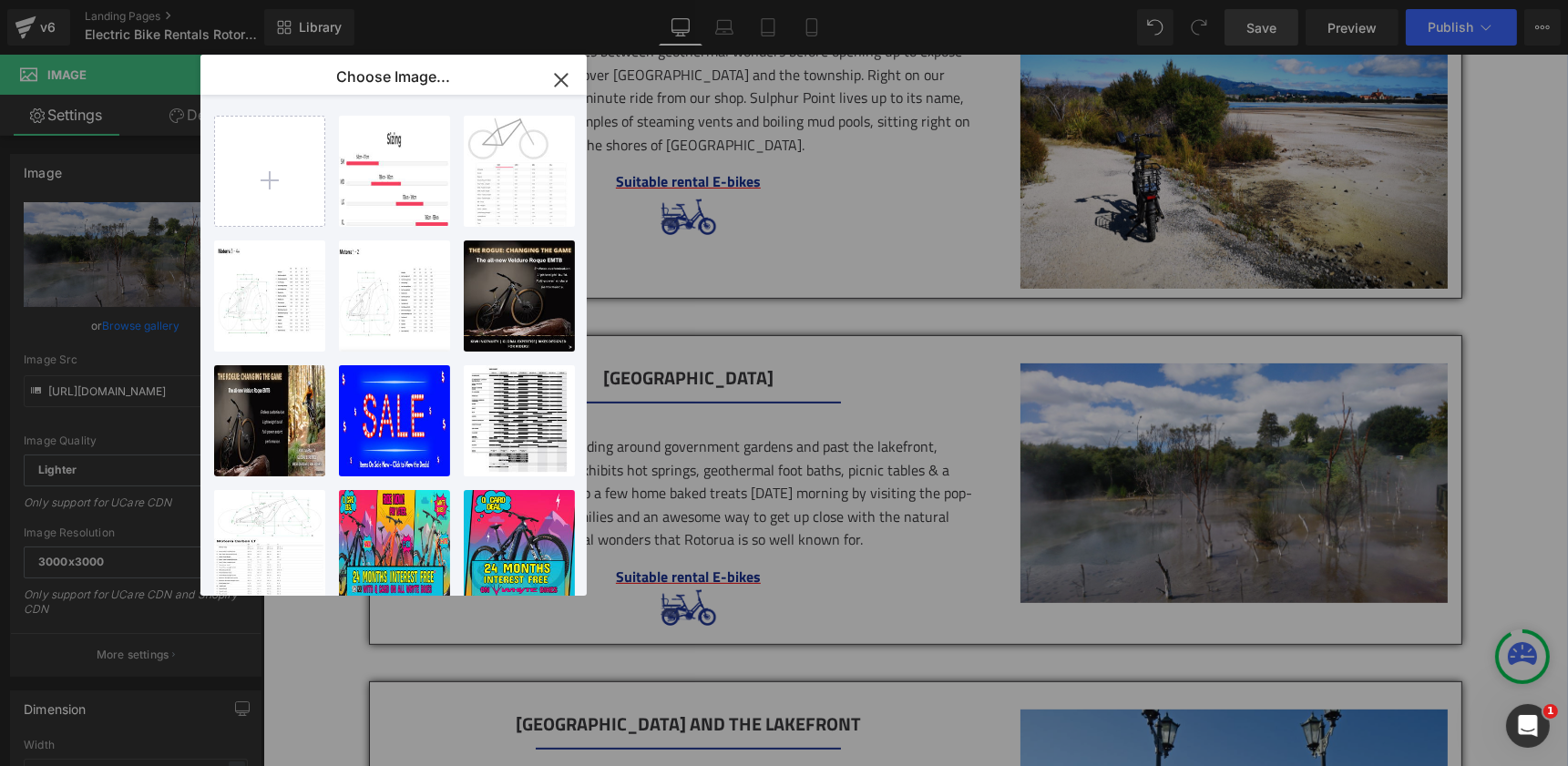
click at [562, 81] on icon "button" at bounding box center [560, 80] width 11 height 11
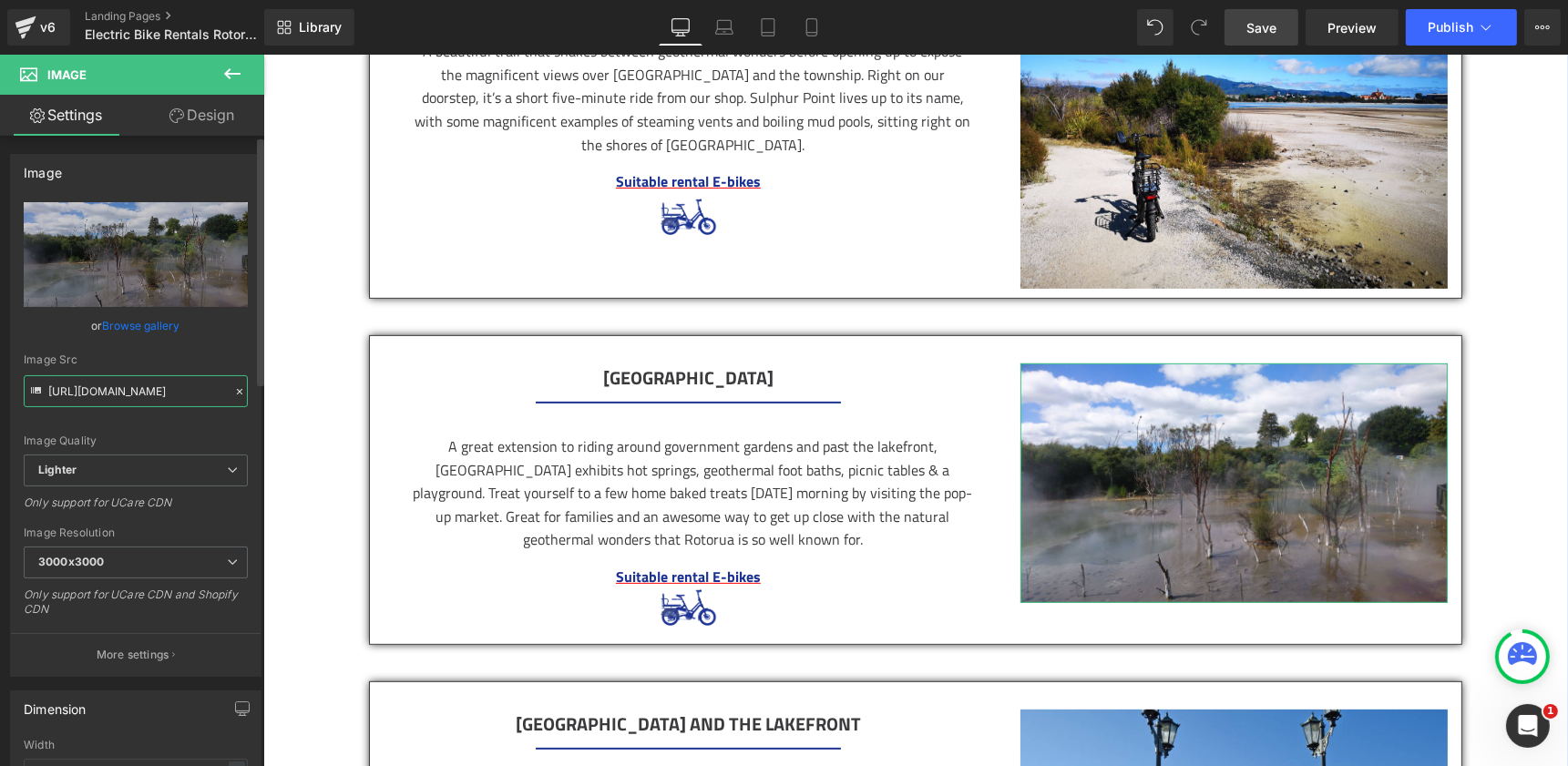
click at [166, 393] on input "https://ucarecdn.com/ec9e04ef-40f7-4fc0-aa6b-69d8b2e67e56/-/format/auto/-/previ…" at bounding box center [136, 391] width 225 height 32
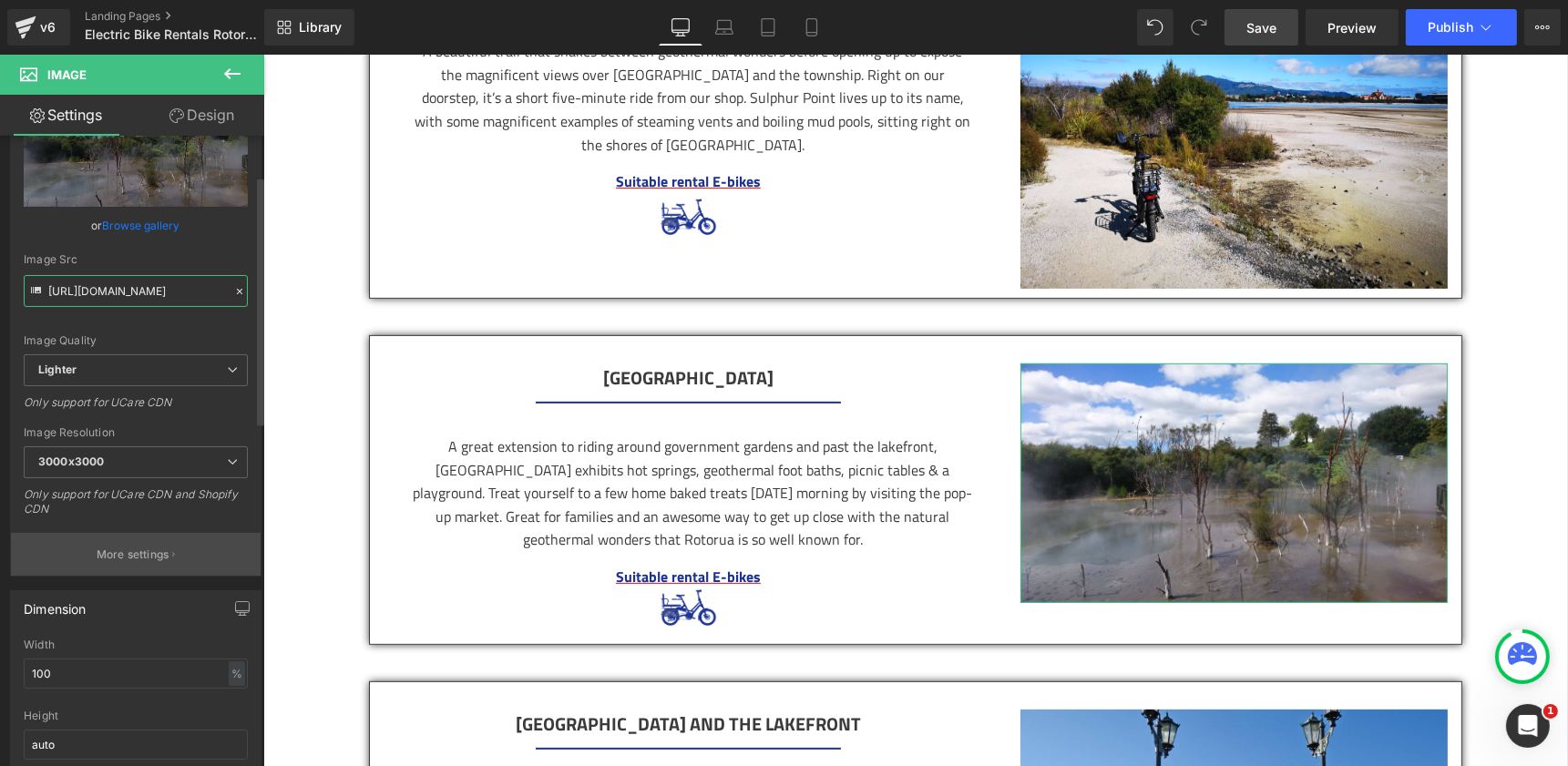
scroll to position [129, 0]
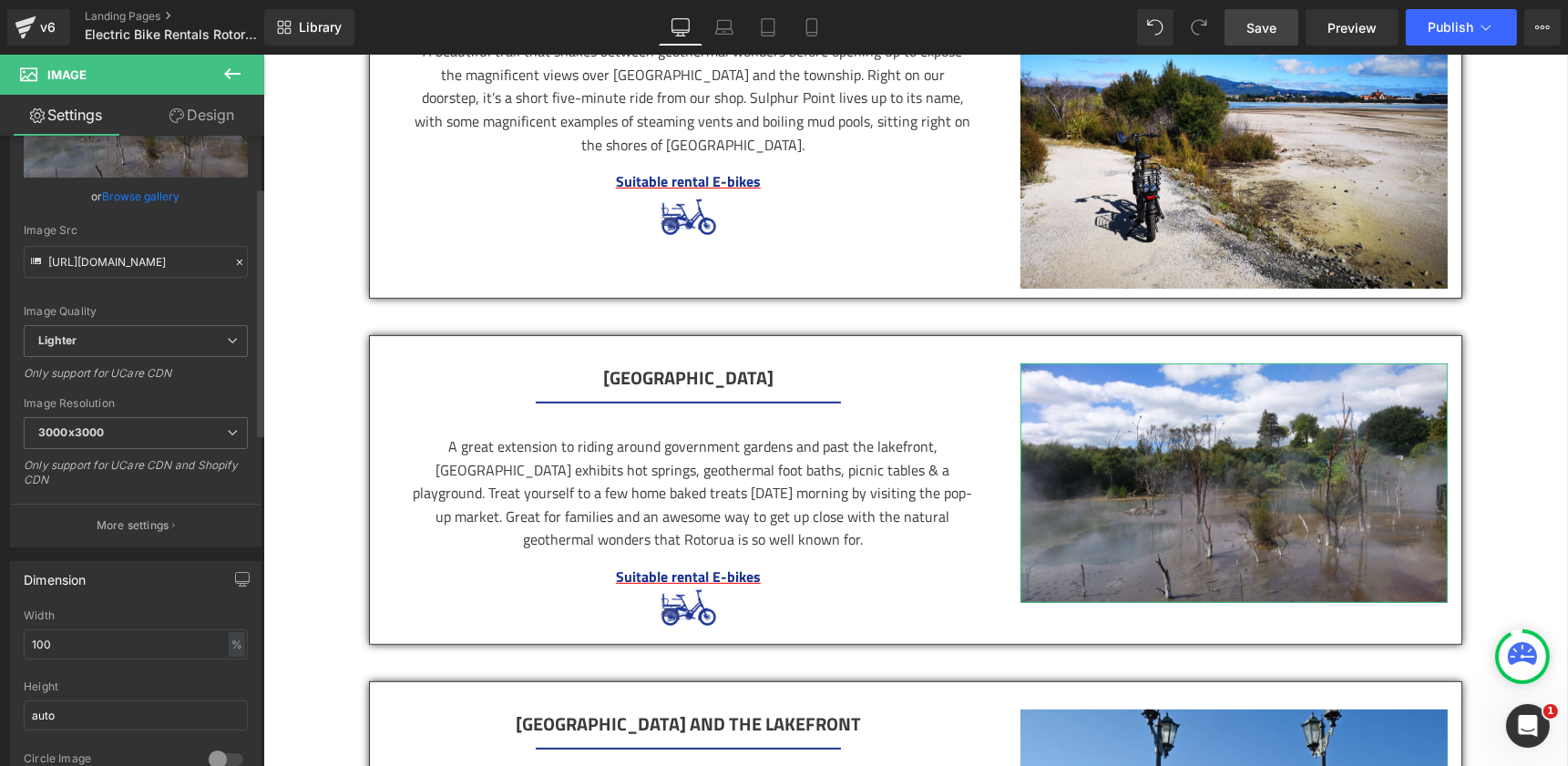
click at [117, 547] on div "Dimension 100% Width 100 % % px auto Height auto 0 Circle Image" at bounding box center [136, 670] width 272 height 246
click at [122, 530] on button "More settings" at bounding box center [135, 524] width 249 height 43
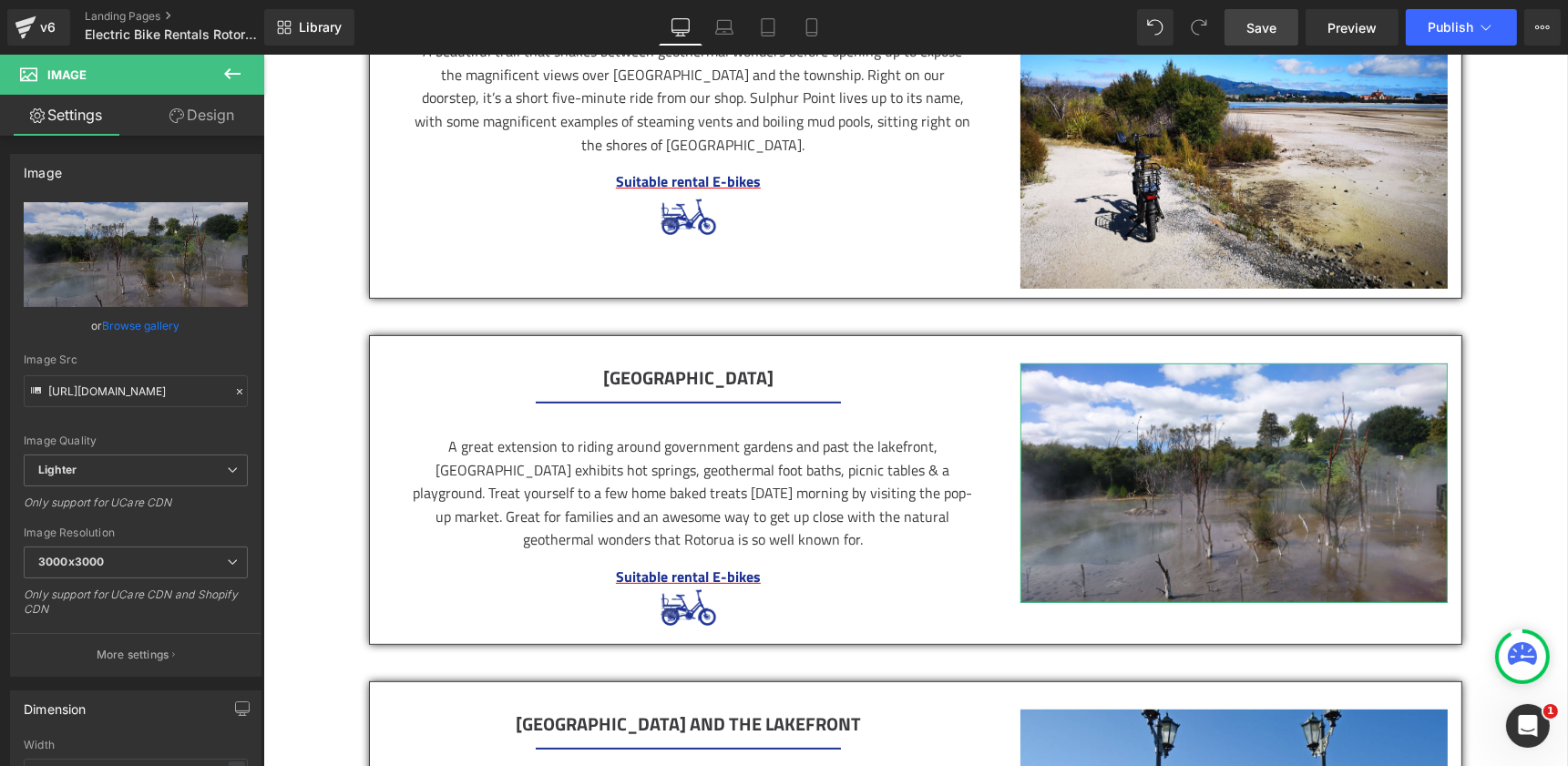
scroll to position [0, 0]
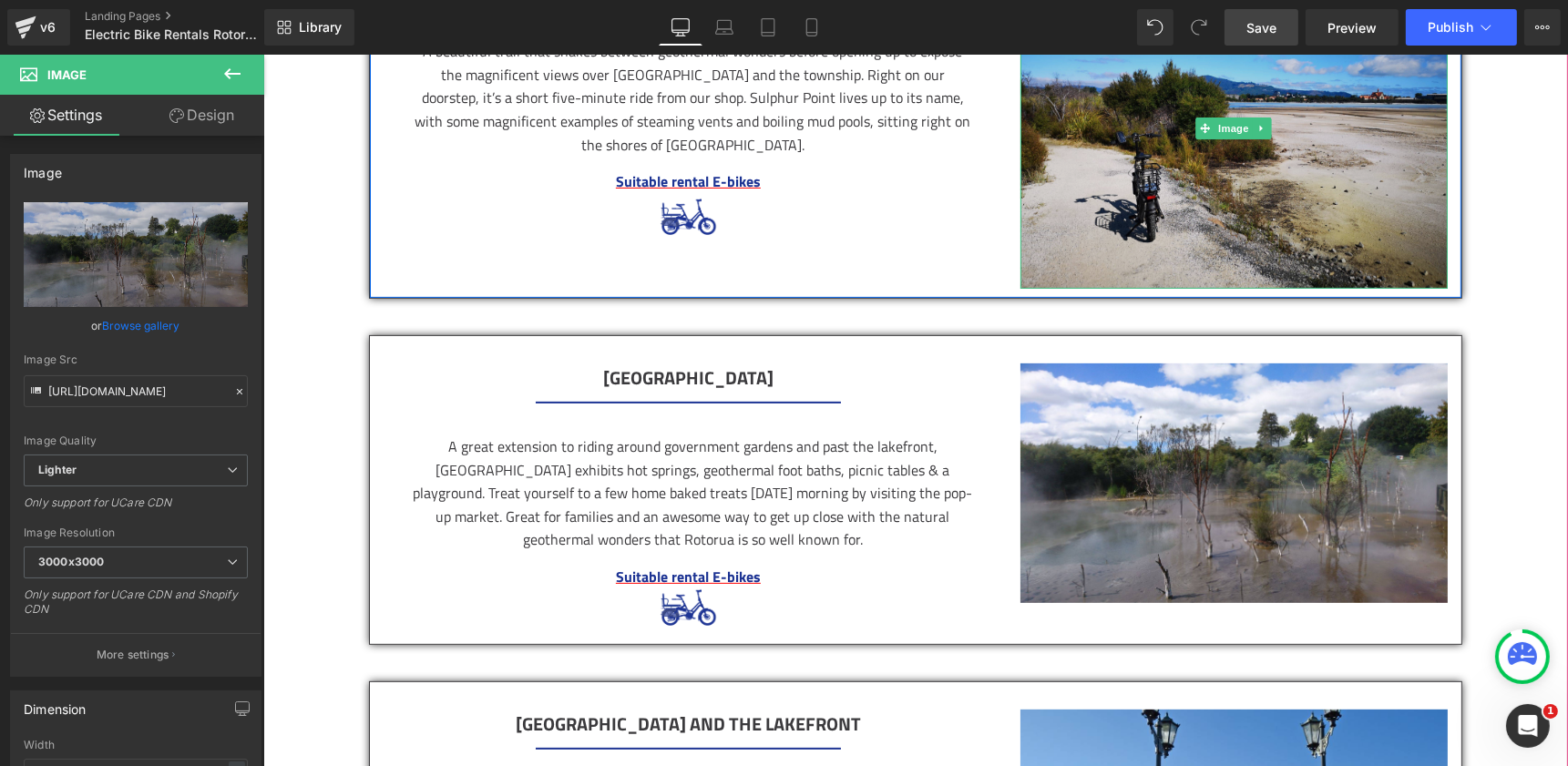
click at [1156, 223] on img at bounding box center [1232, 128] width 427 height 321
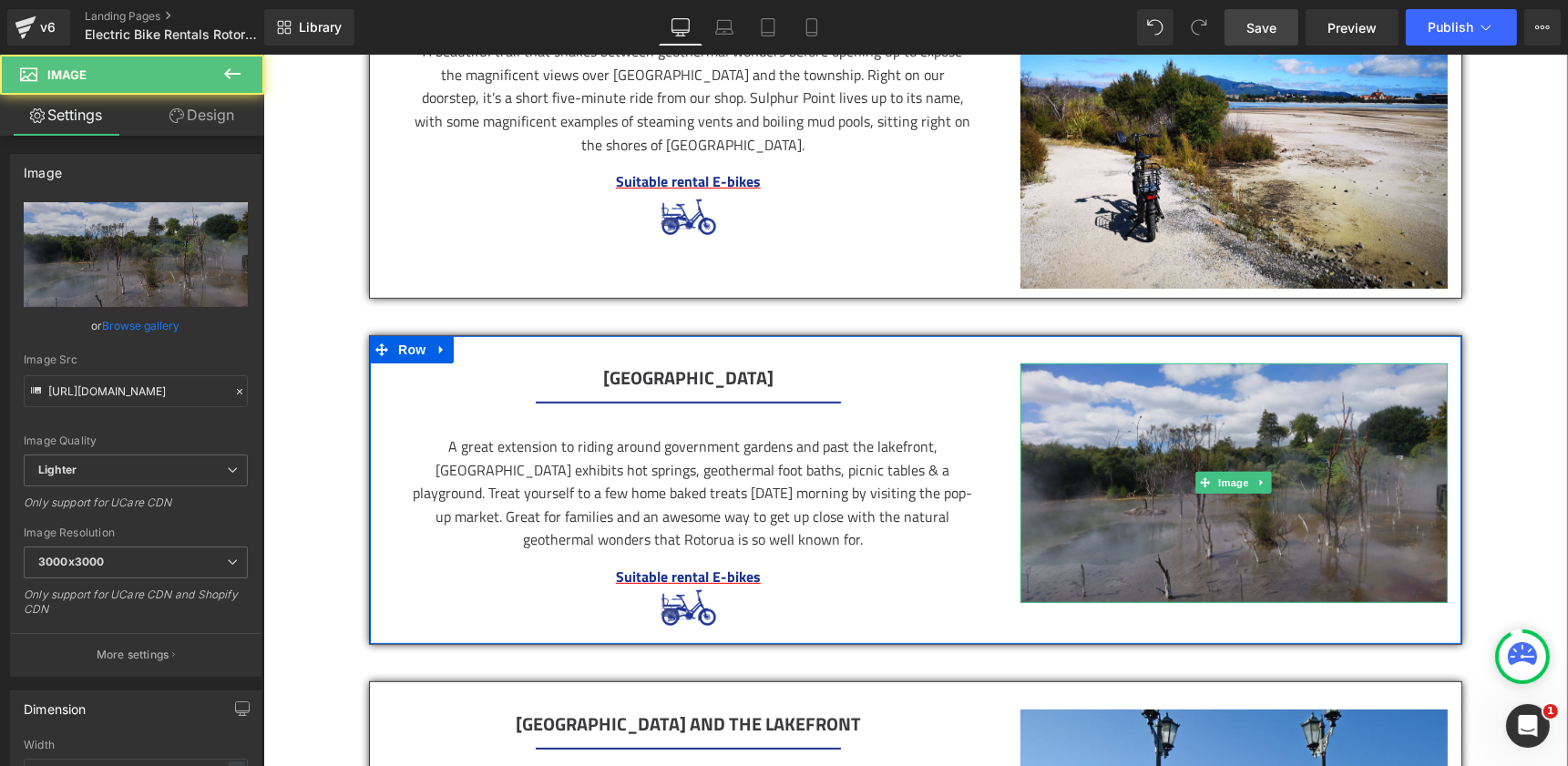
click at [1209, 426] on img at bounding box center [1232, 483] width 427 height 241
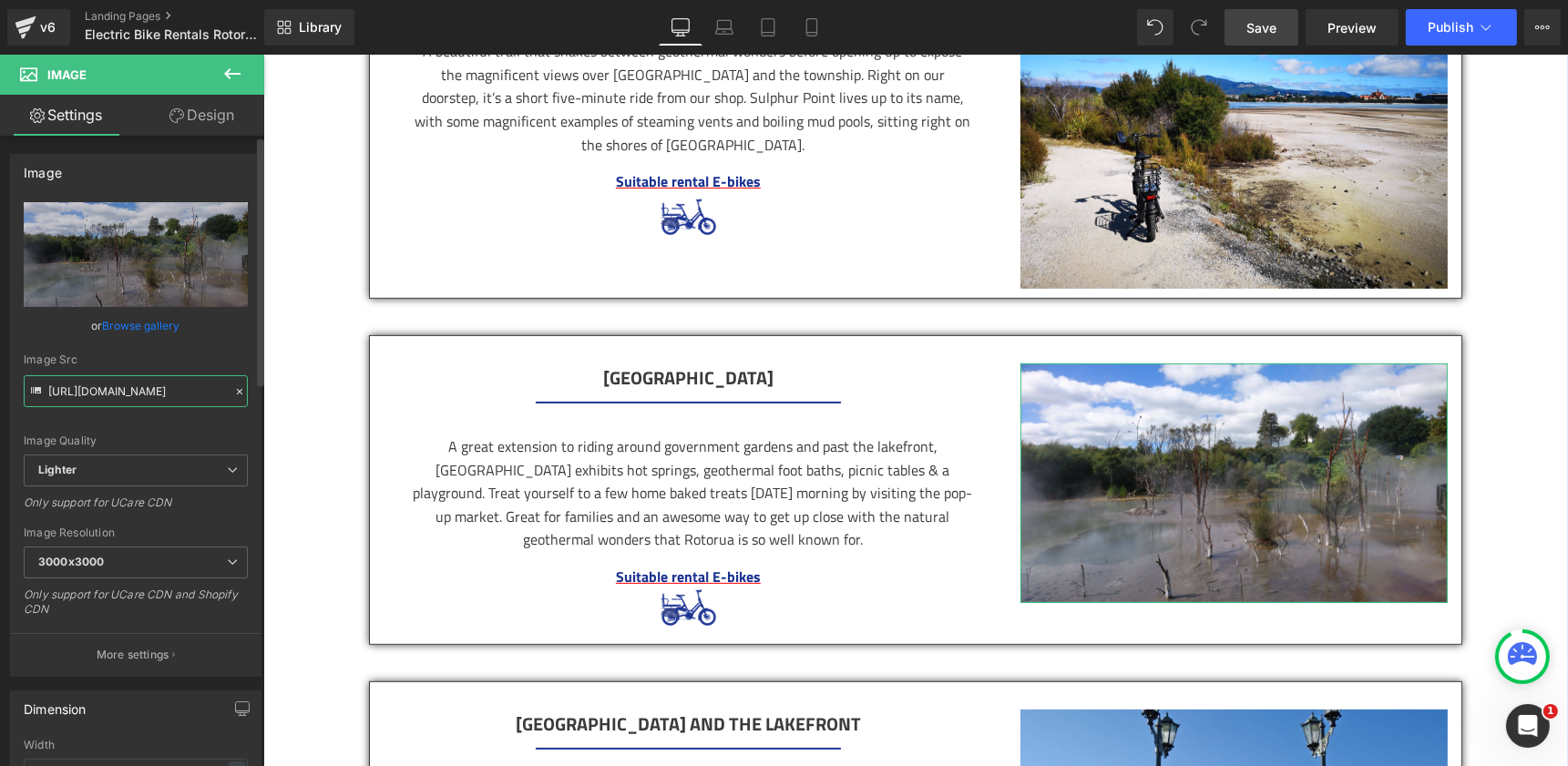
click at [110, 380] on input "https://ucarecdn.com/ec9e04ef-40f7-4fc0-aa6b-69d8b2e67e56/-/format/auto/-/previ…" at bounding box center [136, 391] width 225 height 32
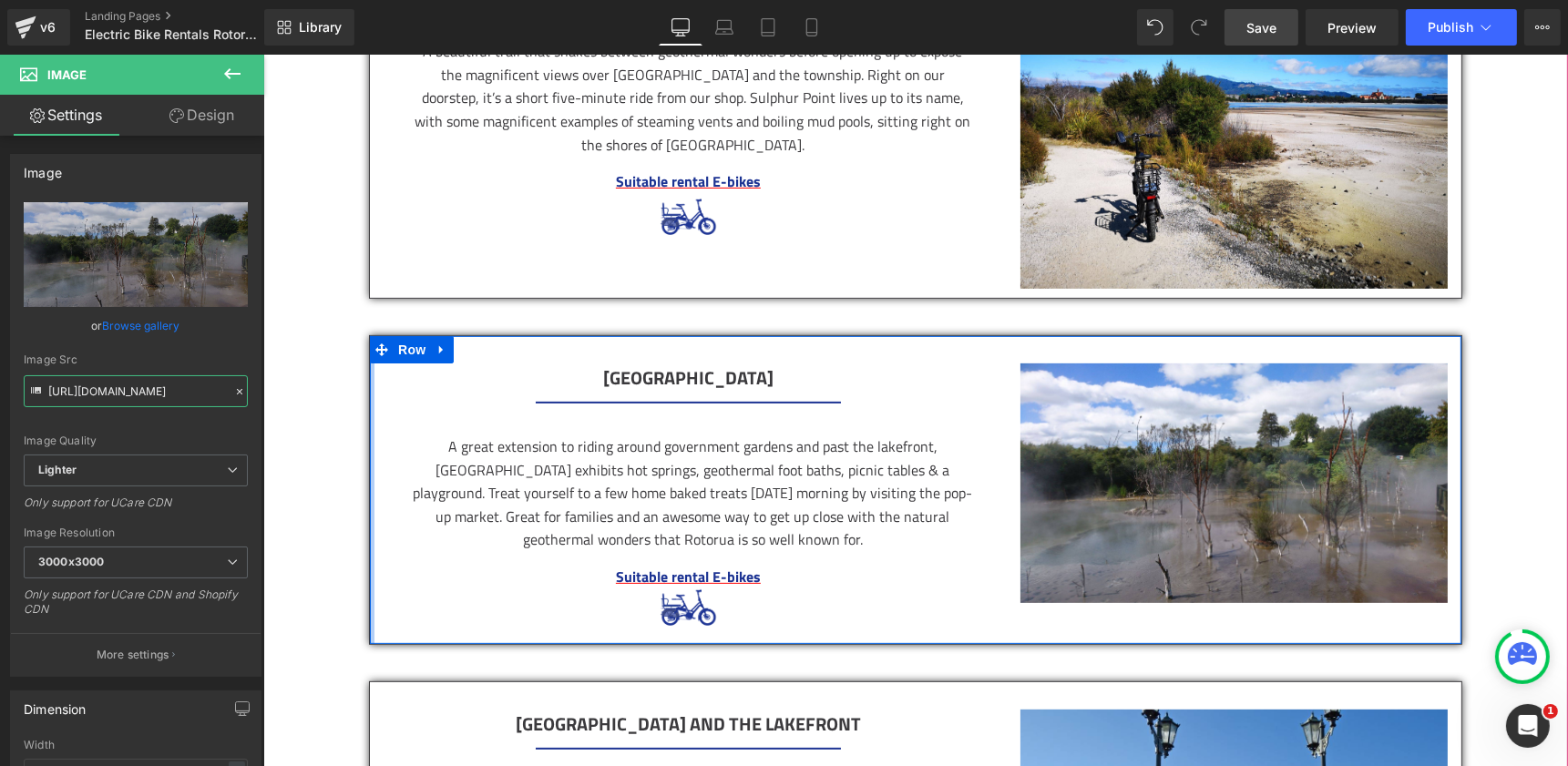
drag, startPoint x: 384, startPoint y: 440, endPoint x: 368, endPoint y: 398, distance: 44.9
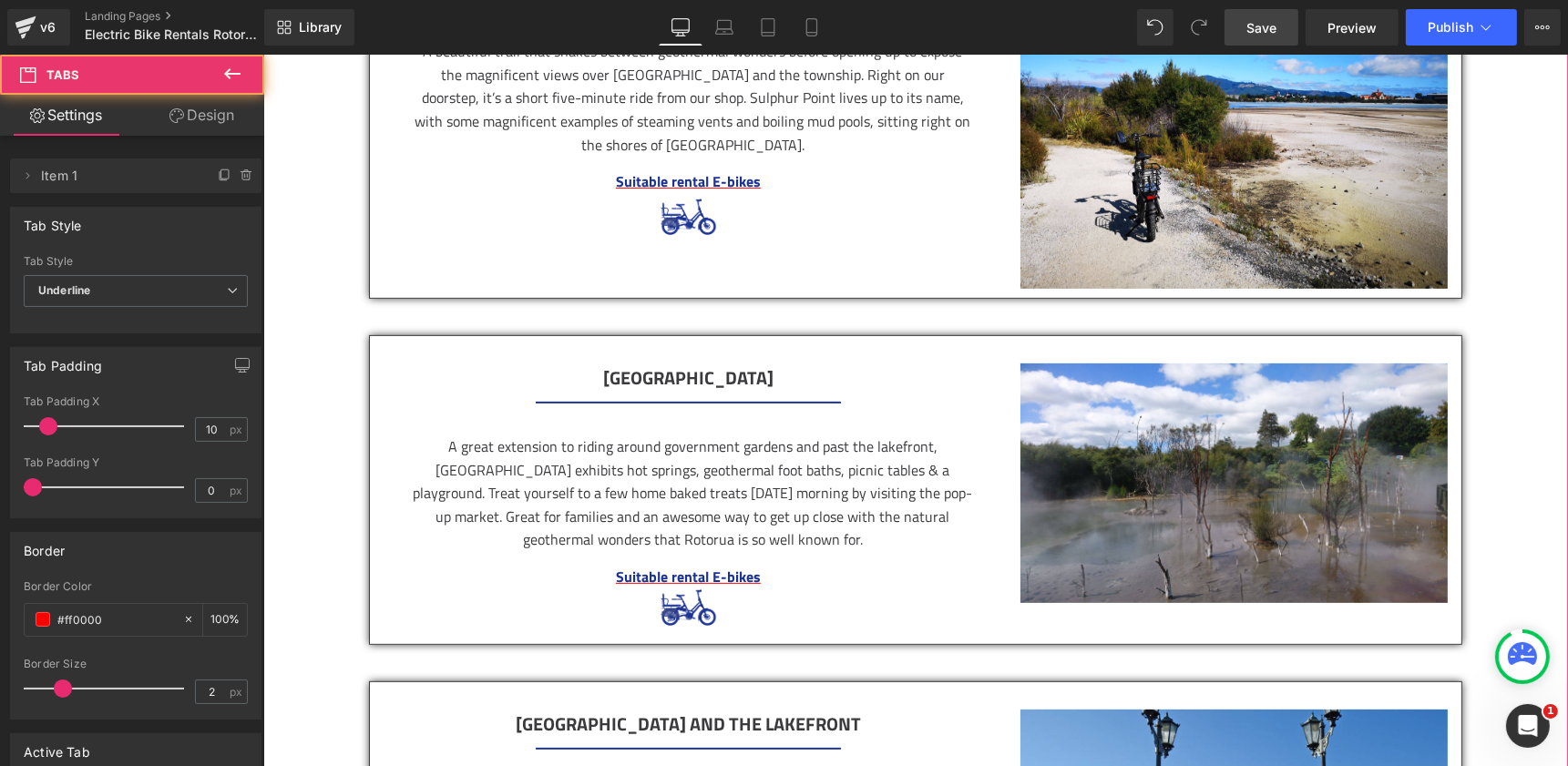
click at [310, 458] on div "Sulphur point Heading Separator A beautiful trail that snakes between geotherma…" at bounding box center [914, 729] width 1304 height 1611
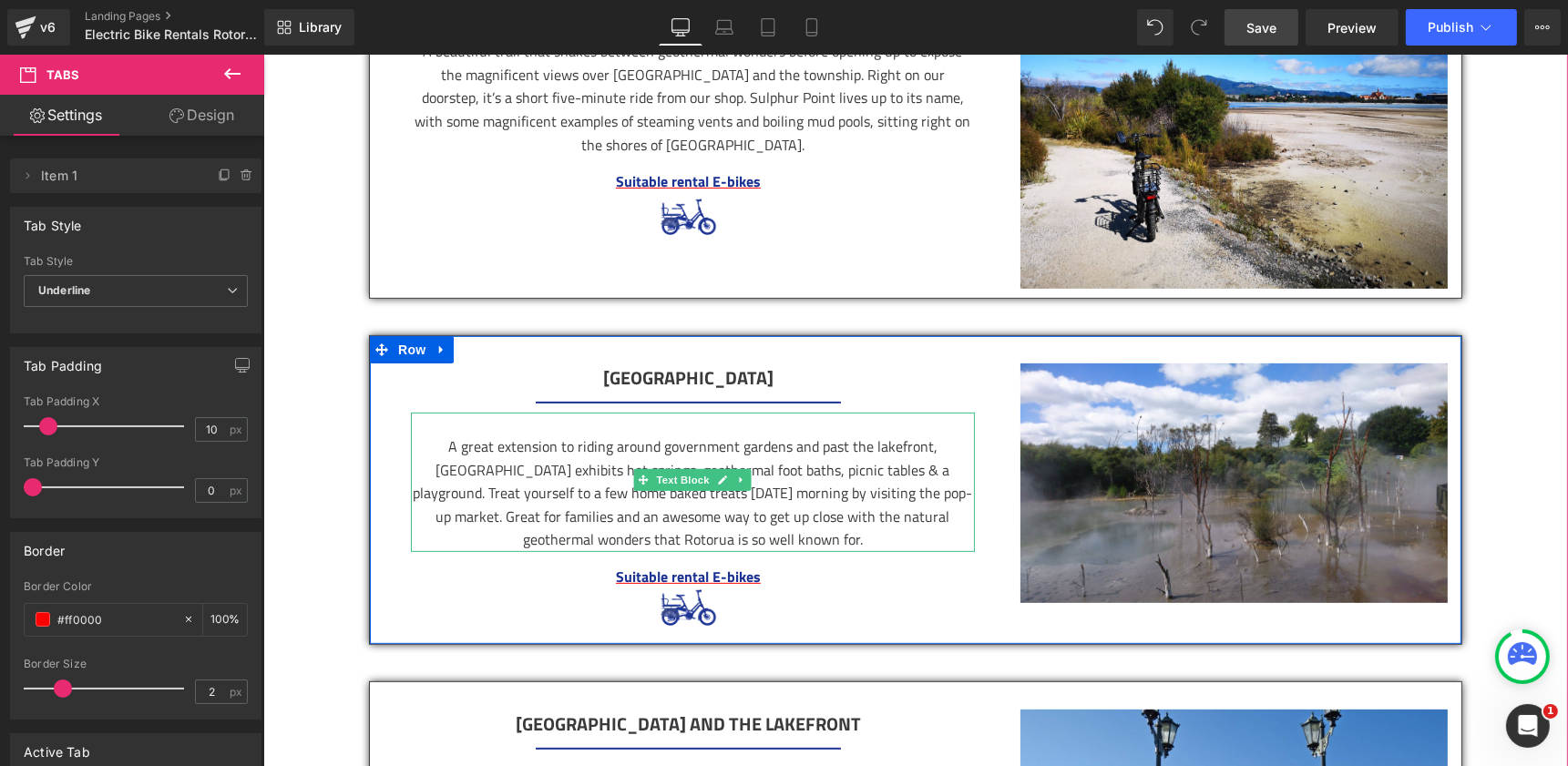
scroll to position [1064, 0]
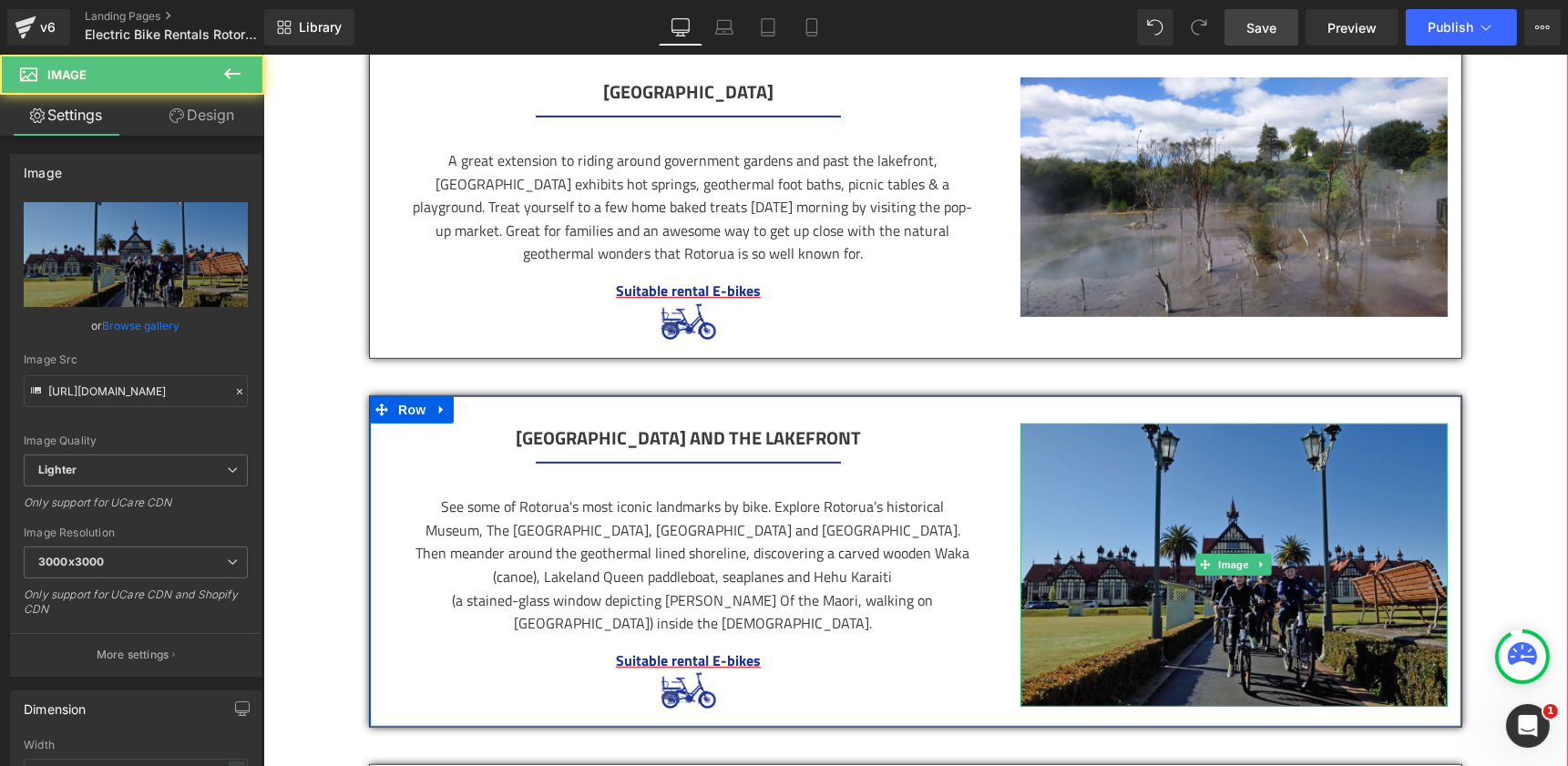
click at [1241, 539] on img at bounding box center [1232, 565] width 427 height 284
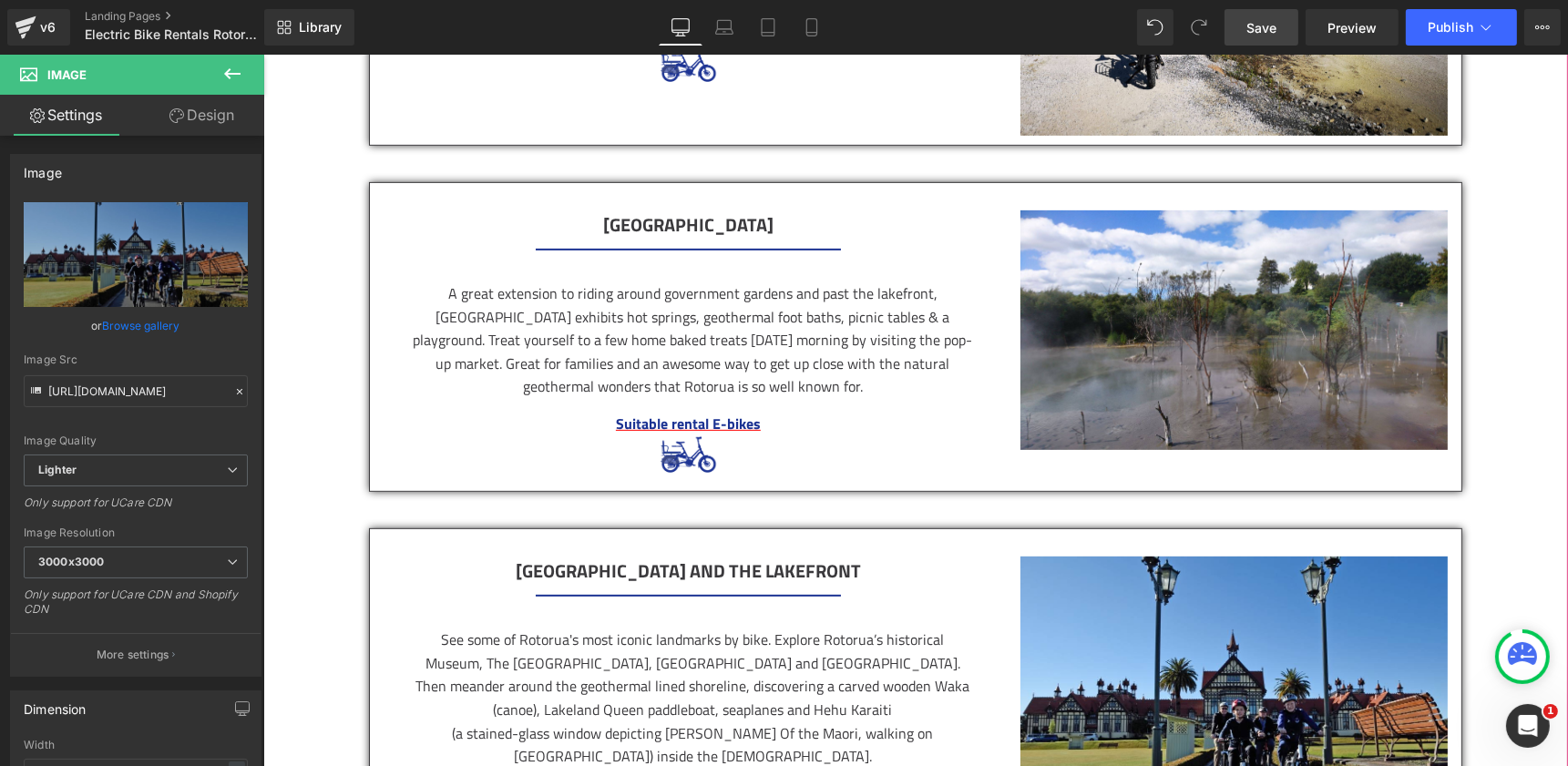
scroll to position [809, 0]
